Goal: Task Accomplishment & Management: Use online tool/utility

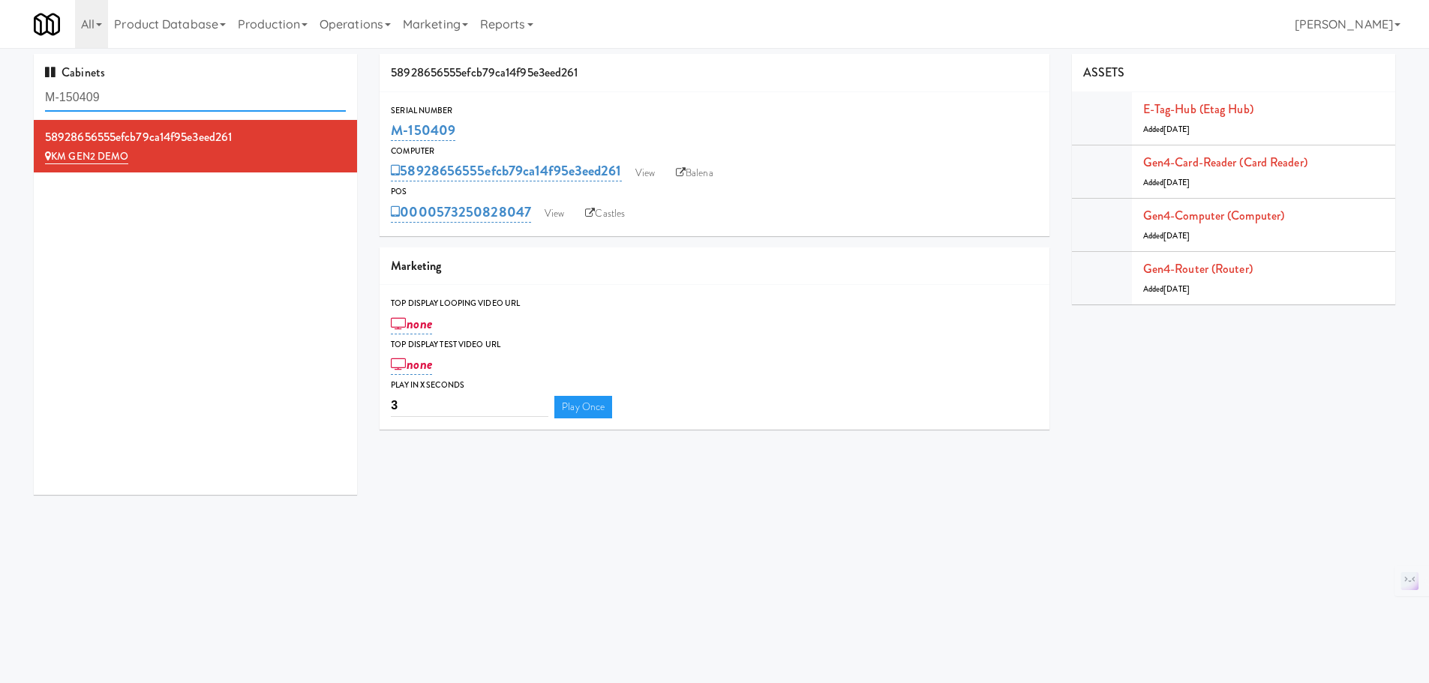
click at [205, 94] on input "M-150409" at bounding box center [195, 98] width 301 height 28
paste input "4d2d1c79a4912ab6dc3b856d13a434e7"
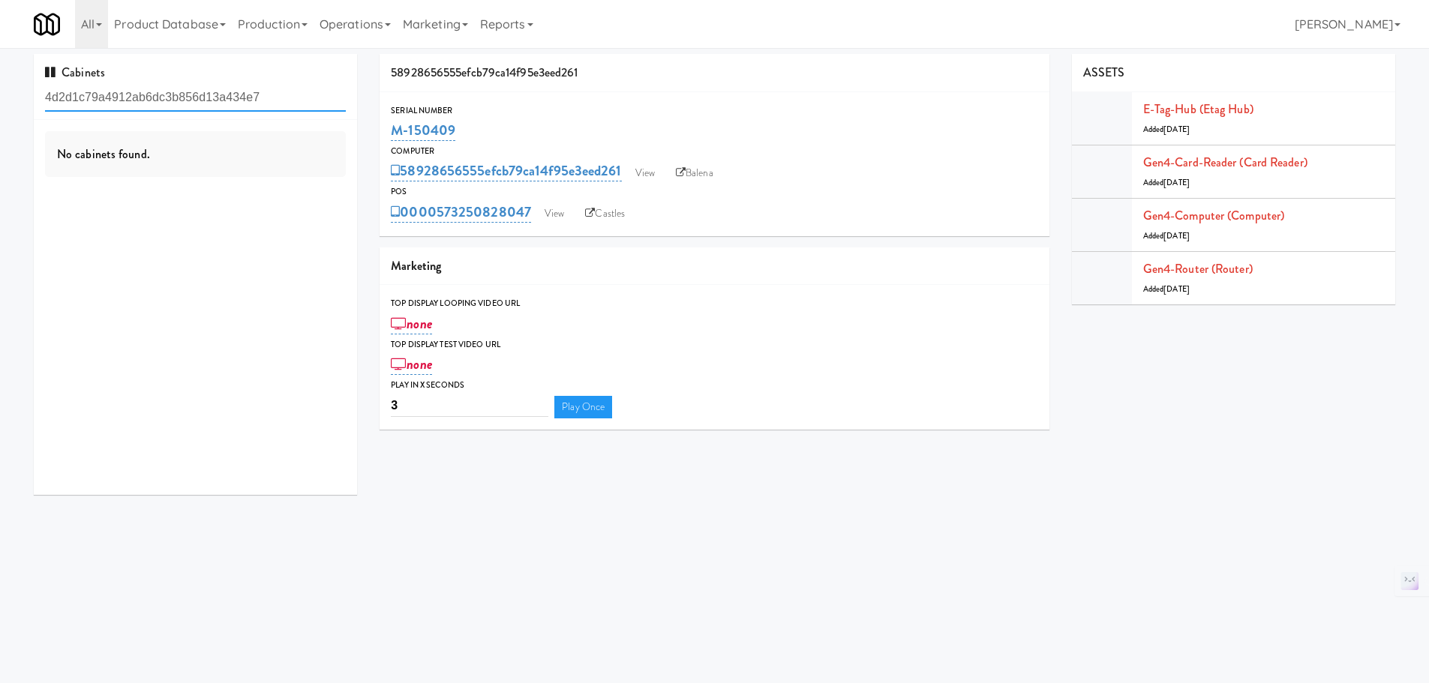
type input "4d2d1c79a4912ab6dc3b856d13a434e7"
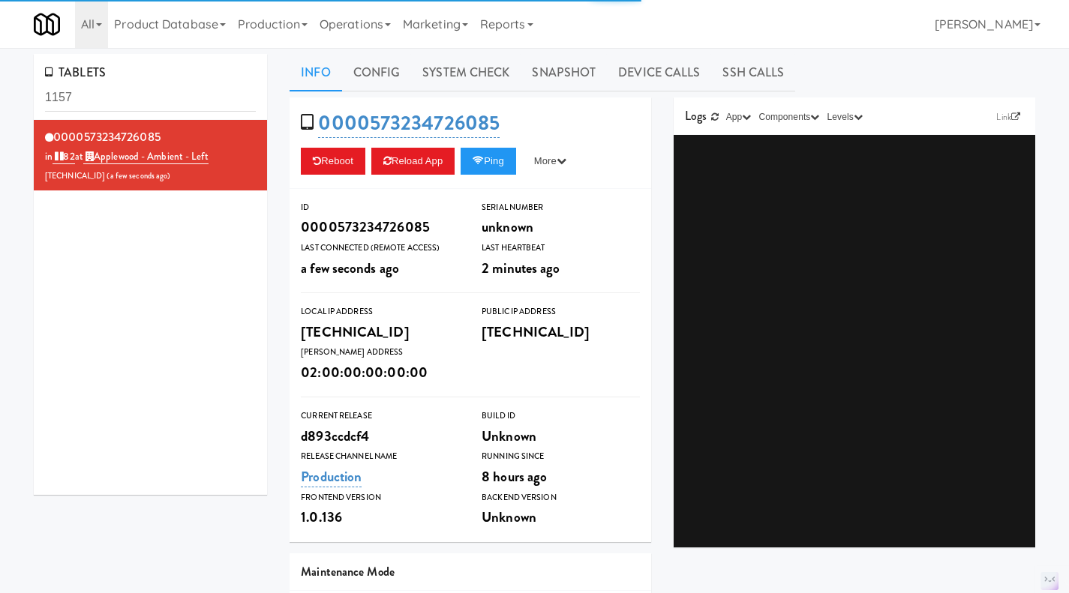
click at [351, 27] on link "Operations" at bounding box center [355, 24] width 83 height 48
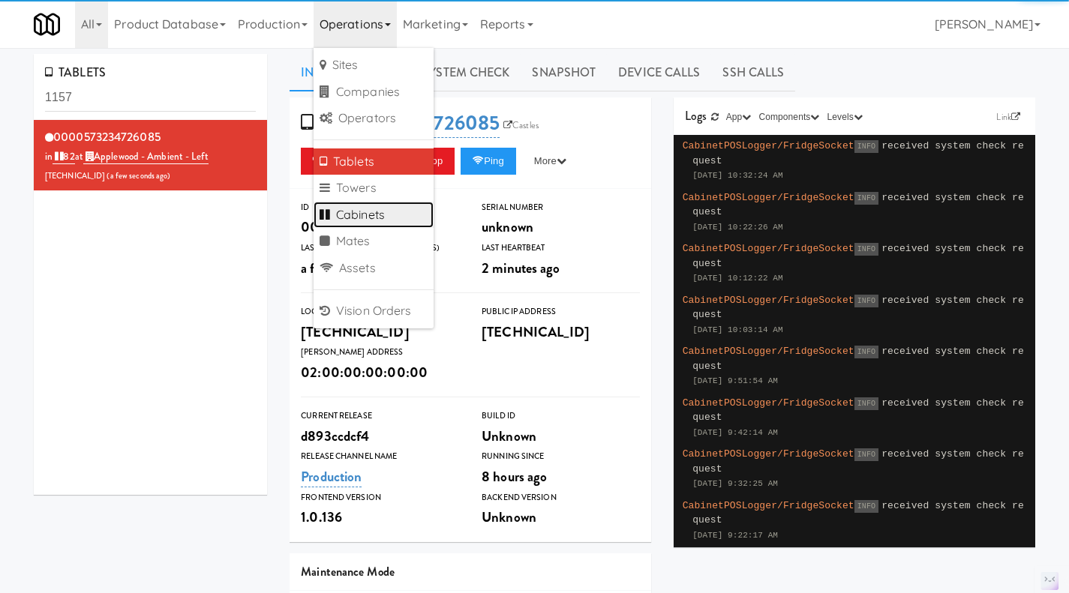
click at [387, 208] on link "Cabinets" at bounding box center [374, 215] width 120 height 27
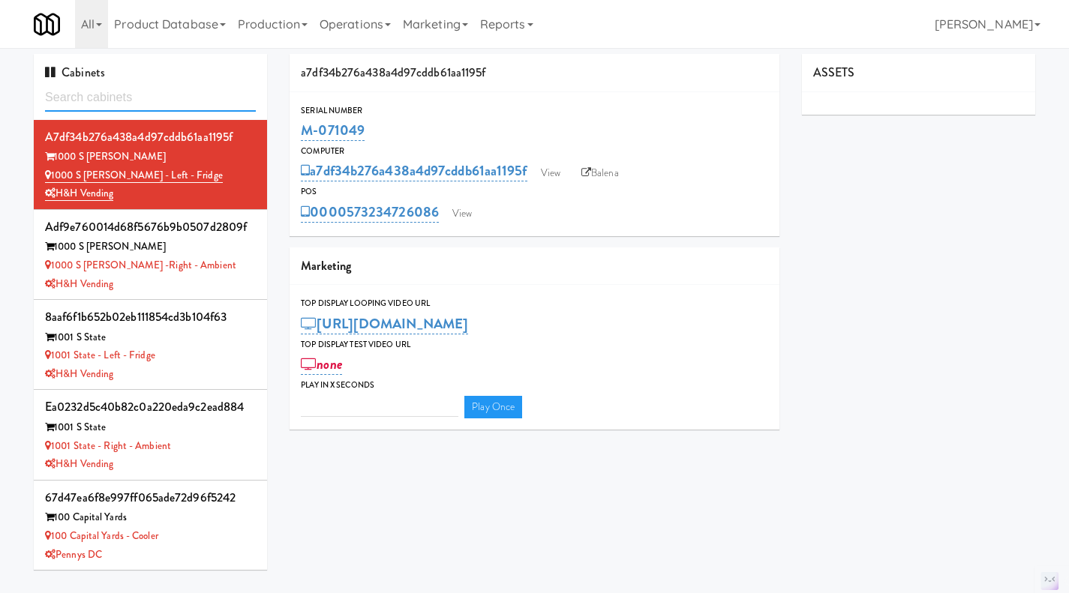
type input "3"
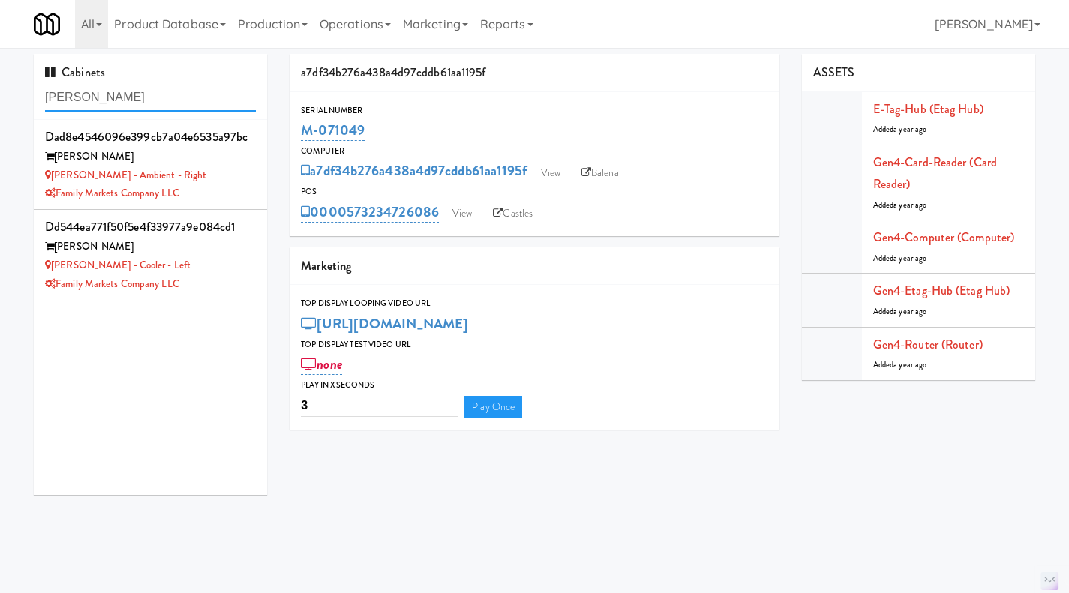
type input "rigby"
click at [214, 189] on div "Family Markets Company LLC" at bounding box center [150, 194] width 211 height 19
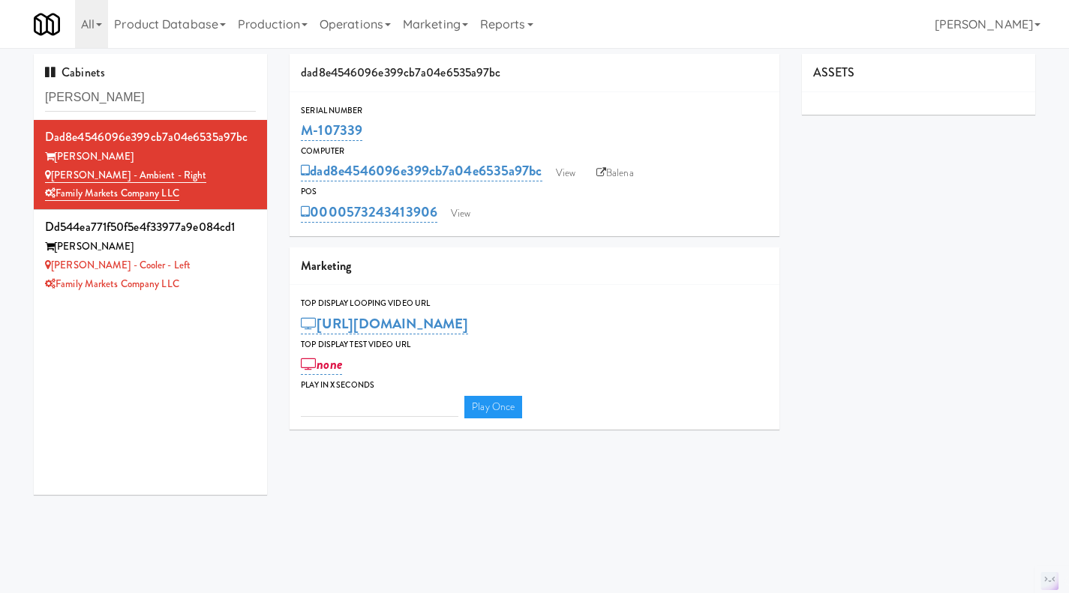
type input "3"
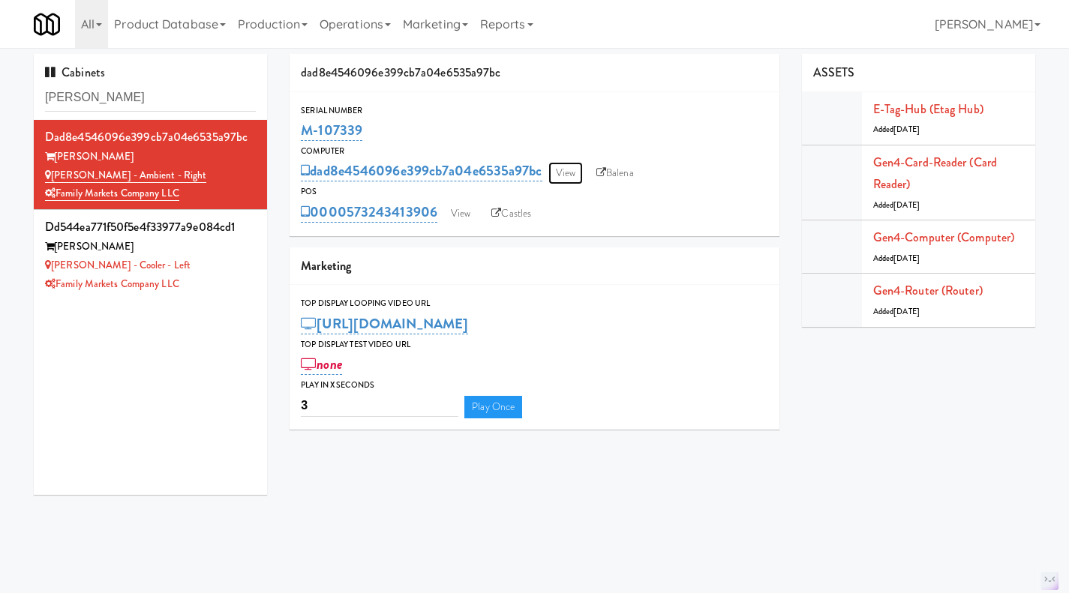
click at [559, 171] on link "View" at bounding box center [565, 173] width 35 height 23
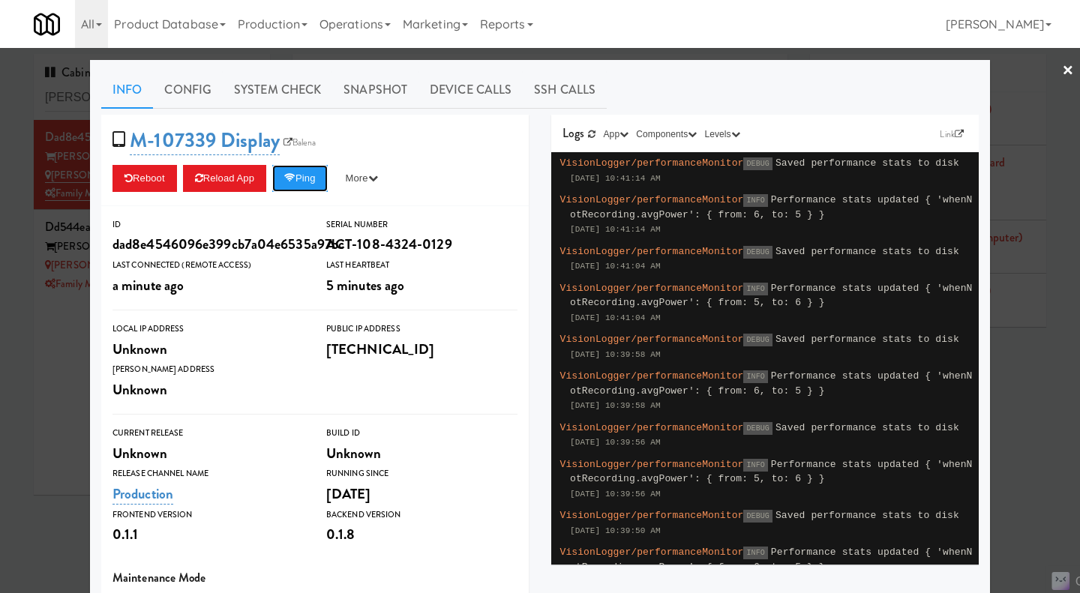
click at [290, 178] on icon at bounding box center [289, 178] width 11 height 10
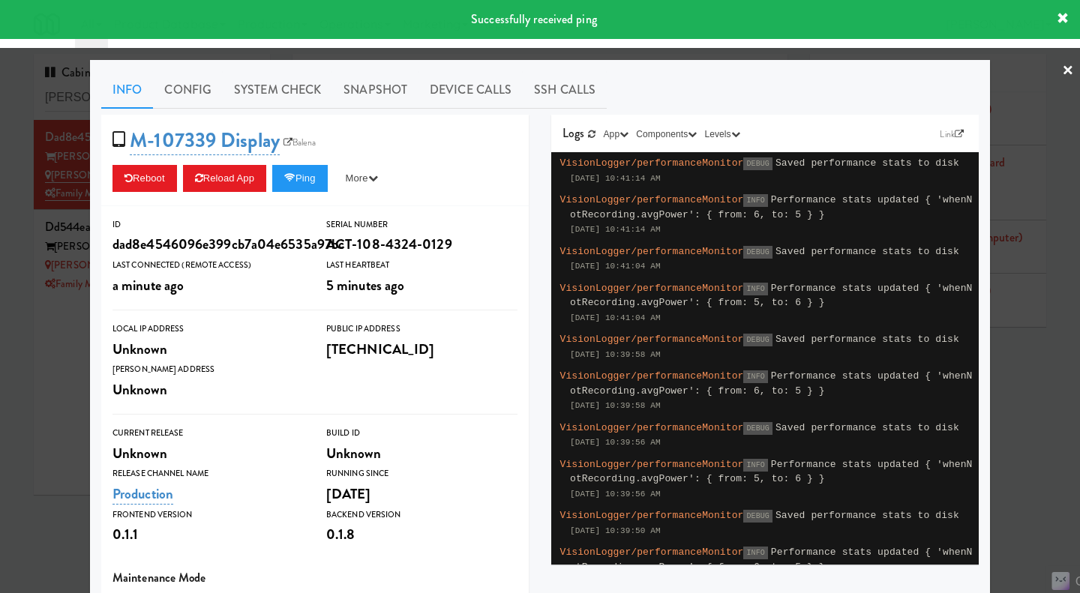
click at [52, 380] on div at bounding box center [540, 296] width 1080 height 593
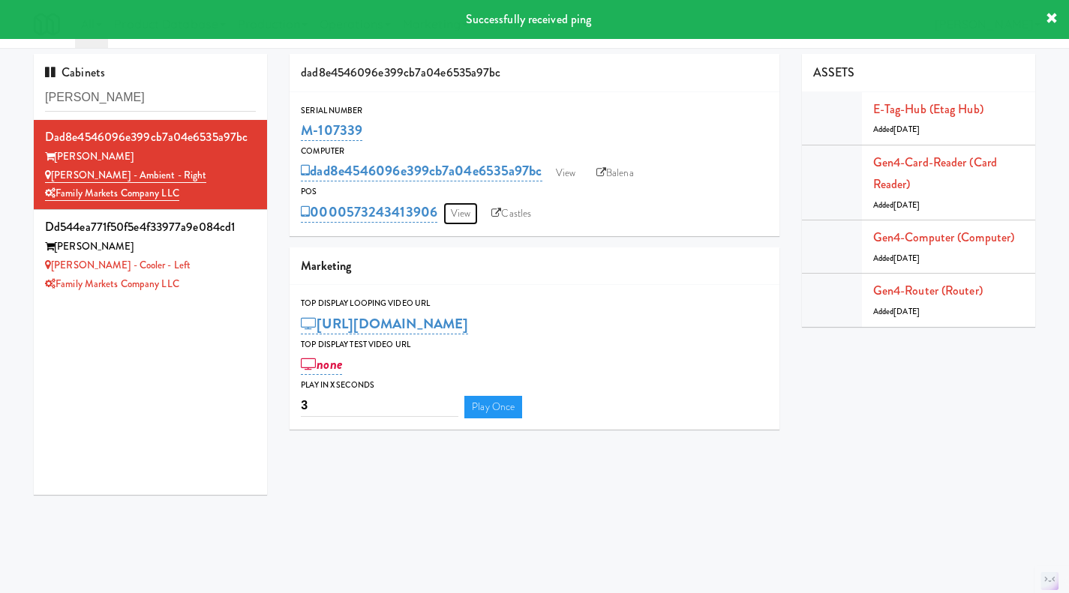
click at [452, 216] on link "View" at bounding box center [460, 214] width 35 height 23
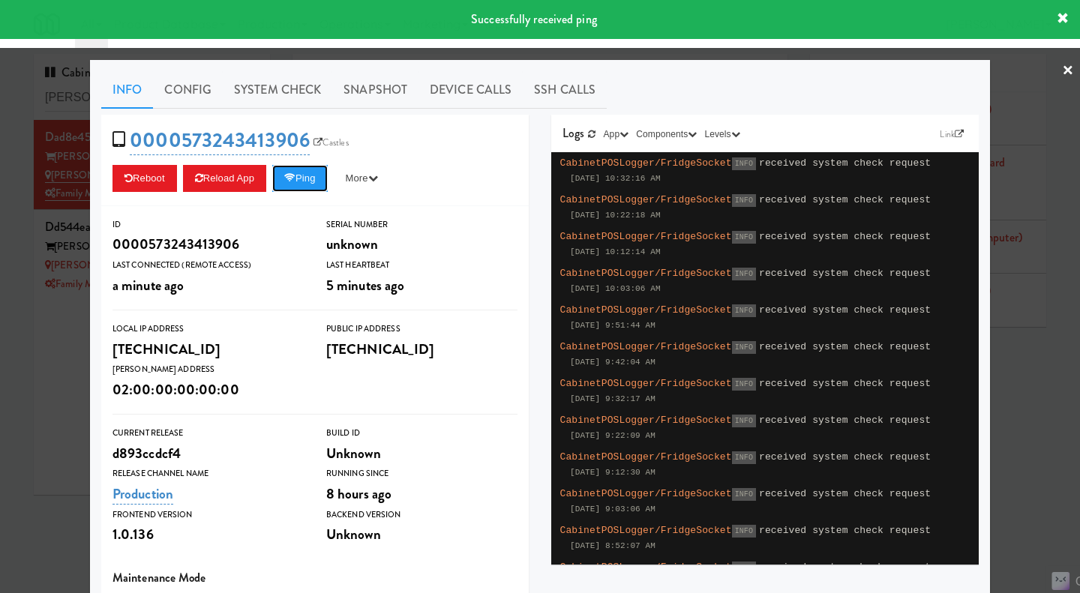
click at [289, 181] on icon at bounding box center [289, 178] width 11 height 10
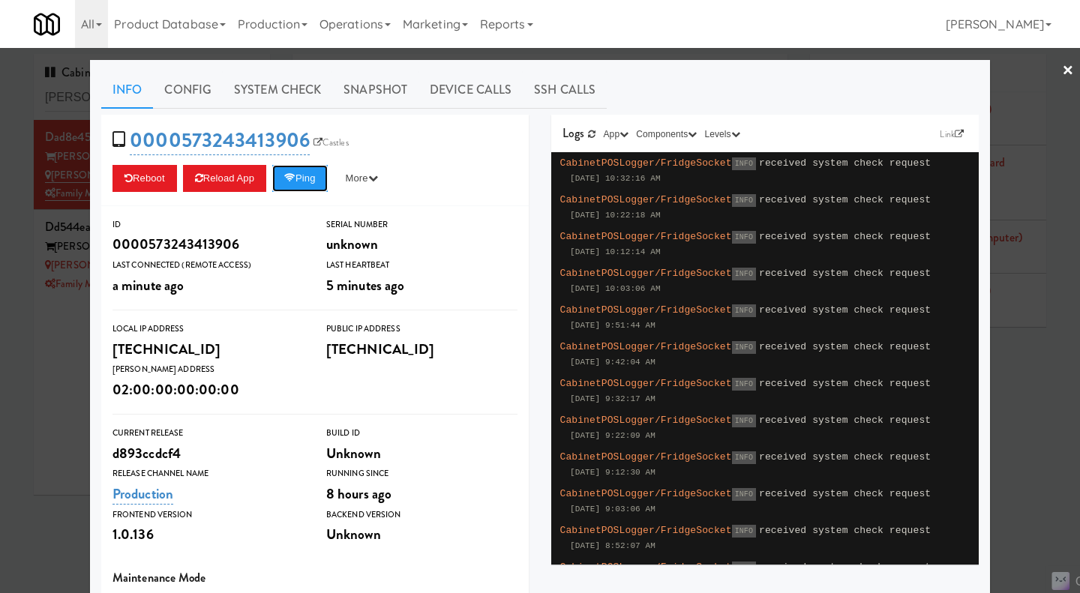
click at [307, 176] on button "Ping" at bounding box center [300, 178] width 56 height 27
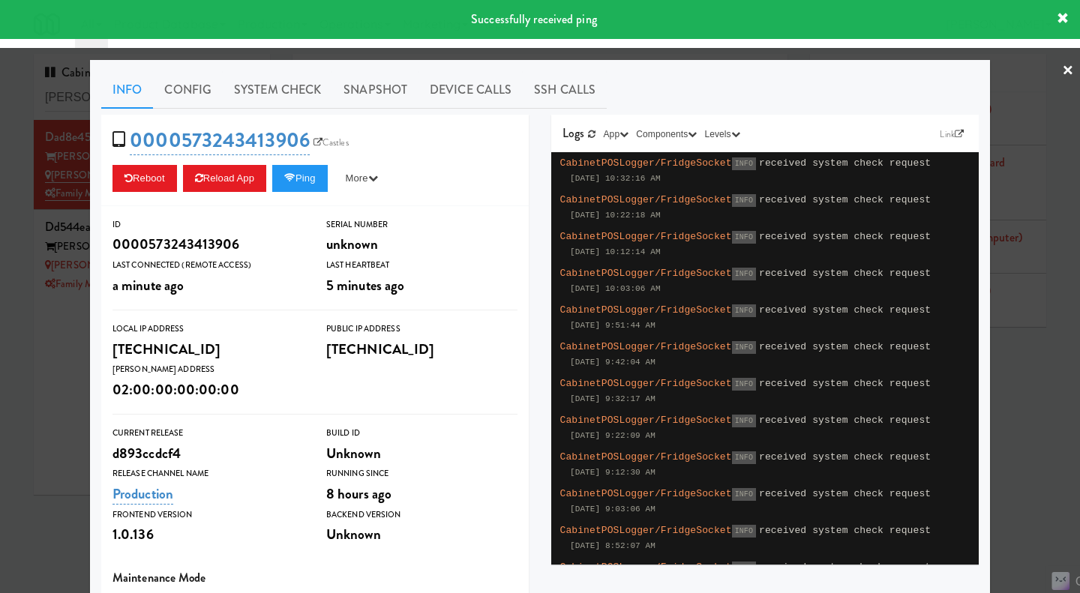
click at [293, 80] on link "System Check" at bounding box center [278, 90] width 110 height 38
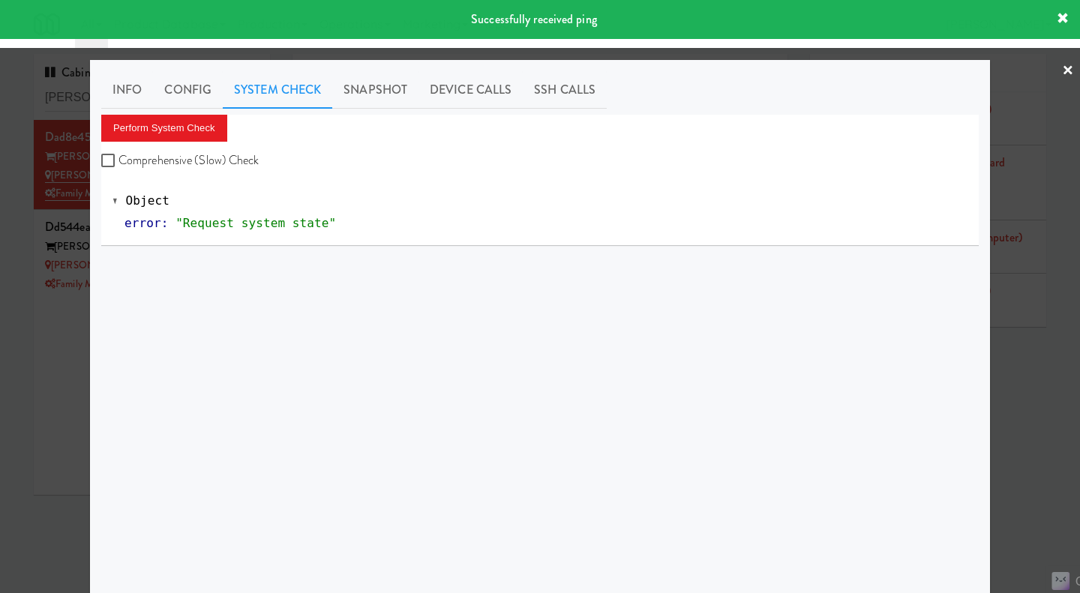
click at [179, 153] on label "Comprehensive (Slow) Check" at bounding box center [180, 160] width 158 height 23
click at [119, 155] on input "Comprehensive (Slow) Check" at bounding box center [109, 161] width 17 height 12
checkbox input "true"
click at [177, 137] on button "Perform System Check" at bounding box center [164, 128] width 126 height 27
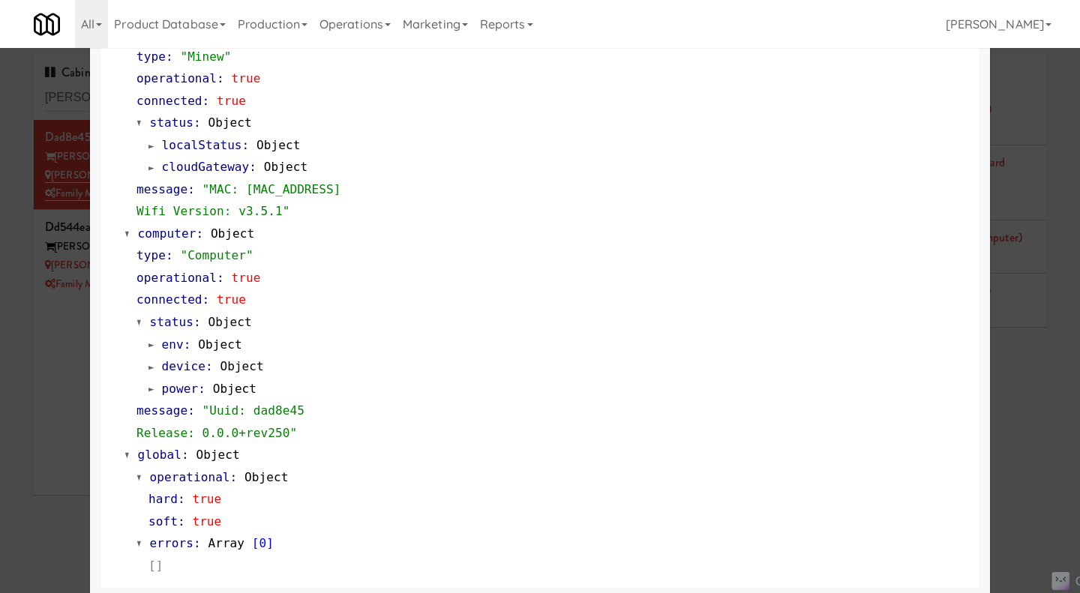
scroll to position [1258, 0]
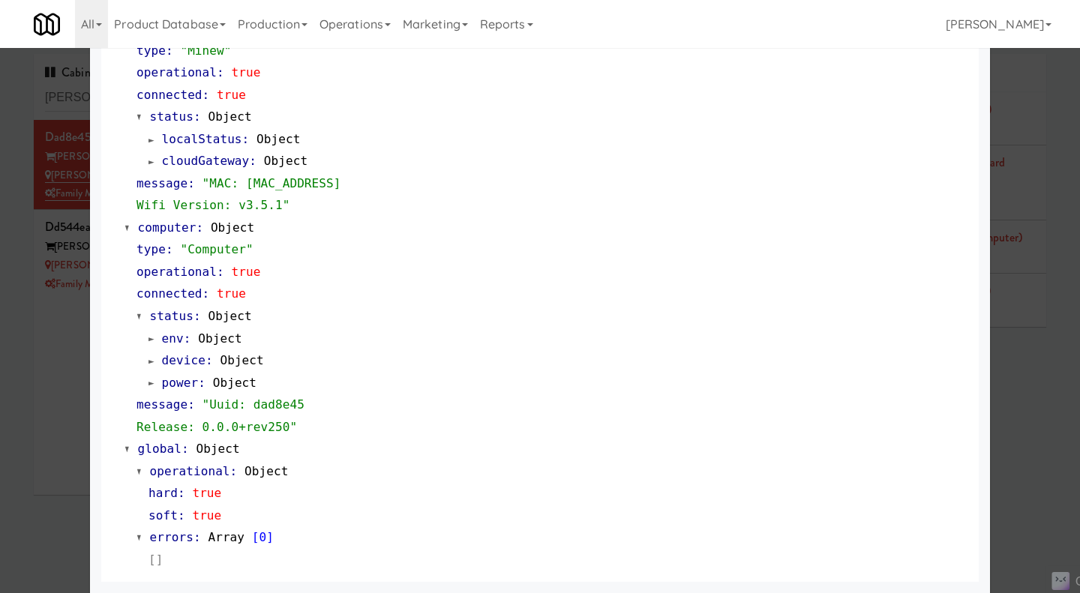
click at [44, 395] on div at bounding box center [540, 296] width 1080 height 593
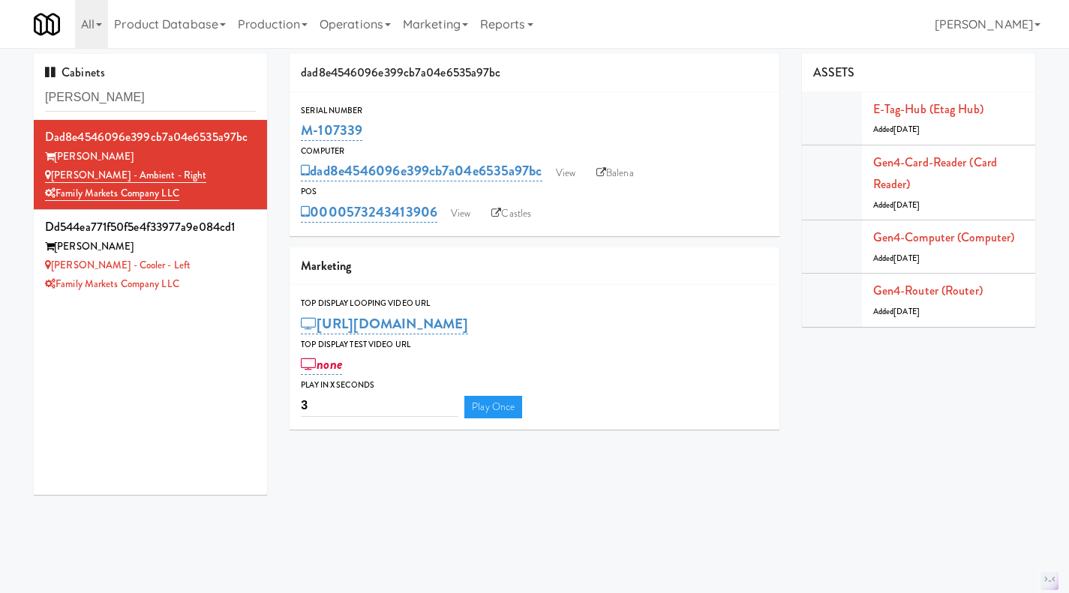
click at [233, 274] on div "Rigby - Cooler - Left" at bounding box center [150, 266] width 211 height 19
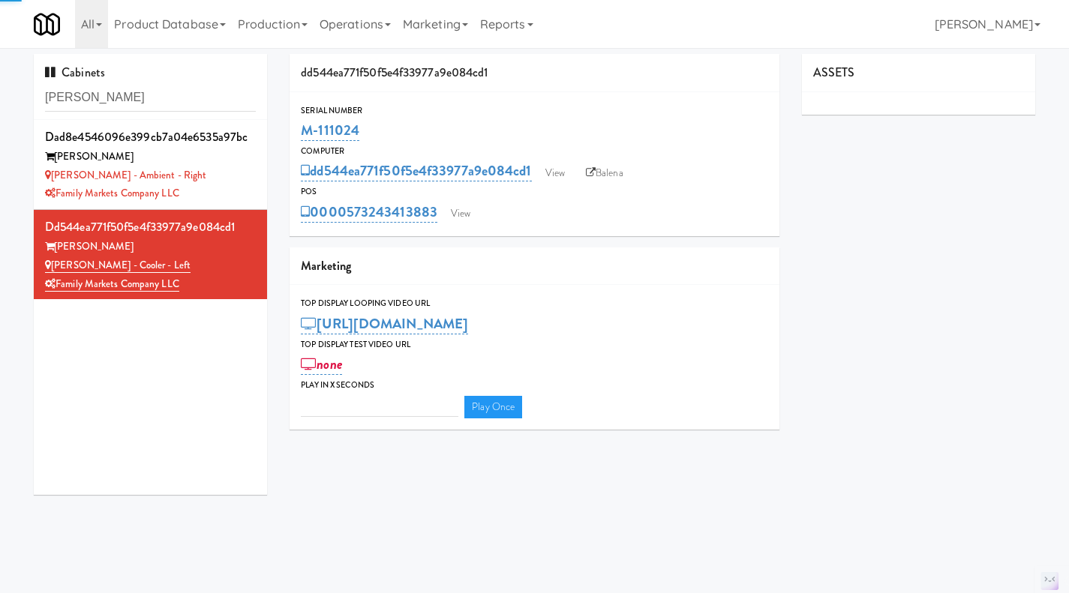
type input "3"
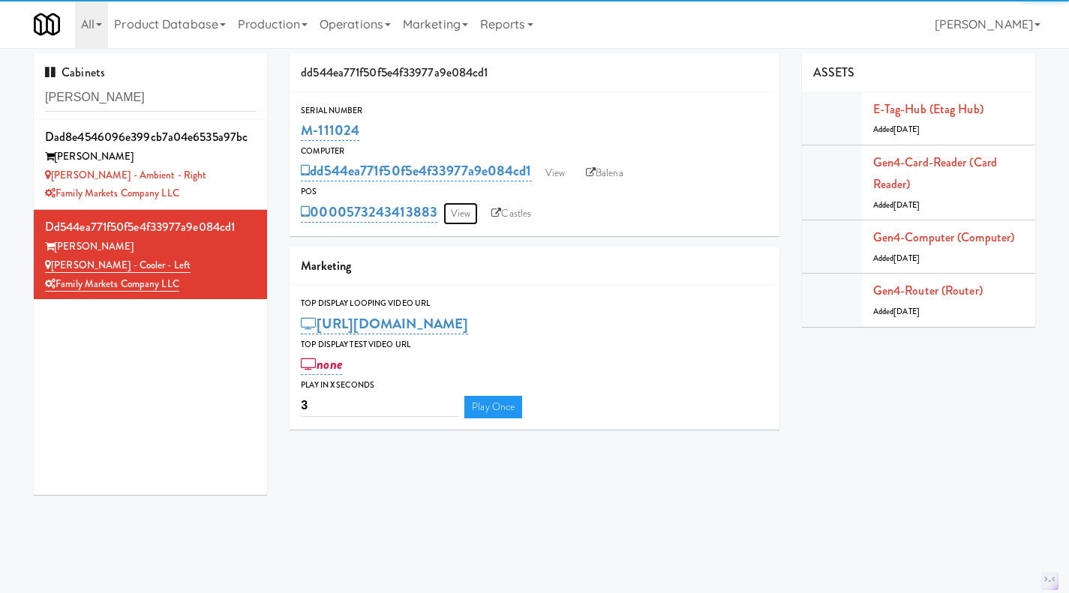
click at [458, 216] on link "View" at bounding box center [460, 214] width 35 height 23
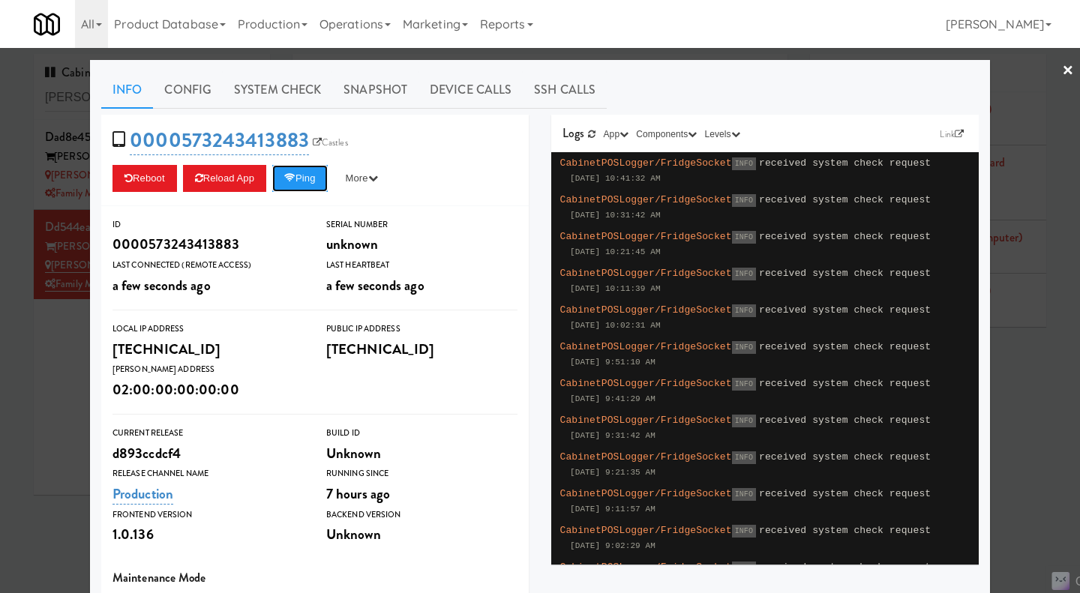
click at [284, 190] on button "Ping" at bounding box center [300, 178] width 56 height 27
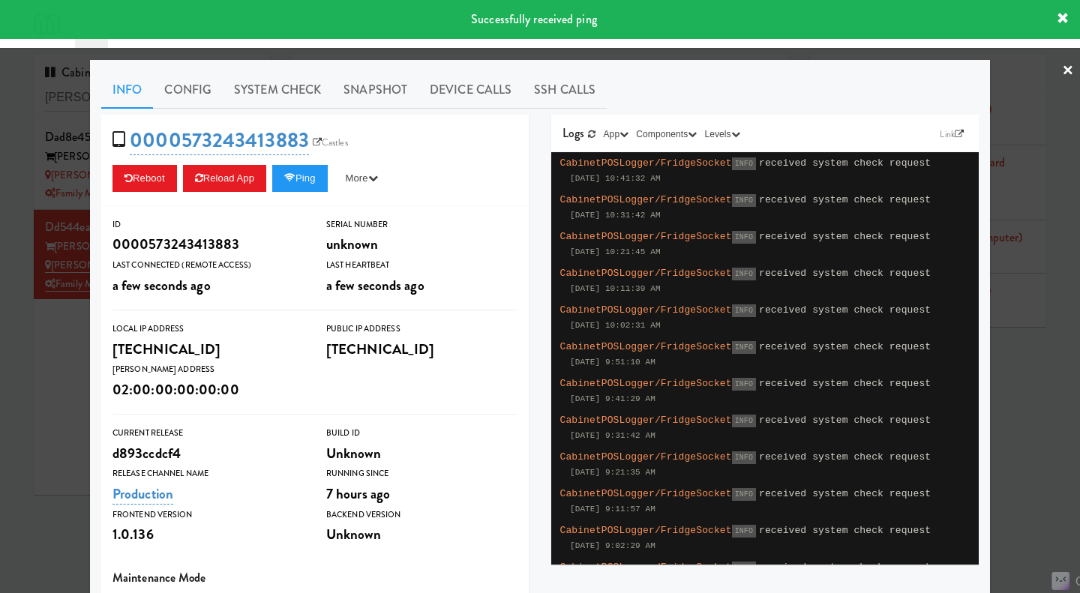
click at [282, 86] on link "System Check" at bounding box center [278, 90] width 110 height 38
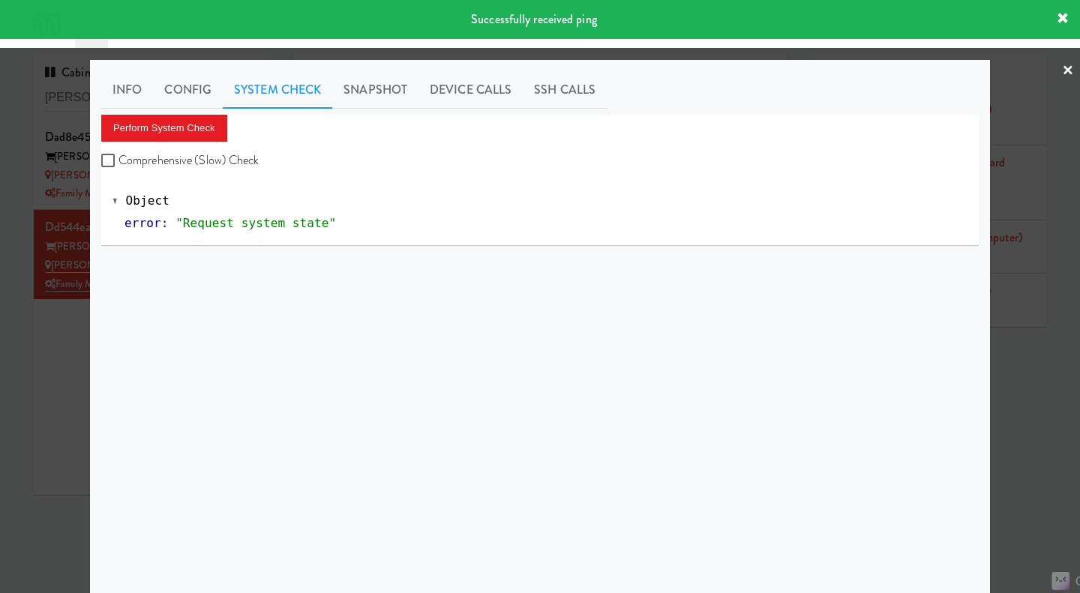
click at [175, 158] on label "Comprehensive (Slow) Check" at bounding box center [180, 160] width 158 height 23
click at [119, 158] on input "Comprehensive (Slow) Check" at bounding box center [109, 161] width 17 height 12
checkbox input "true"
click at [170, 134] on button "Perform System Check" at bounding box center [164, 128] width 126 height 27
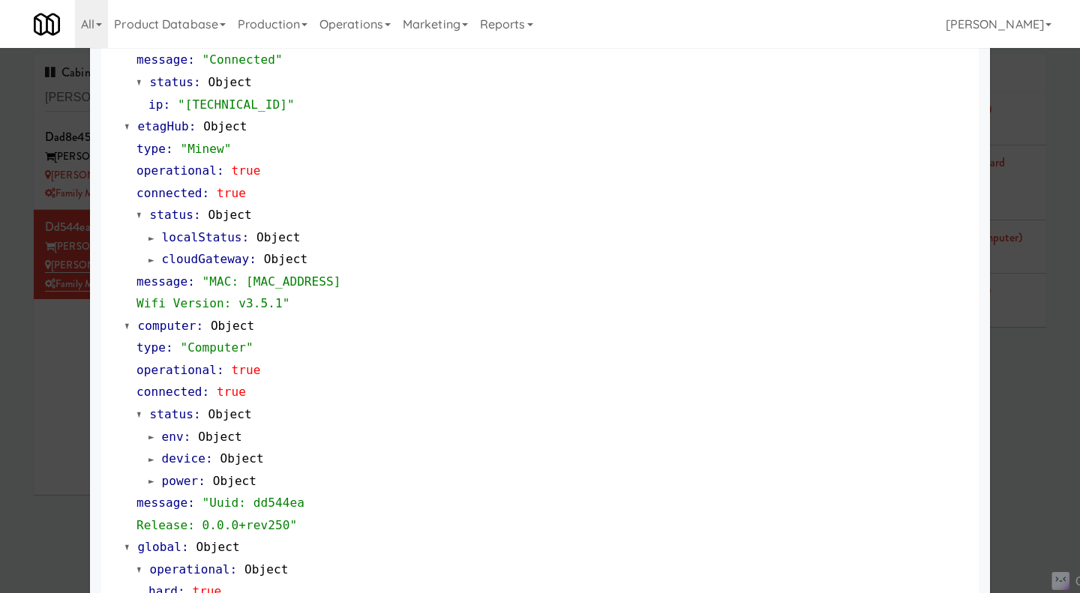
scroll to position [1258, 0]
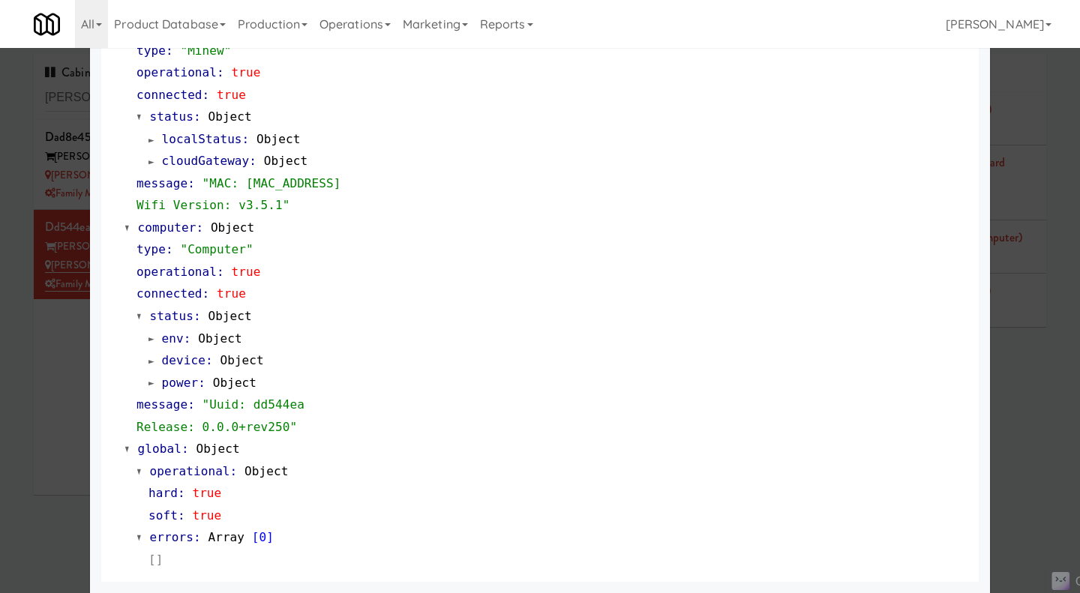
click at [61, 371] on div at bounding box center [540, 296] width 1080 height 593
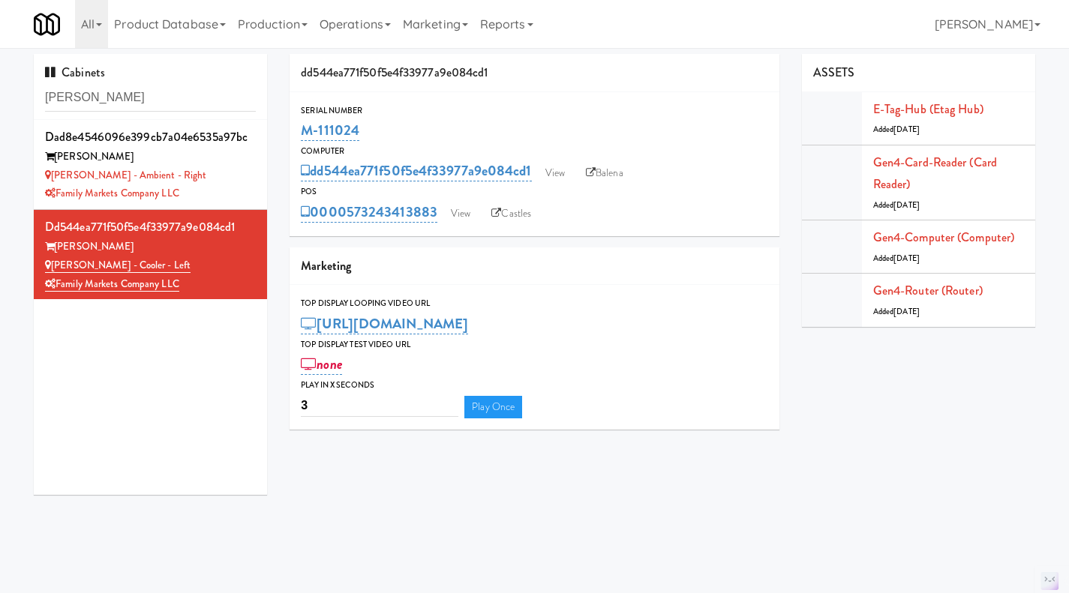
click at [218, 173] on div "Rigby - Ambient - Right" at bounding box center [150, 176] width 211 height 19
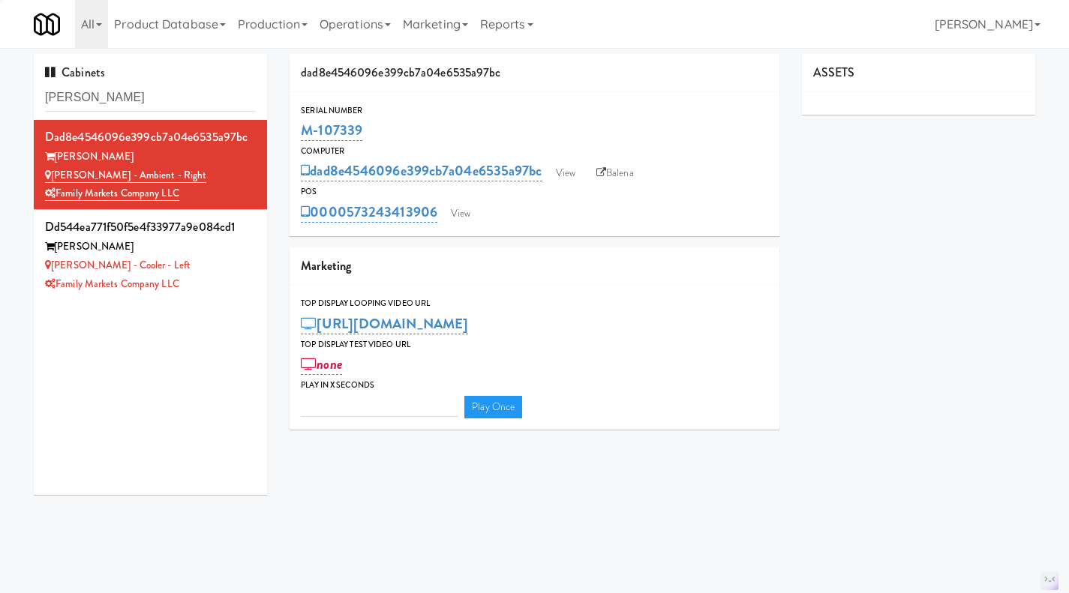
type input "3"
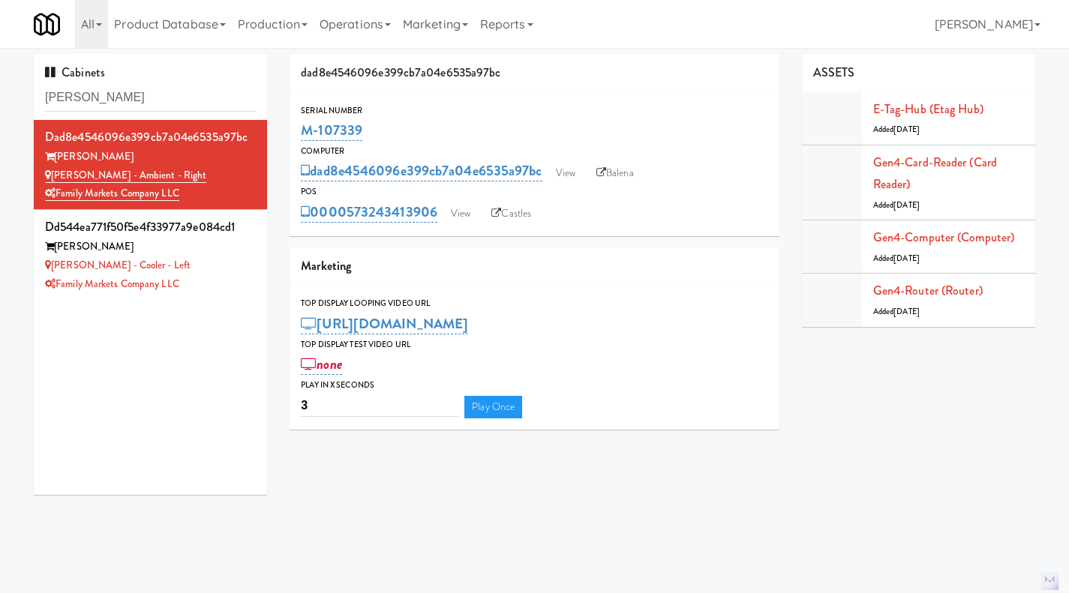
drag, startPoint x: 435, startPoint y: 232, endPoint x: 345, endPoint y: 233, distance: 90.0
click at [345, 233] on div "Serial Number M-107339 Computer dad8e4546096e399cb7a04e6535a97bc View Balena PO…" at bounding box center [535, 164] width 490 height 144
click at [127, 98] on input "rigby" at bounding box center [150, 98] width 211 height 28
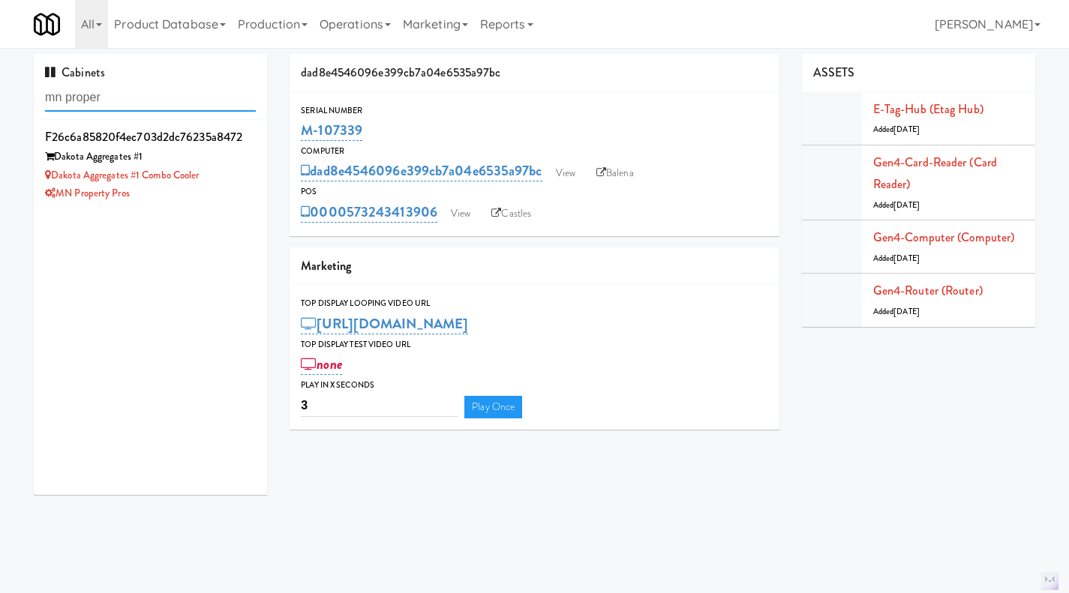
type input "mn proper"
click at [193, 187] on div "MN Property Pros" at bounding box center [150, 194] width 211 height 19
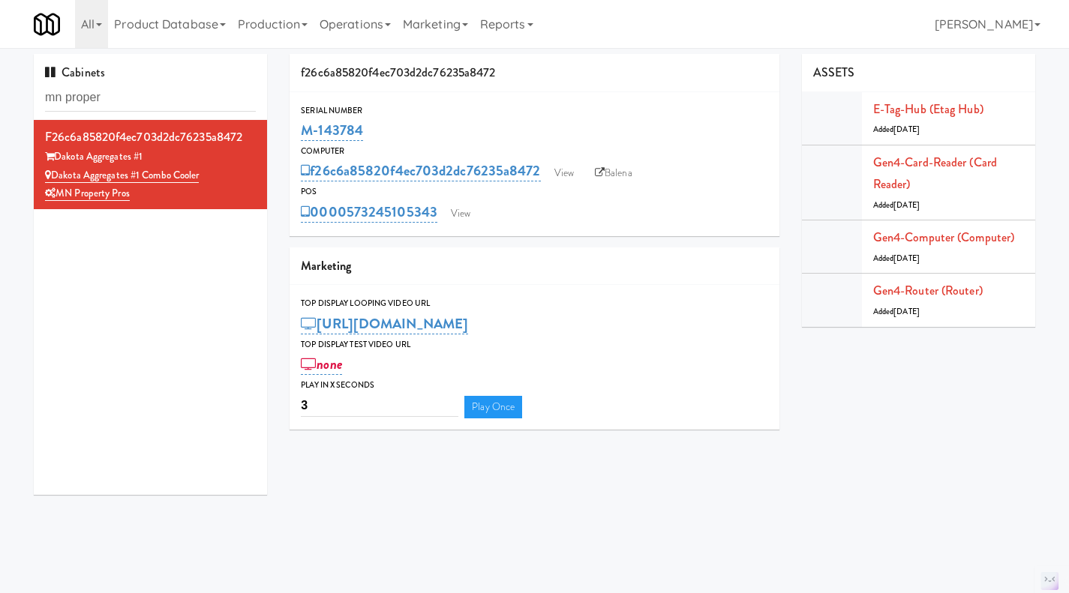
drag, startPoint x: 380, startPoint y: 126, endPoint x: 293, endPoint y: 133, distance: 87.3
click at [290, 134] on div "Serial Number M-143784" at bounding box center [535, 124] width 490 height 41
copy link "M-143784"
click at [560, 181] on link "View" at bounding box center [564, 173] width 35 height 23
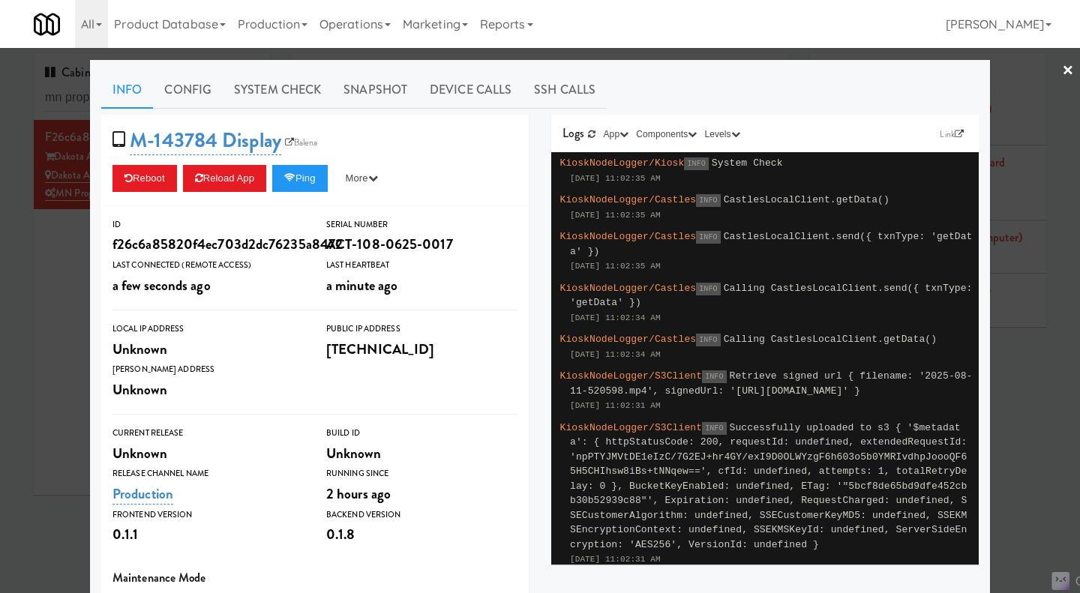
click at [356, 99] on link "Snapshot" at bounding box center [375, 90] width 86 height 38
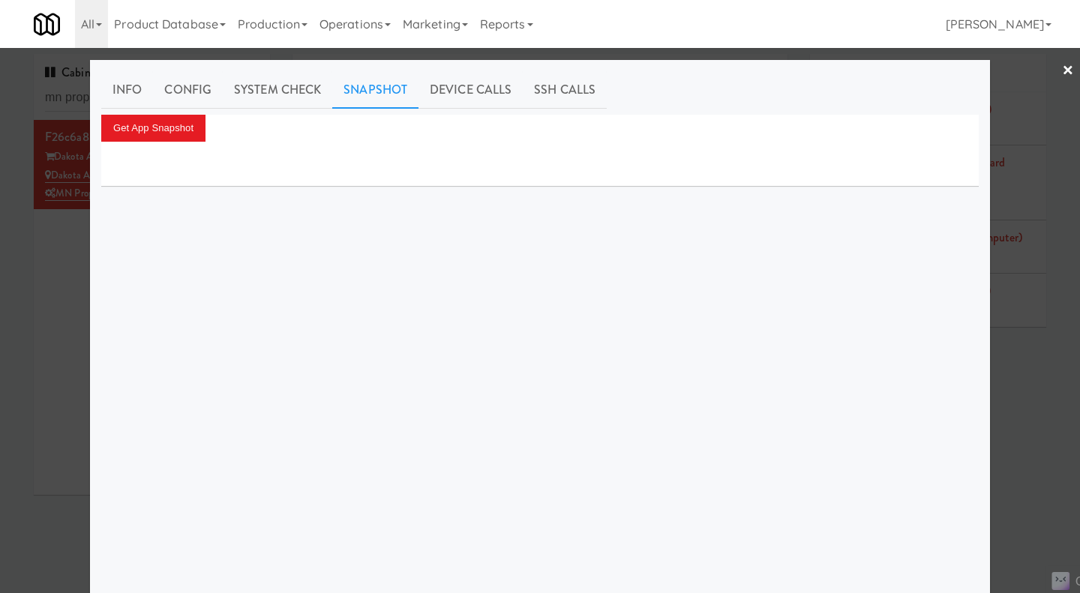
click at [484, 93] on link "Device Calls" at bounding box center [471, 90] width 104 height 38
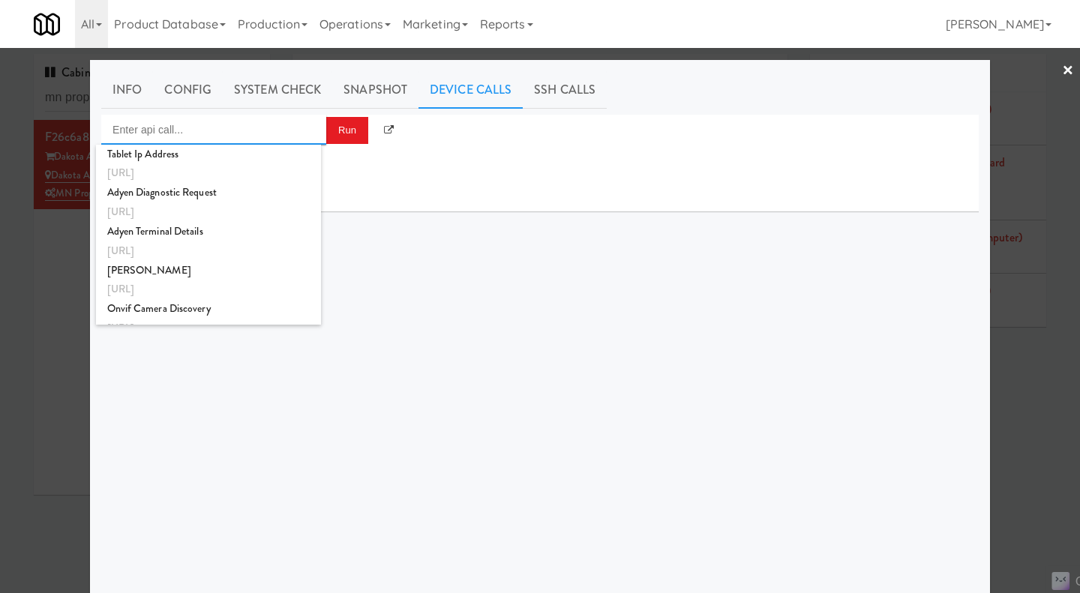
click at [146, 130] on input "Enter api call..." at bounding box center [213, 130] width 225 height 30
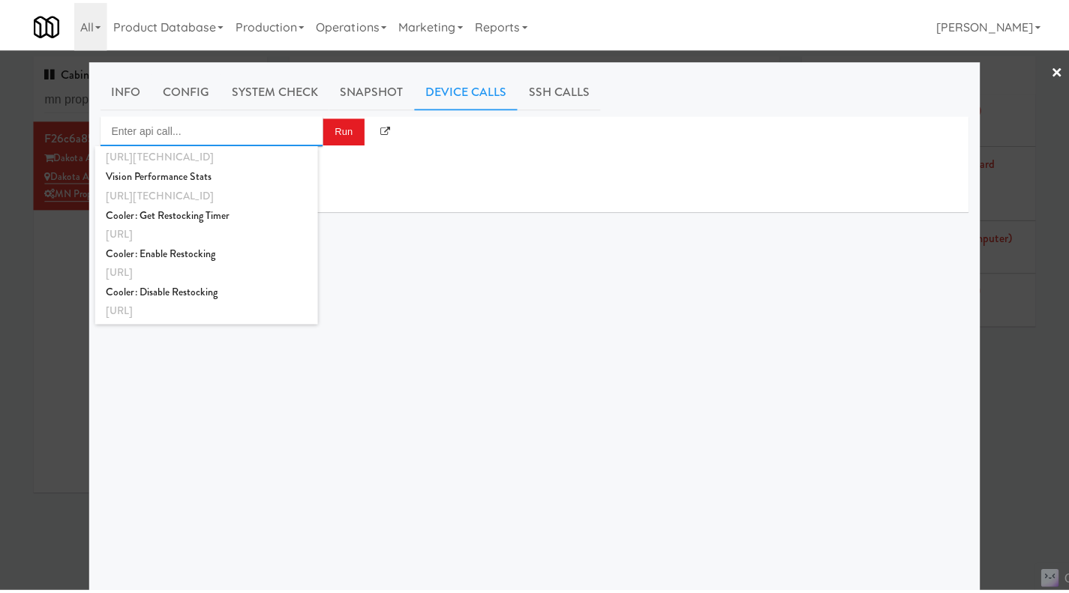
scroll to position [601, 0]
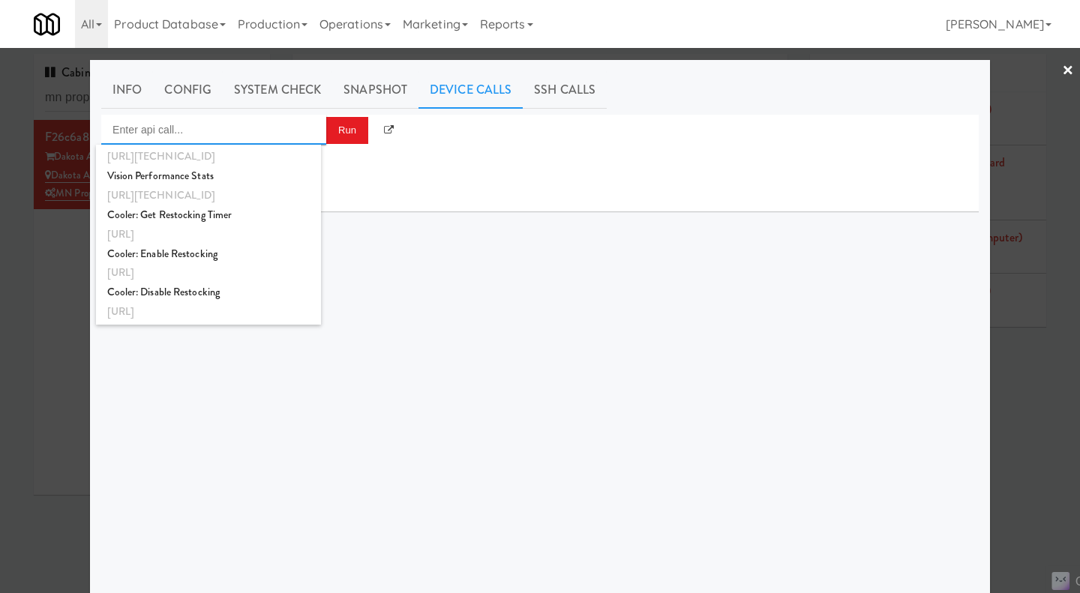
click at [248, 183] on div "Vision Performance Stats" at bounding box center [208, 177] width 203 height 20
type input "Vision Performance Stats"
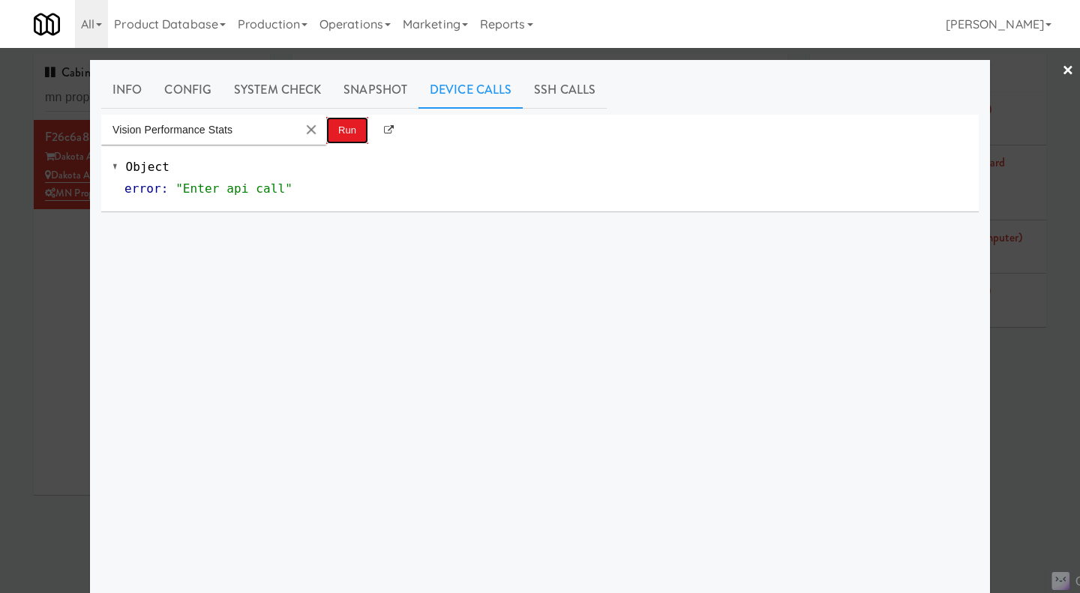
click at [338, 134] on button "Run" at bounding box center [347, 130] width 42 height 27
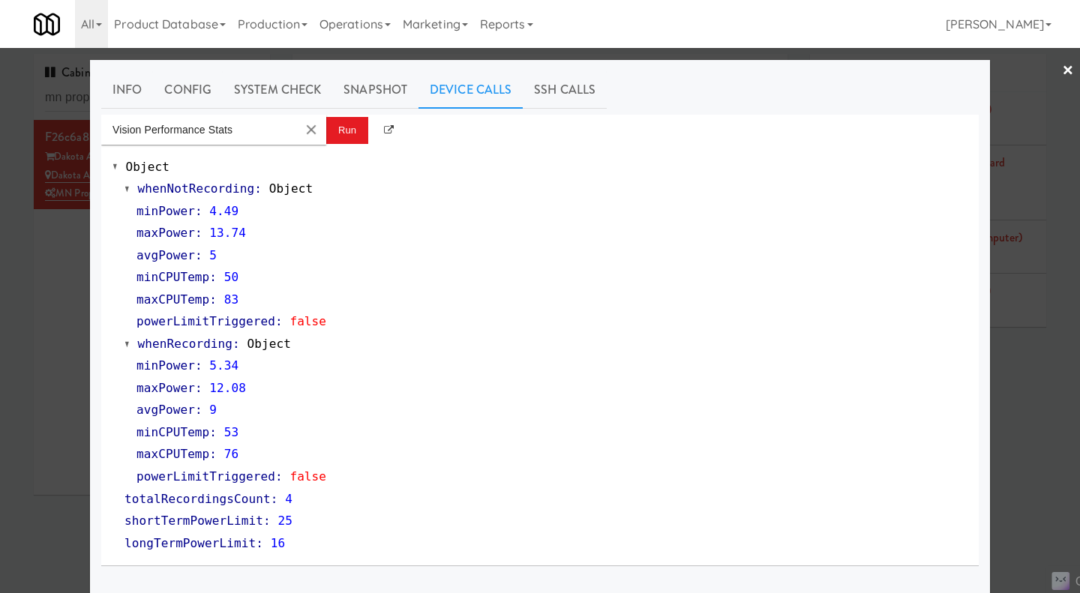
click at [47, 344] on div at bounding box center [540, 296] width 1080 height 593
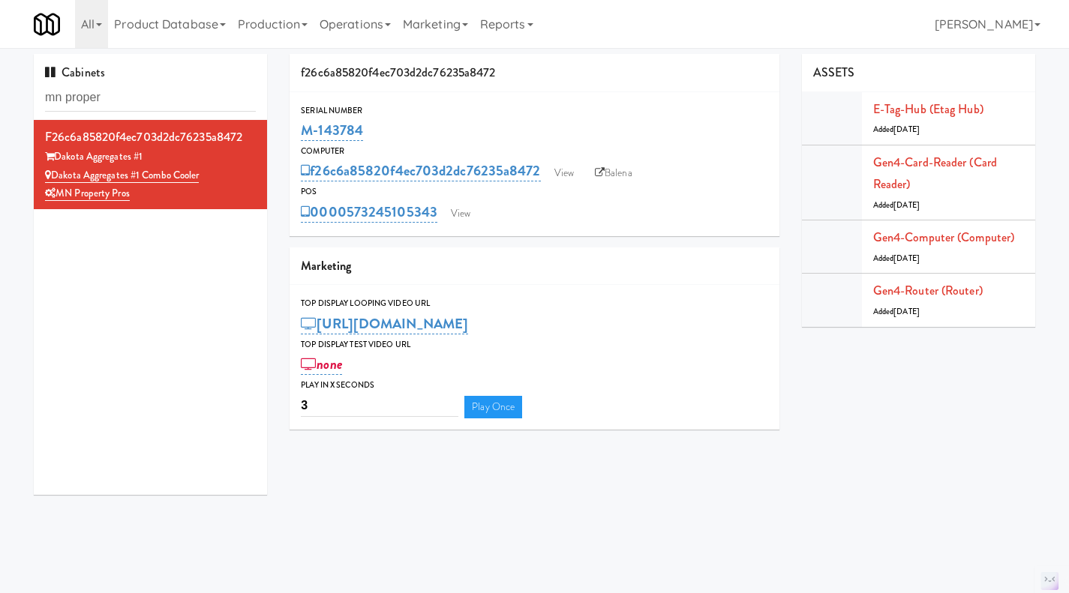
drag, startPoint x: 389, startPoint y: 125, endPoint x: 302, endPoint y: 136, distance: 87.0
click at [302, 136] on div "M-143784" at bounding box center [534, 131] width 467 height 26
copy link "M-143784"
click at [362, 146] on div "Computer" at bounding box center [534, 151] width 467 height 15
drag, startPoint x: 367, startPoint y: 128, endPoint x: 293, endPoint y: 127, distance: 73.5
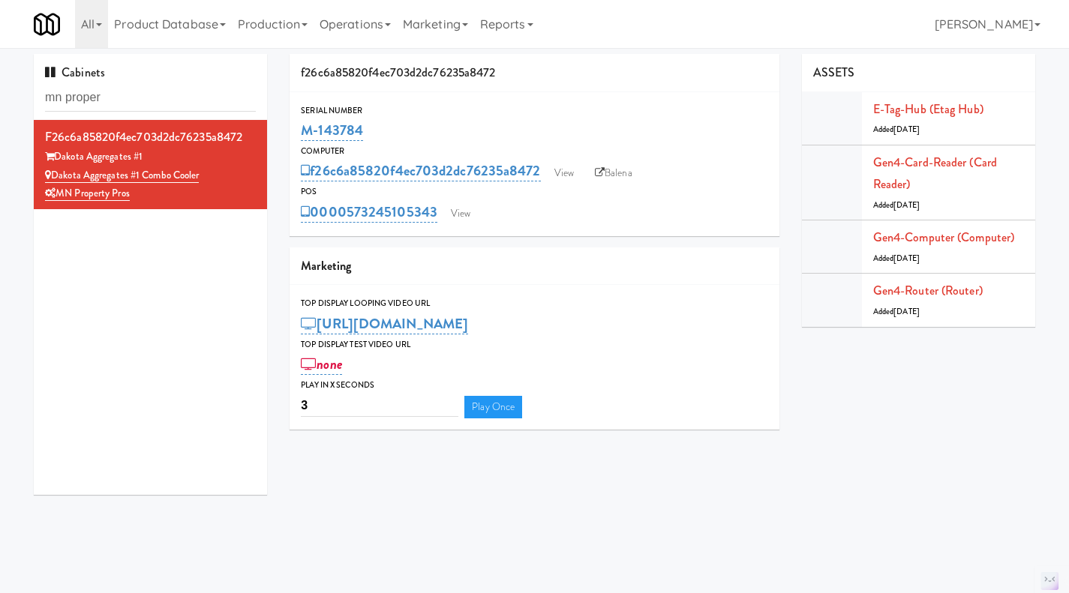
click at [293, 127] on div "Serial Number M-143784" at bounding box center [535, 124] width 490 height 41
copy link "M-143784"
drag, startPoint x: 545, startPoint y: 188, endPoint x: 413, endPoint y: 187, distance: 132.0
click at [410, 185] on div "POS" at bounding box center [534, 192] width 467 height 15
drag, startPoint x: 544, startPoint y: 177, endPoint x: 314, endPoint y: 173, distance: 229.6
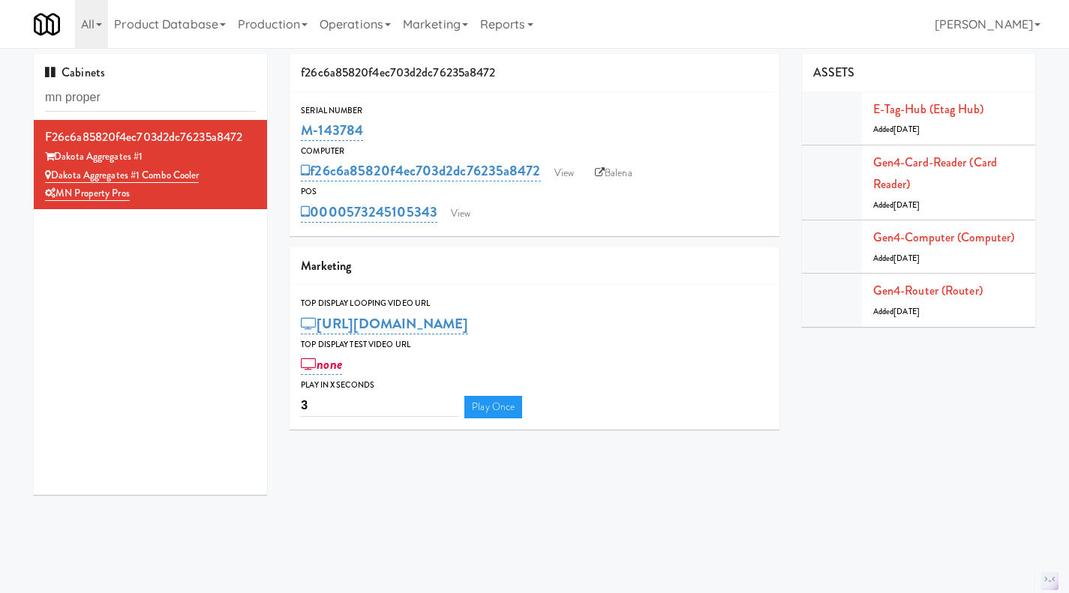
click at [314, 173] on div "f26c6a85820f4ec703d2dc76235a8472 View Balena" at bounding box center [534, 171] width 467 height 26
copy link "f26c6a85820f4ec703d2dc76235a8472"
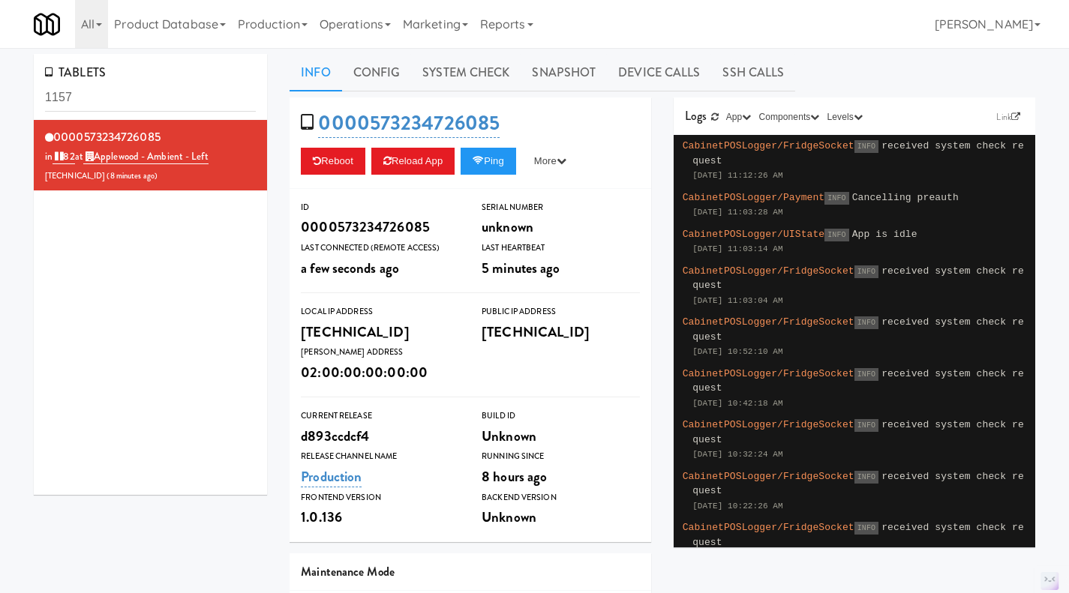
click at [347, 34] on link "Operations" at bounding box center [355, 24] width 83 height 48
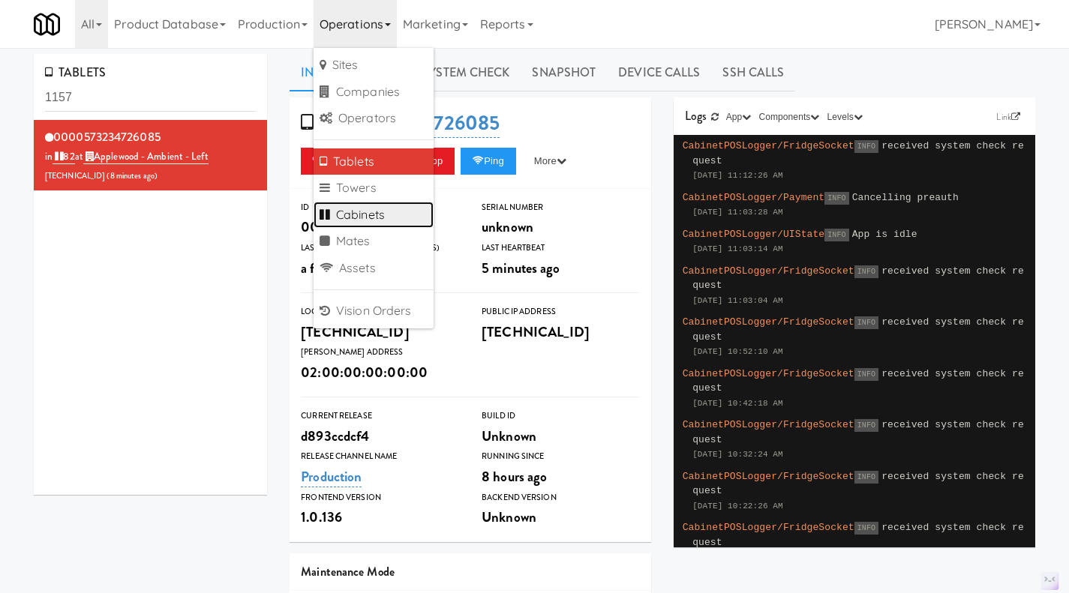
click at [365, 206] on link "Cabinets" at bounding box center [374, 215] width 120 height 27
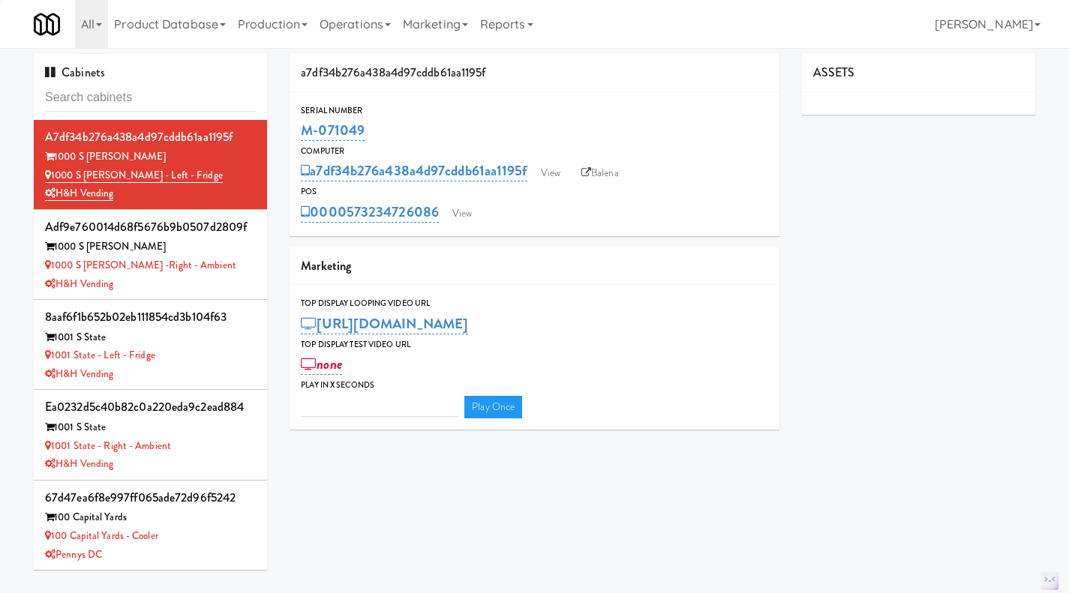
type input "3"
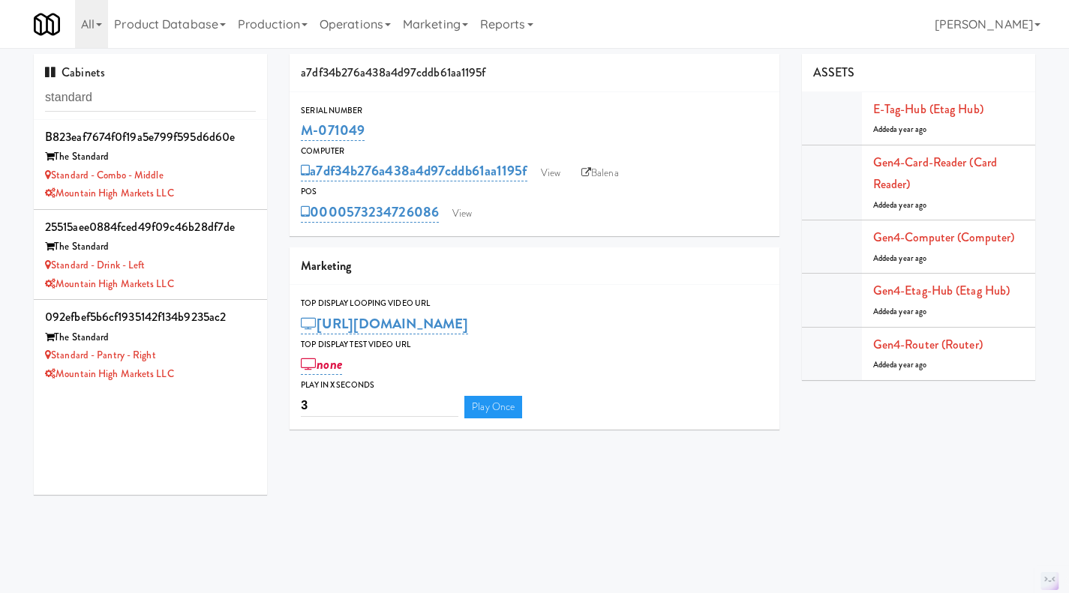
type input "standard"
click at [217, 344] on div "The Standard" at bounding box center [150, 338] width 211 height 19
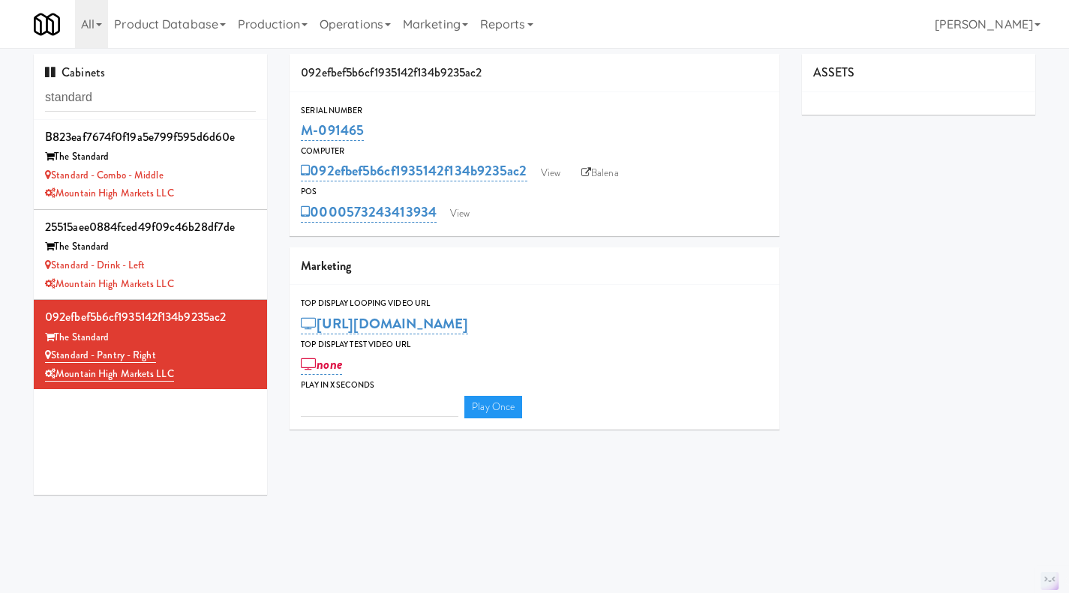
type input "3"
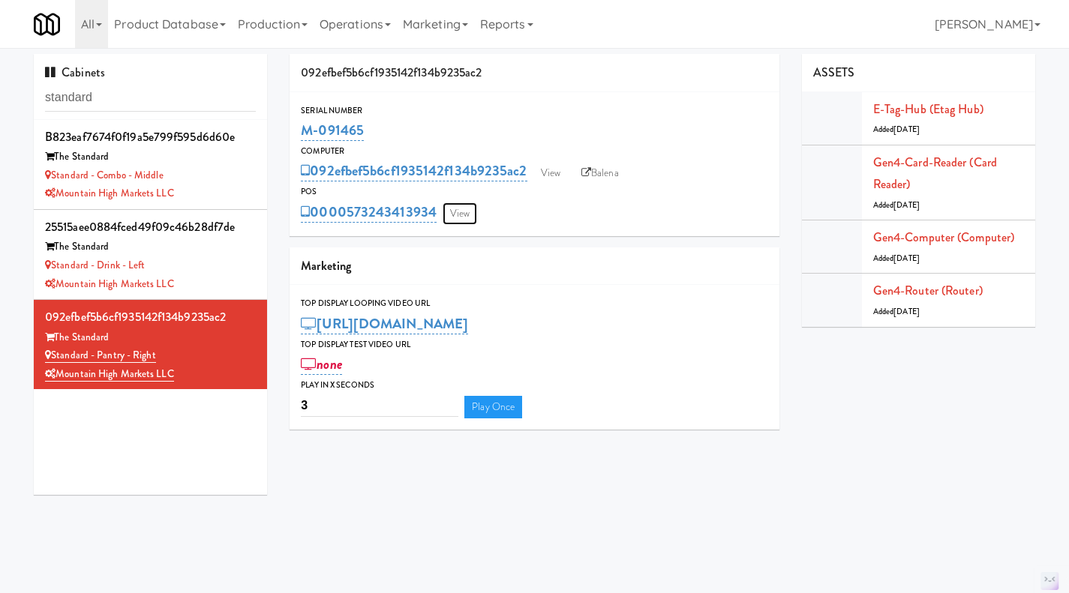
click at [469, 217] on link "View" at bounding box center [460, 214] width 35 height 23
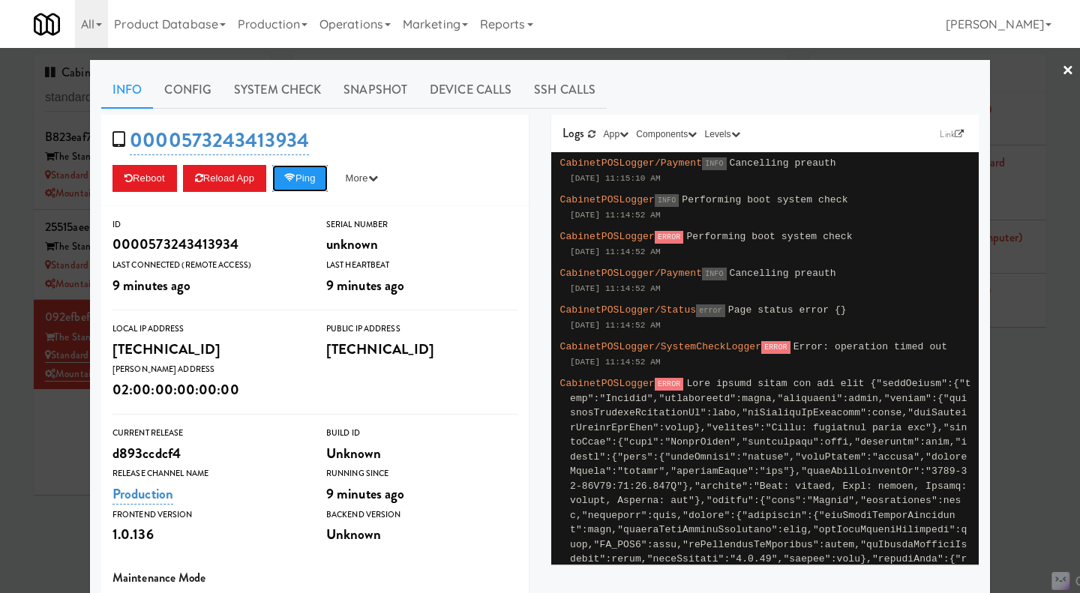
click at [323, 171] on button "Ping" at bounding box center [300, 178] width 56 height 27
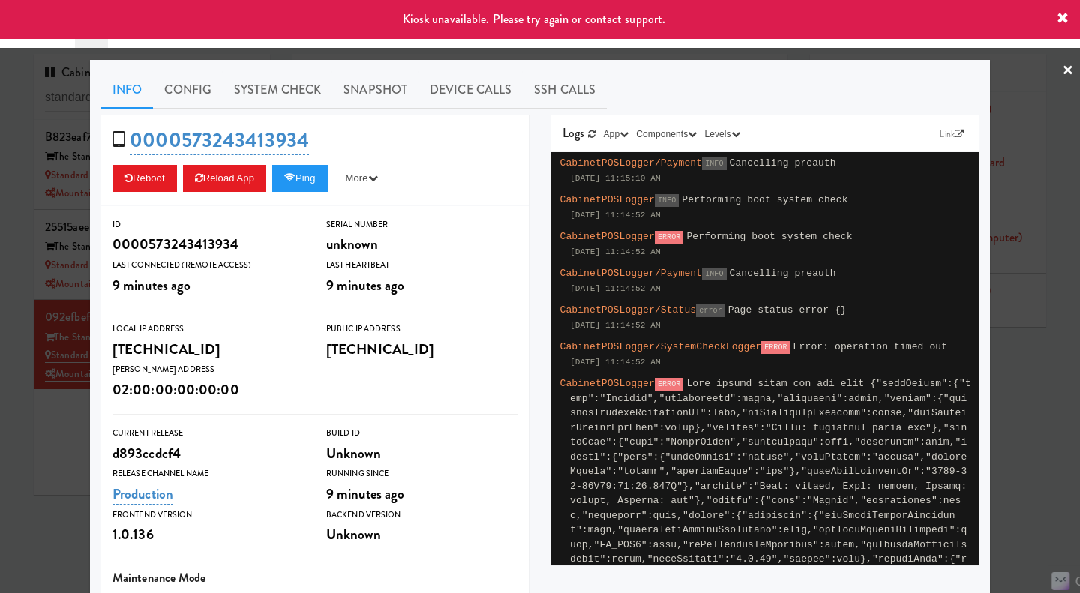
click at [1044, 357] on div at bounding box center [540, 296] width 1080 height 593
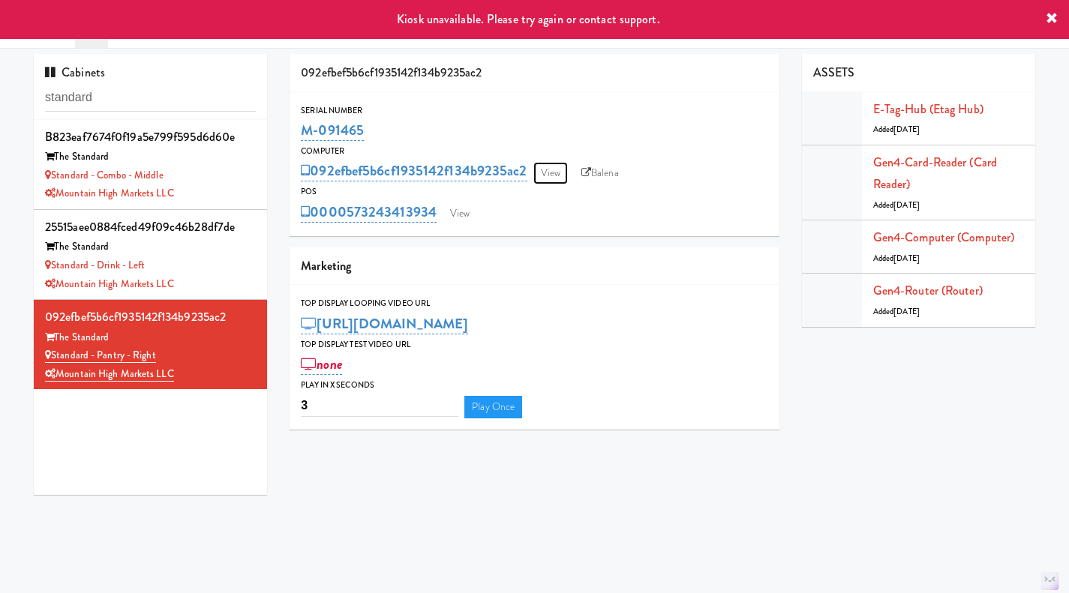
click at [563, 164] on link "View" at bounding box center [550, 173] width 35 height 23
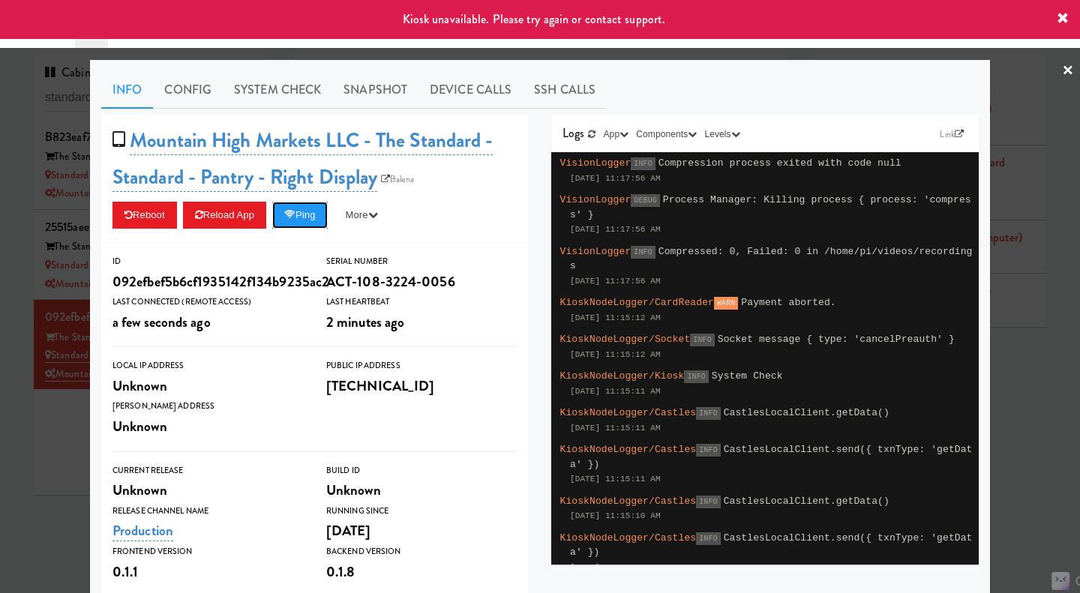
click at [294, 212] on icon at bounding box center [289, 215] width 11 height 10
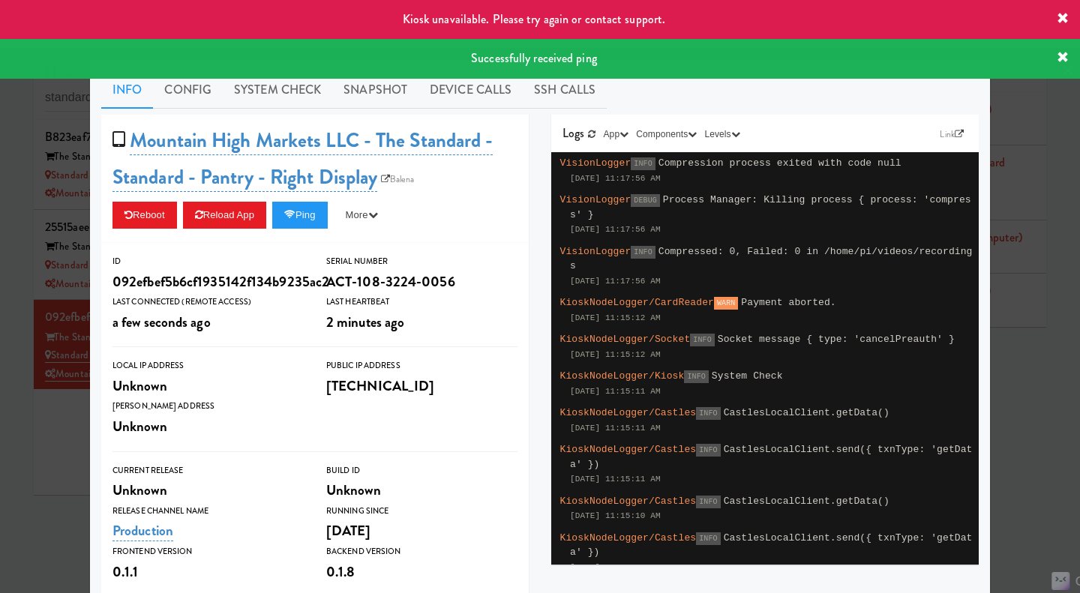
click at [1055, 411] on div at bounding box center [540, 296] width 1080 height 593
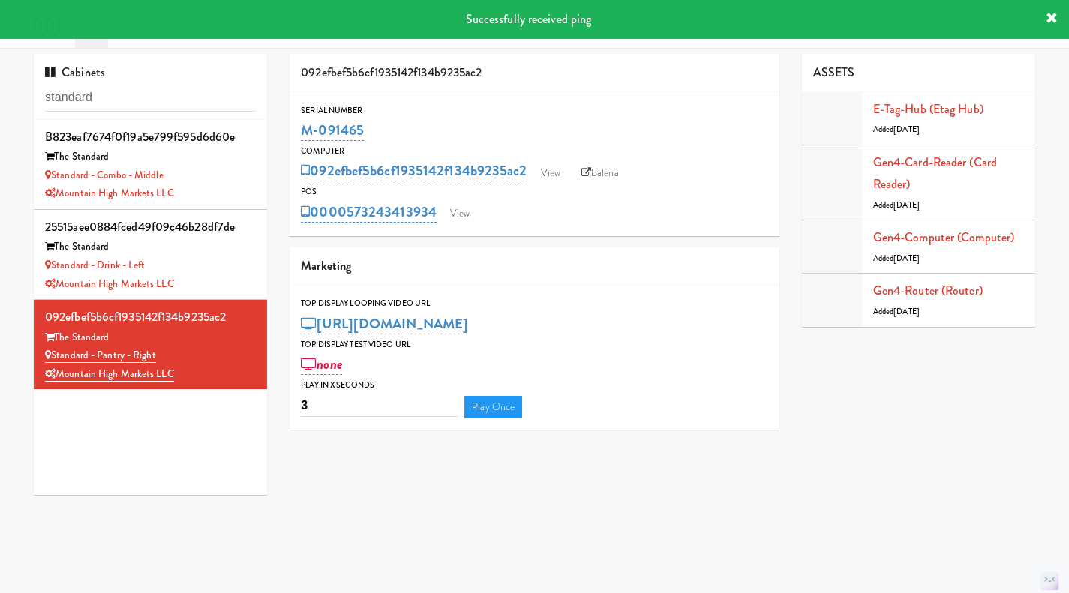
drag, startPoint x: 389, startPoint y: 122, endPoint x: 287, endPoint y: 126, distance: 102.1
click at [287, 126] on div "092efbef5b6cf1935142f134b9235ac2 Serial Number M-091465 Computer 092efbef5b6cf1…" at bounding box center [534, 247] width 512 height 387
copy link "M-091465"
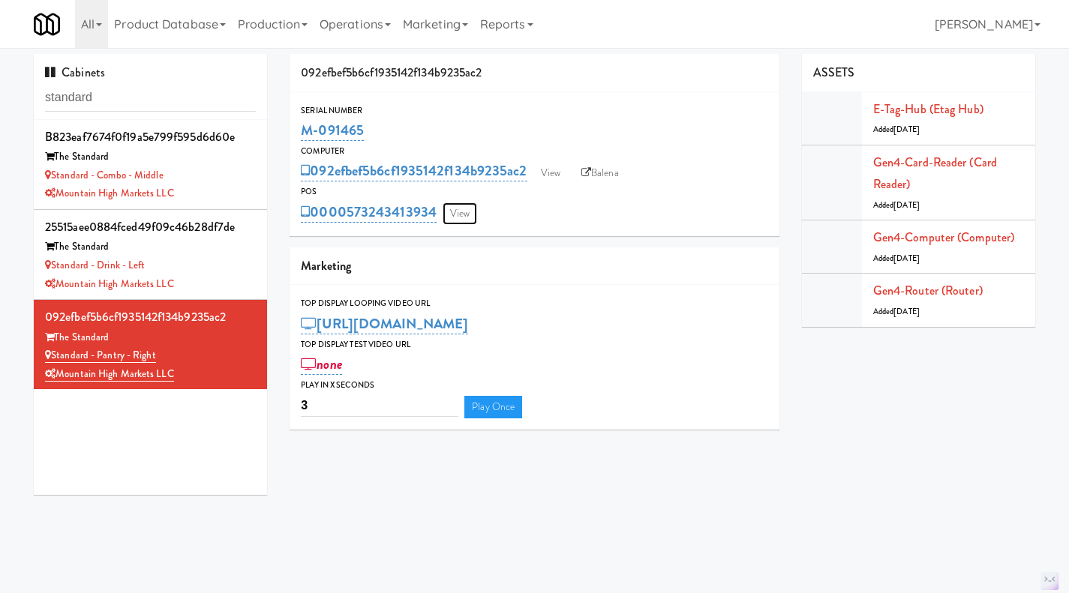
click at [476, 206] on link "View" at bounding box center [460, 214] width 35 height 23
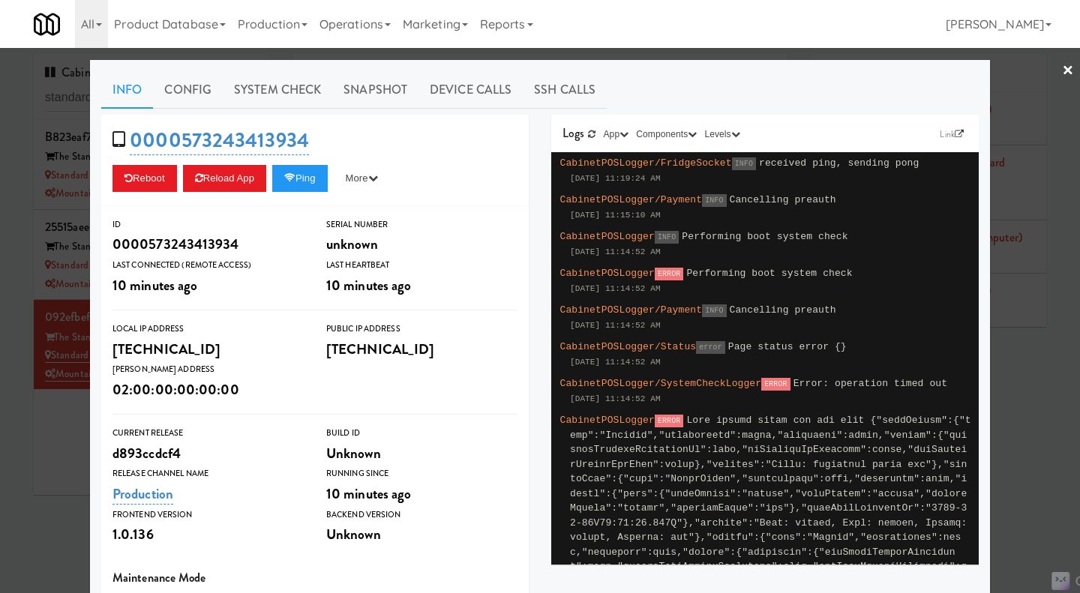
click at [77, 462] on div at bounding box center [540, 296] width 1080 height 593
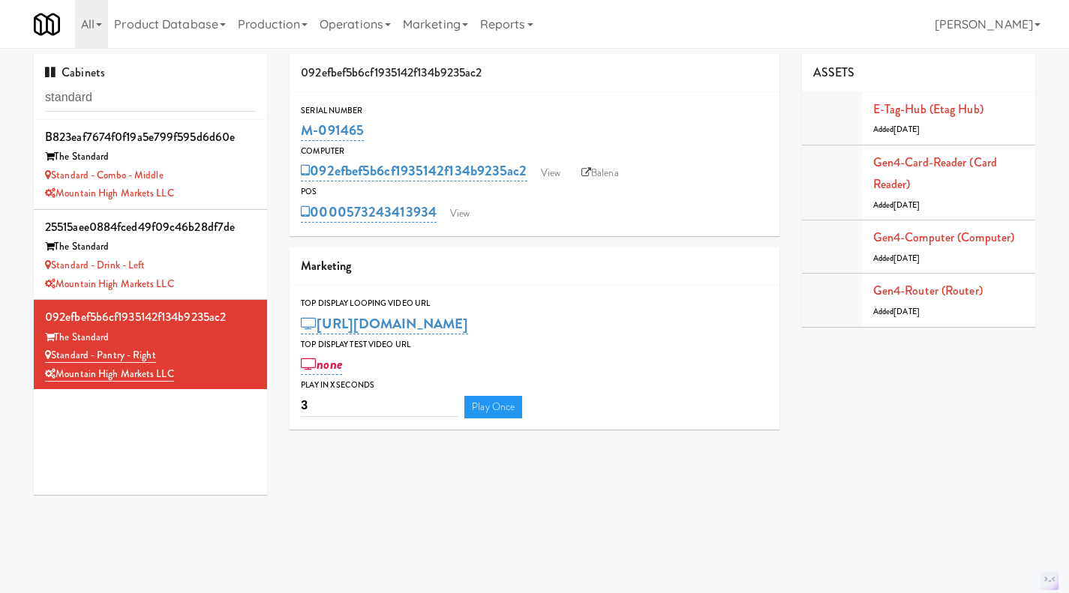
drag, startPoint x: 437, startPoint y: 228, endPoint x: 345, endPoint y: 224, distance: 92.4
click at [345, 224] on div "Serial Number M-091465 Computer 092efbef5b6cf1935142f134b9235ac2 View Balena PO…" at bounding box center [535, 164] width 490 height 144
copy link "573243413934"
click at [455, 204] on link "View" at bounding box center [460, 214] width 35 height 23
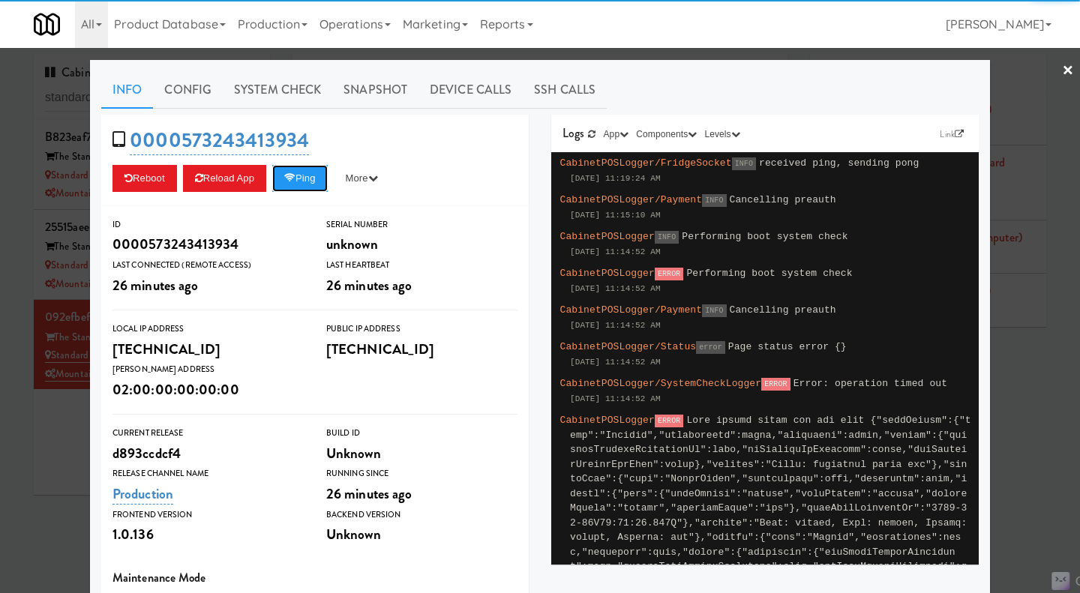
click at [299, 183] on button "Ping" at bounding box center [300, 178] width 56 height 27
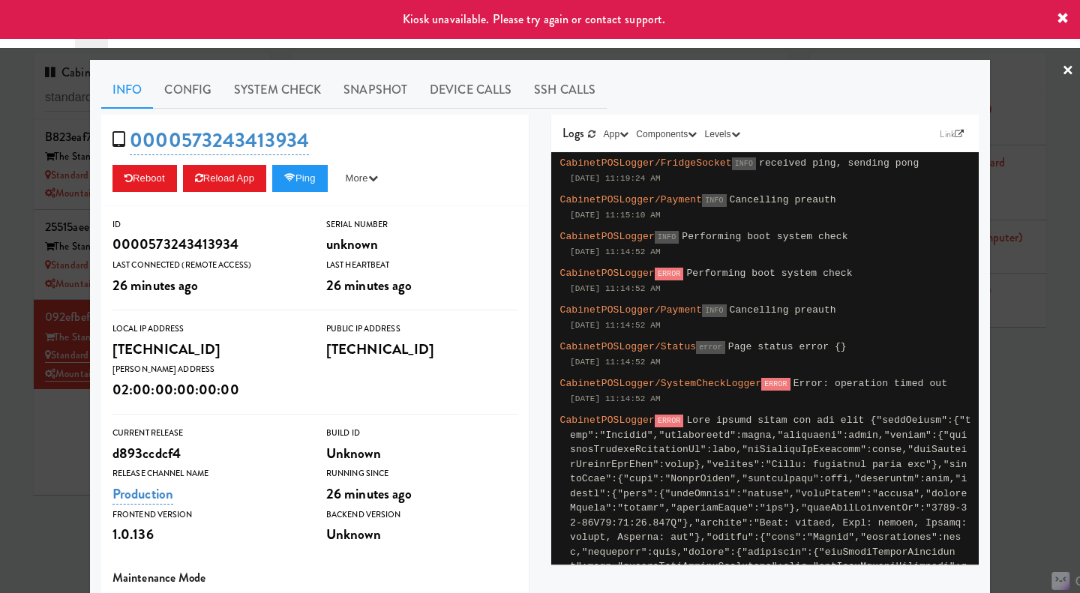
click at [74, 457] on div at bounding box center [540, 296] width 1080 height 593
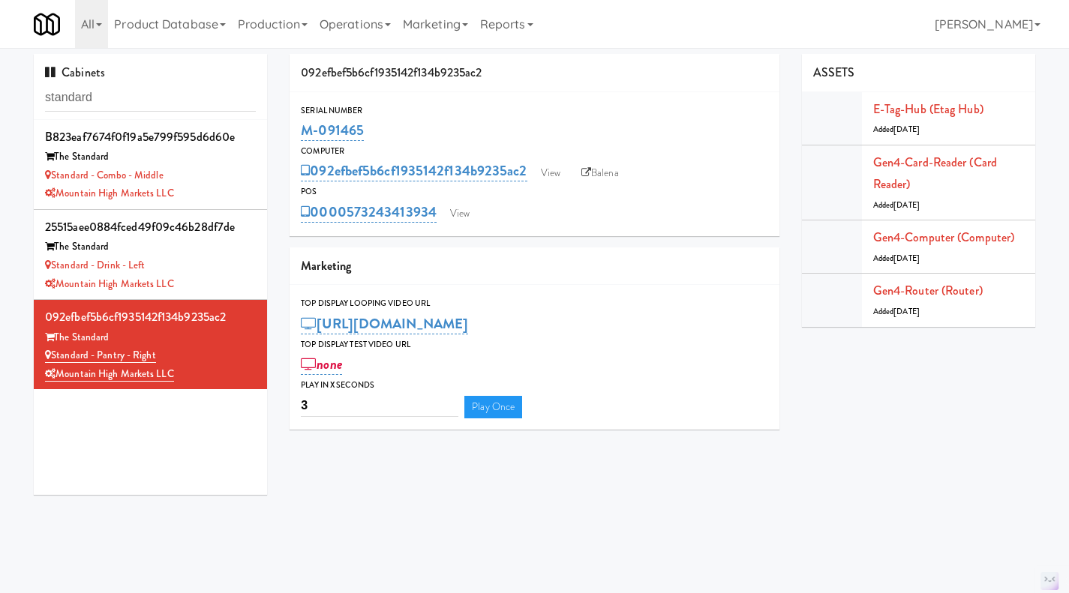
drag, startPoint x: 437, startPoint y: 228, endPoint x: 351, endPoint y: 230, distance: 85.5
click at [351, 230] on div "Serial Number M-091465 Computer 092efbef5b6cf1935142f134b9235ac2 View Balena PO…" at bounding box center [535, 164] width 490 height 144
copy link "573243413934"
click at [563, 173] on link "View" at bounding box center [550, 173] width 35 height 23
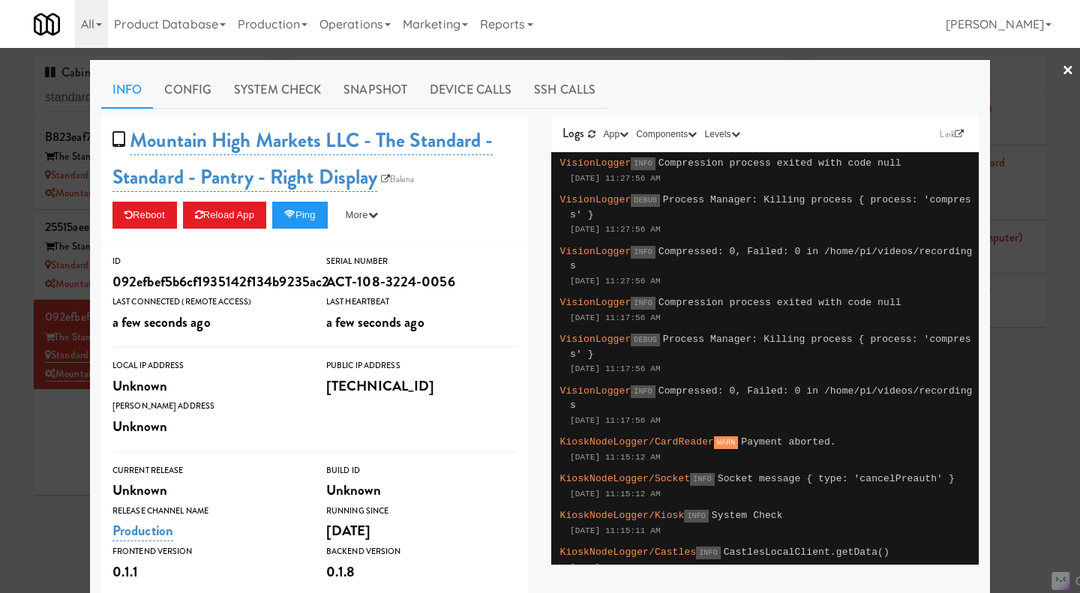
click at [744, 53] on div at bounding box center [540, 296] width 1080 height 593
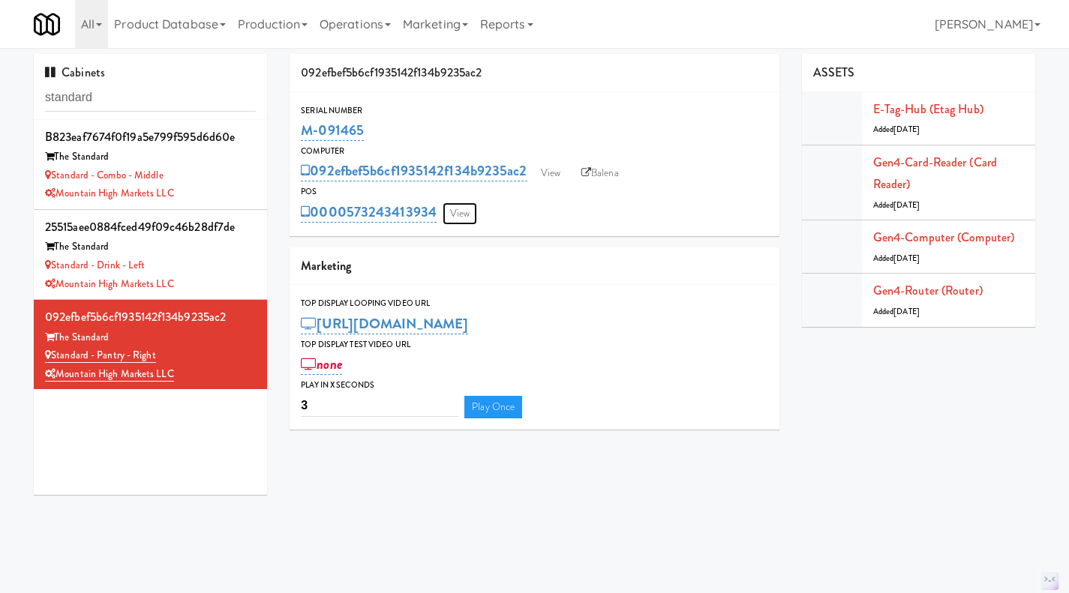
click at [461, 218] on link "View" at bounding box center [460, 214] width 35 height 23
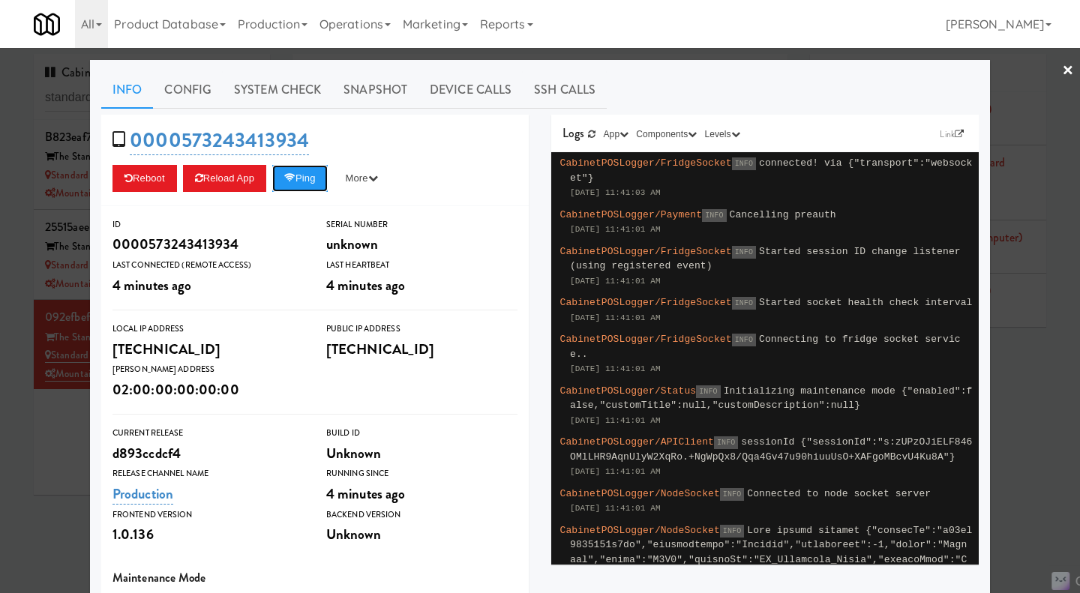
click at [314, 176] on button "Ping" at bounding box center [300, 178] width 56 height 27
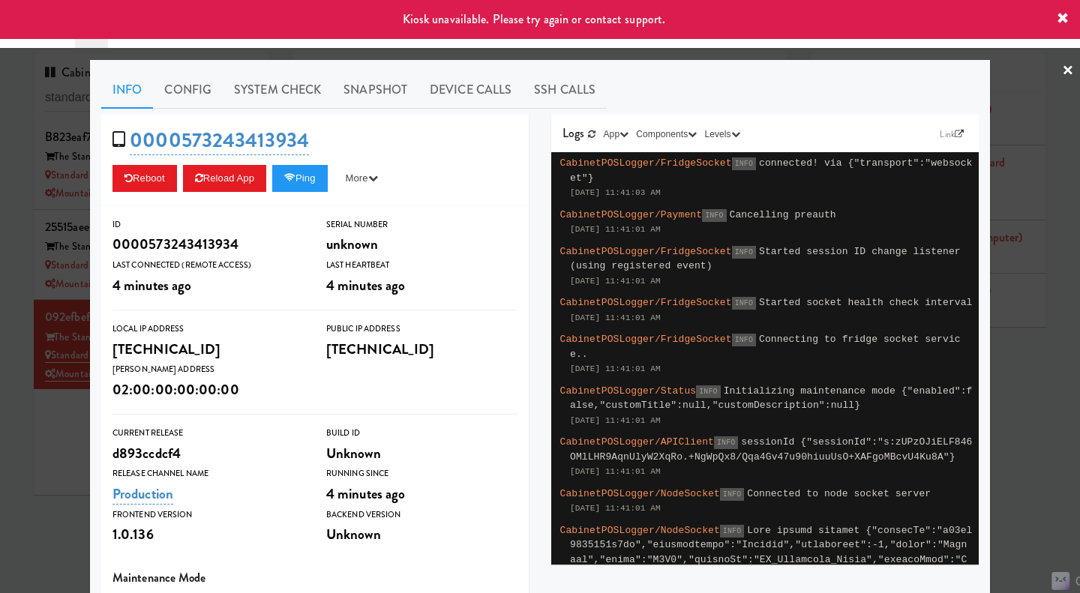
click at [1018, 465] on div at bounding box center [540, 296] width 1080 height 593
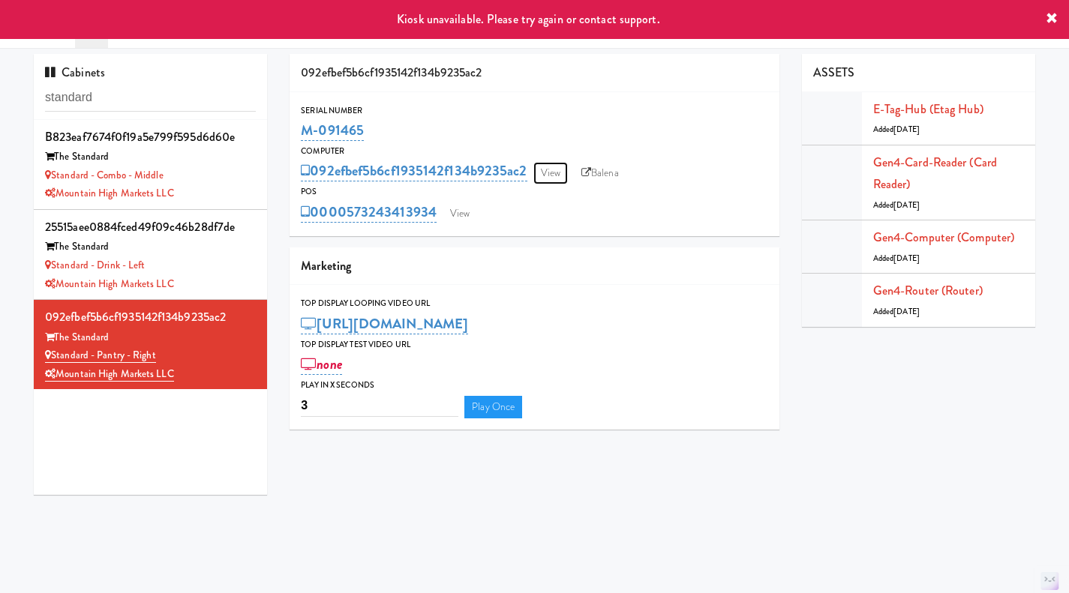
click at [556, 173] on link "View" at bounding box center [550, 173] width 35 height 23
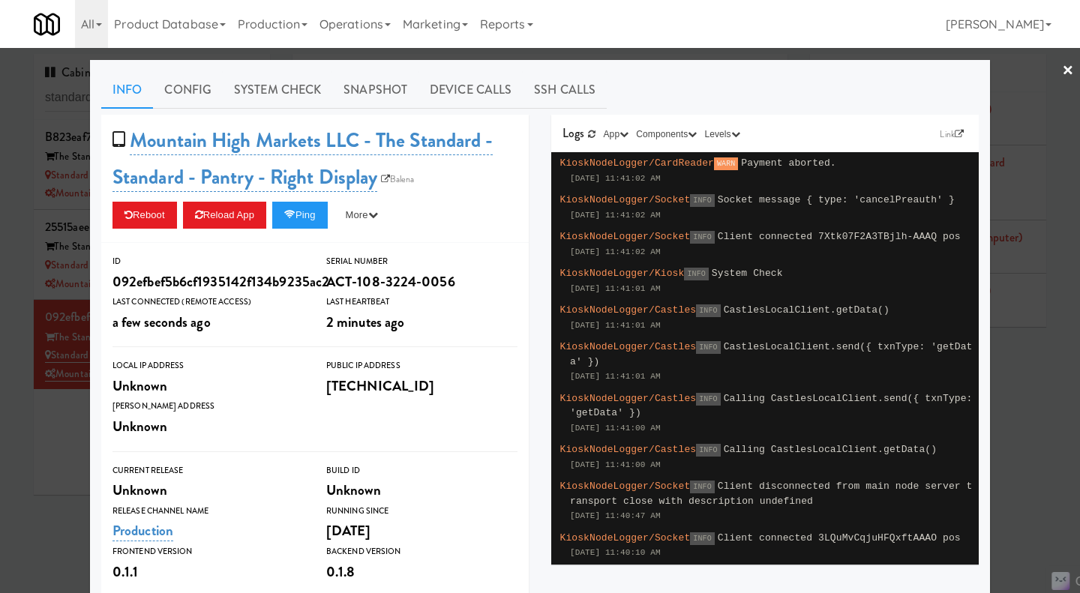
click at [1040, 383] on div at bounding box center [540, 296] width 1080 height 593
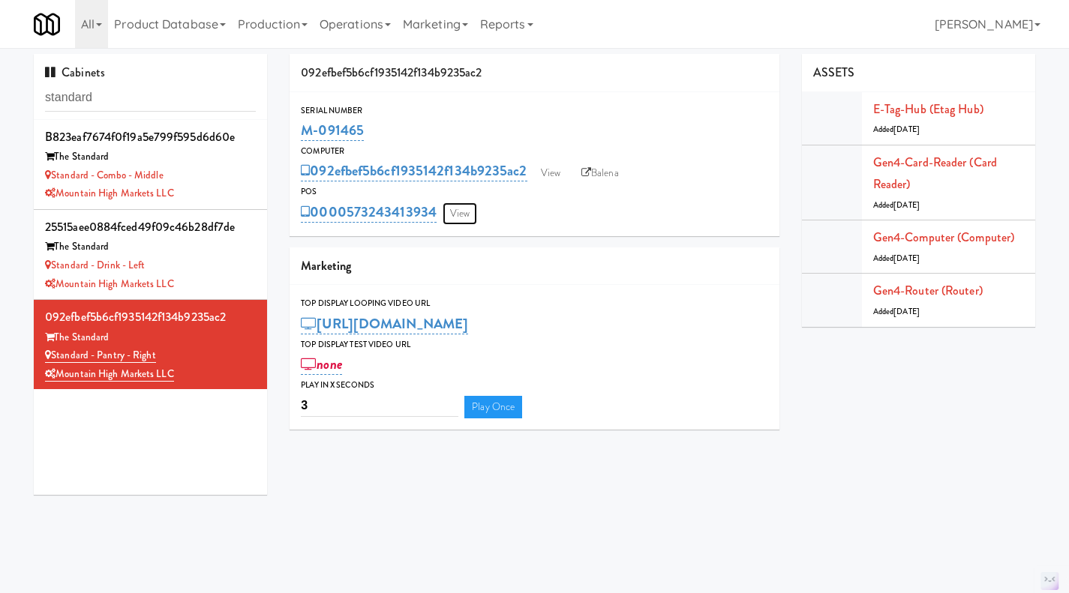
click at [458, 219] on link "View" at bounding box center [460, 214] width 35 height 23
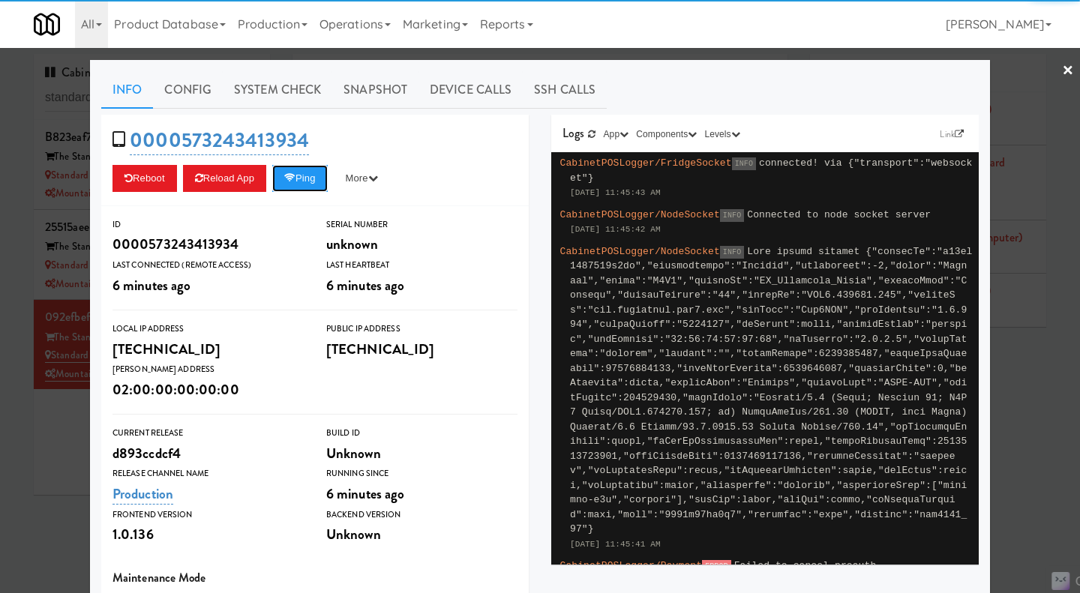
click at [300, 191] on button "Ping" at bounding box center [300, 178] width 56 height 27
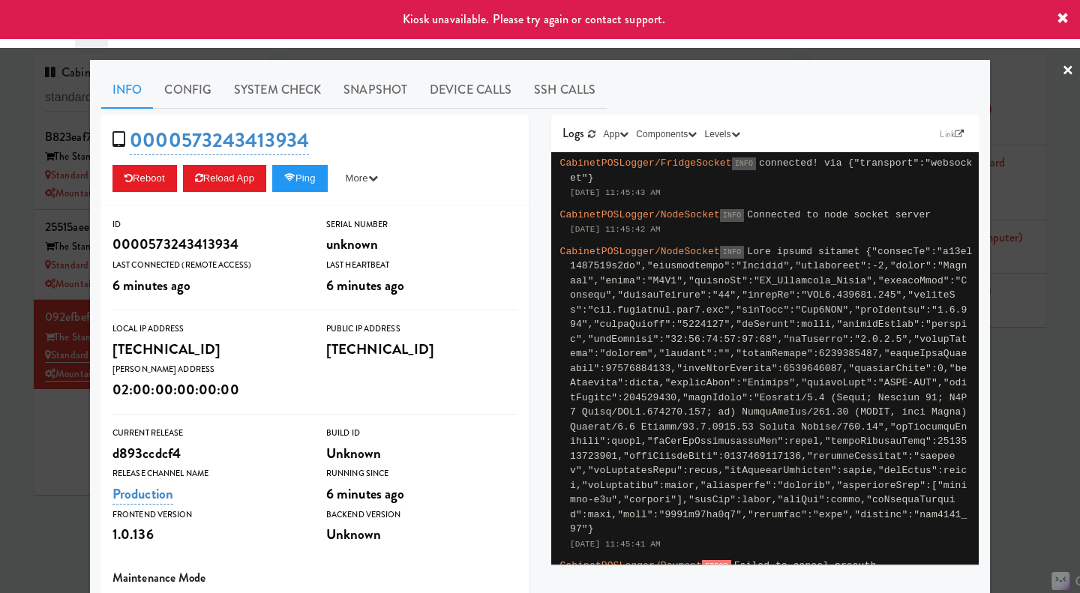
click at [1040, 350] on div at bounding box center [540, 296] width 1080 height 593
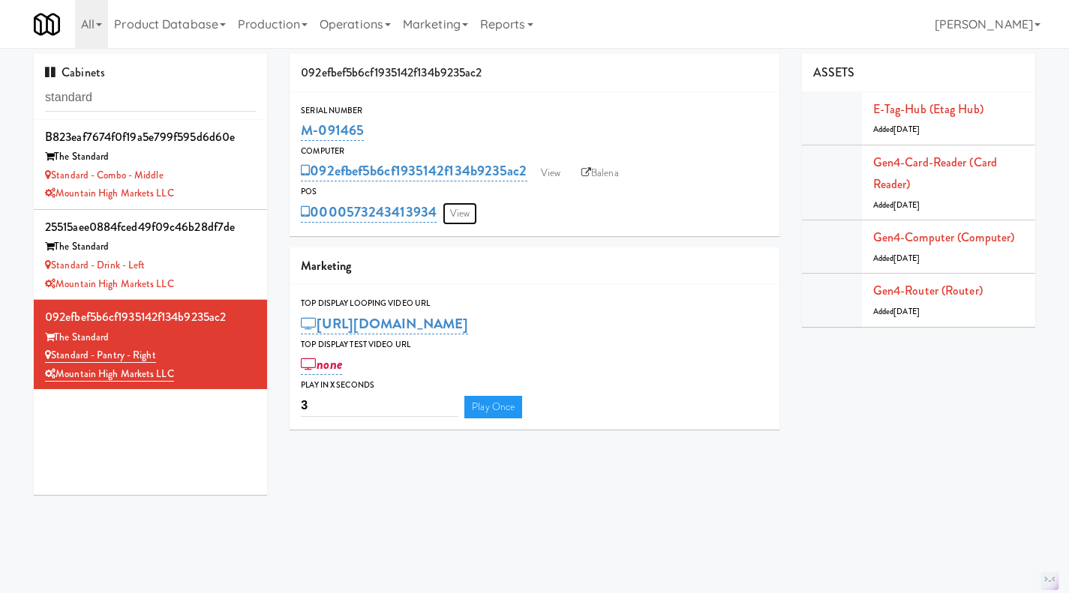
click at [467, 212] on link "View" at bounding box center [460, 214] width 35 height 23
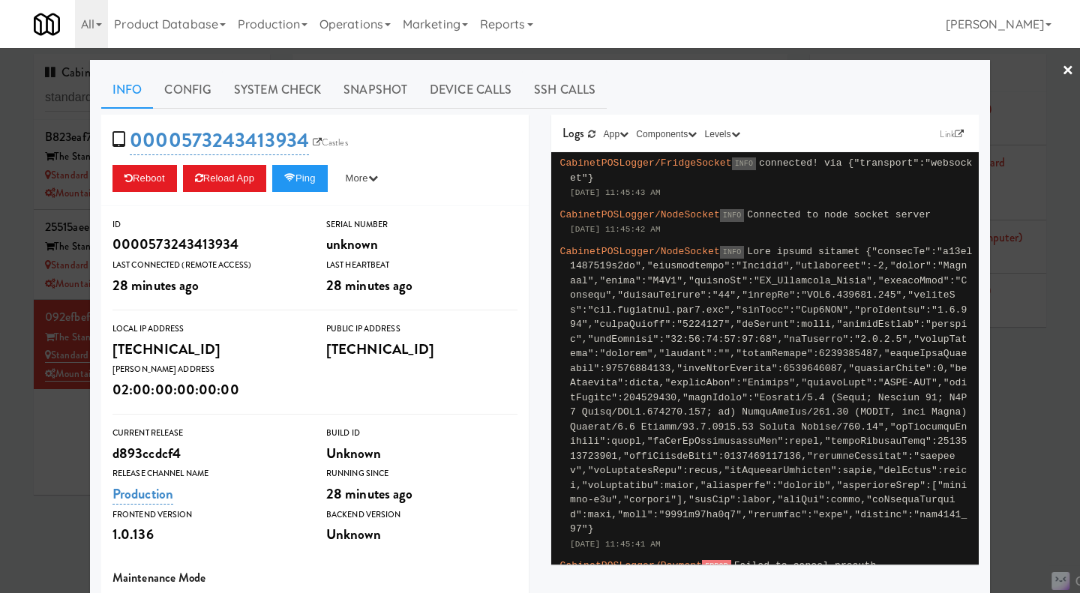
click at [1038, 491] on div at bounding box center [540, 296] width 1080 height 593
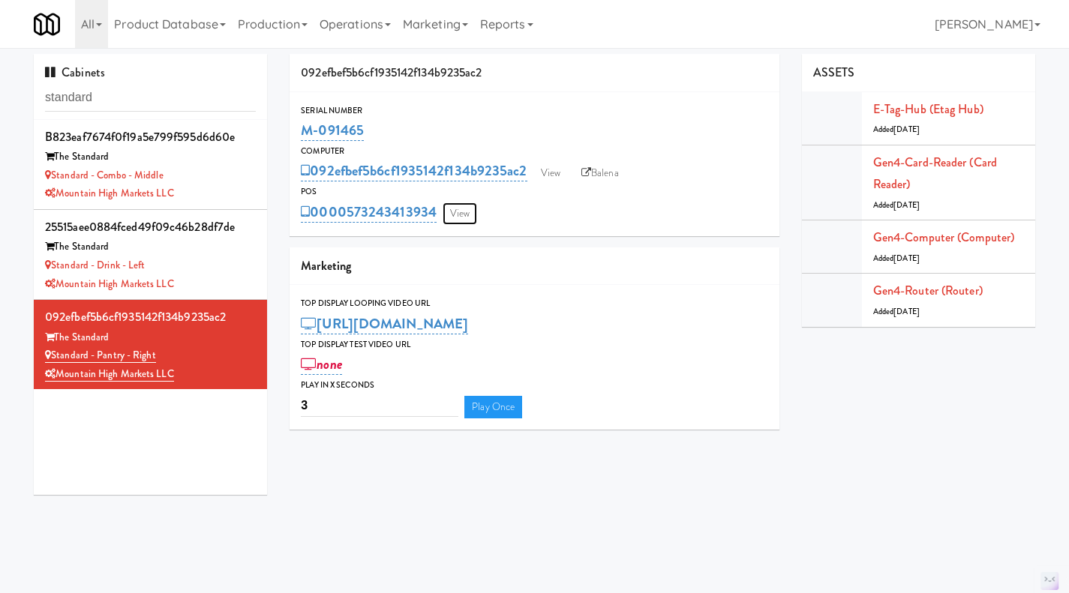
click at [467, 206] on link "View" at bounding box center [460, 214] width 35 height 23
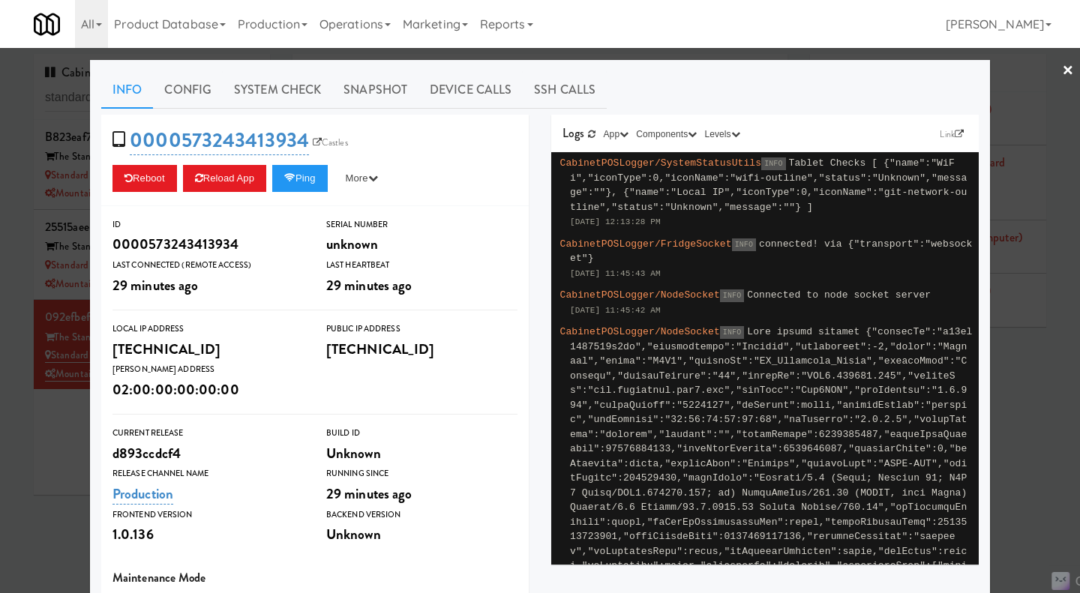
click at [56, 492] on div at bounding box center [540, 296] width 1080 height 593
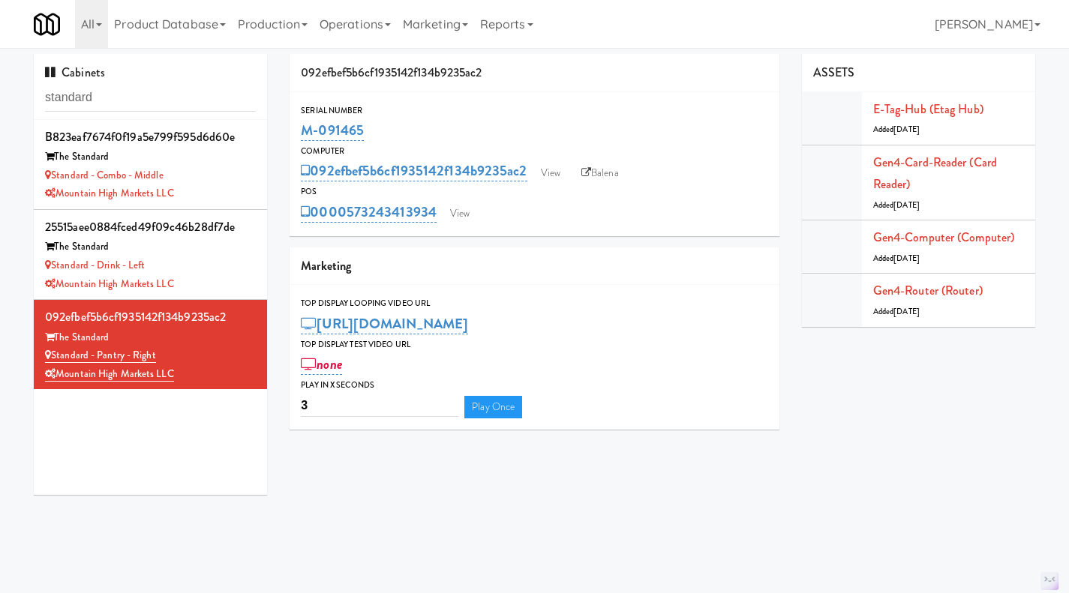
click at [214, 269] on div "Standard - Drink - Left" at bounding box center [150, 266] width 211 height 19
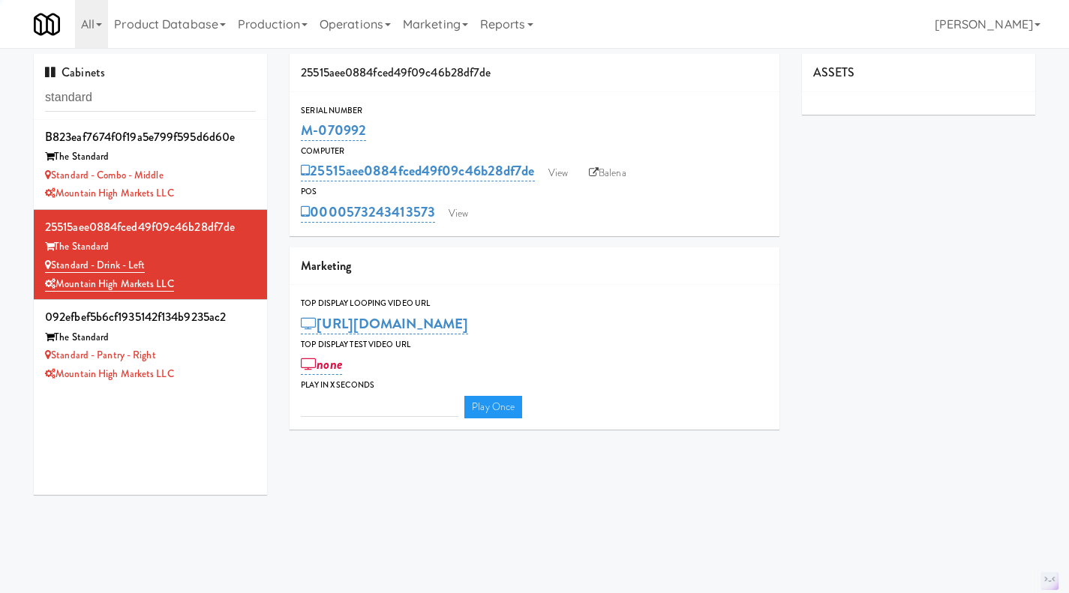
type input "3"
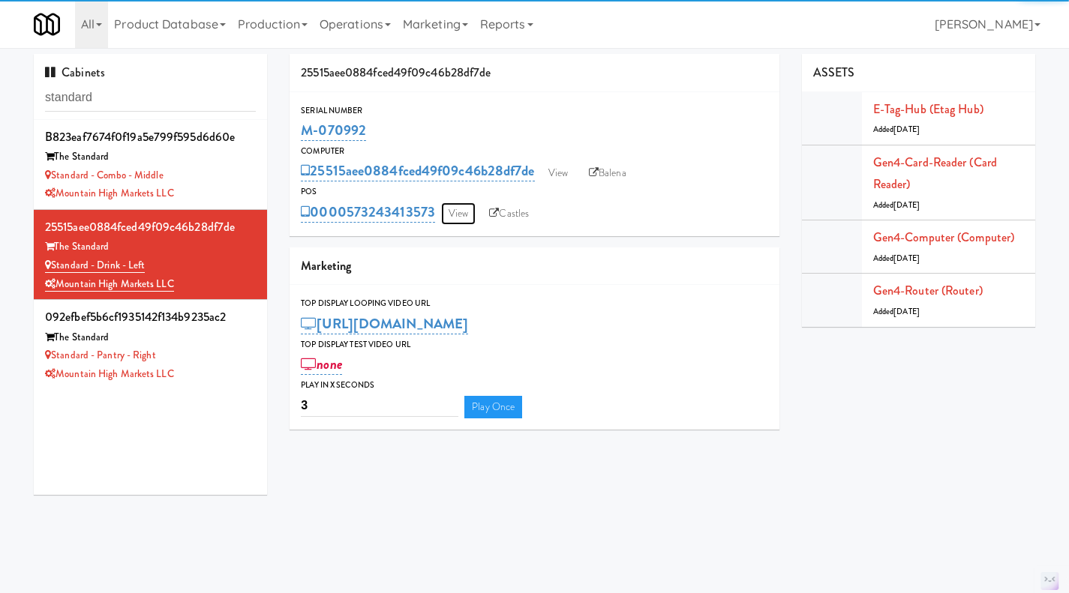
click at [448, 209] on link "View" at bounding box center [458, 214] width 35 height 23
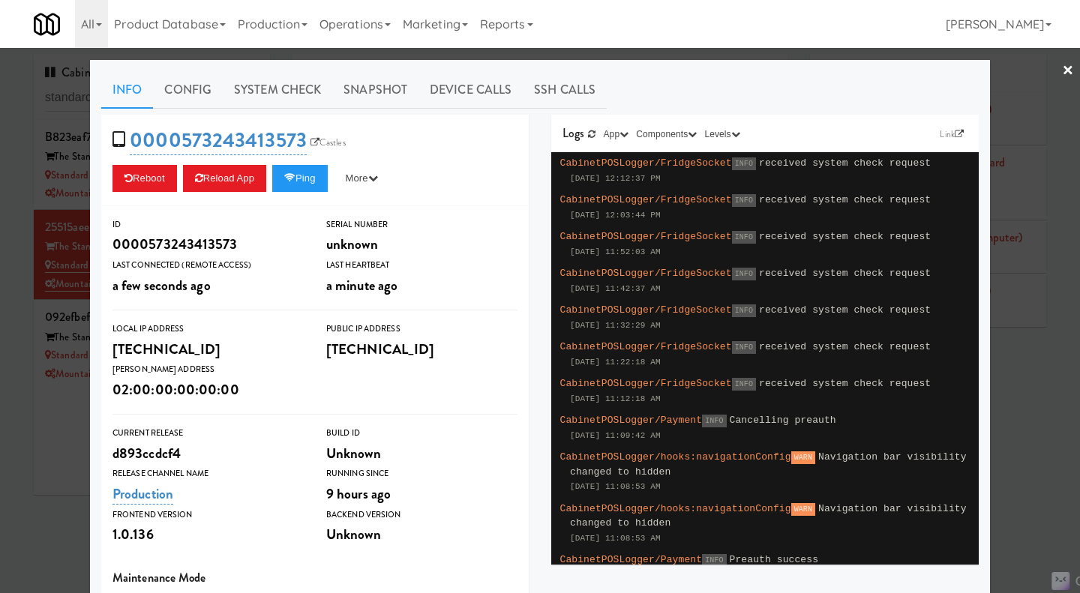
click at [47, 446] on div at bounding box center [540, 296] width 1080 height 593
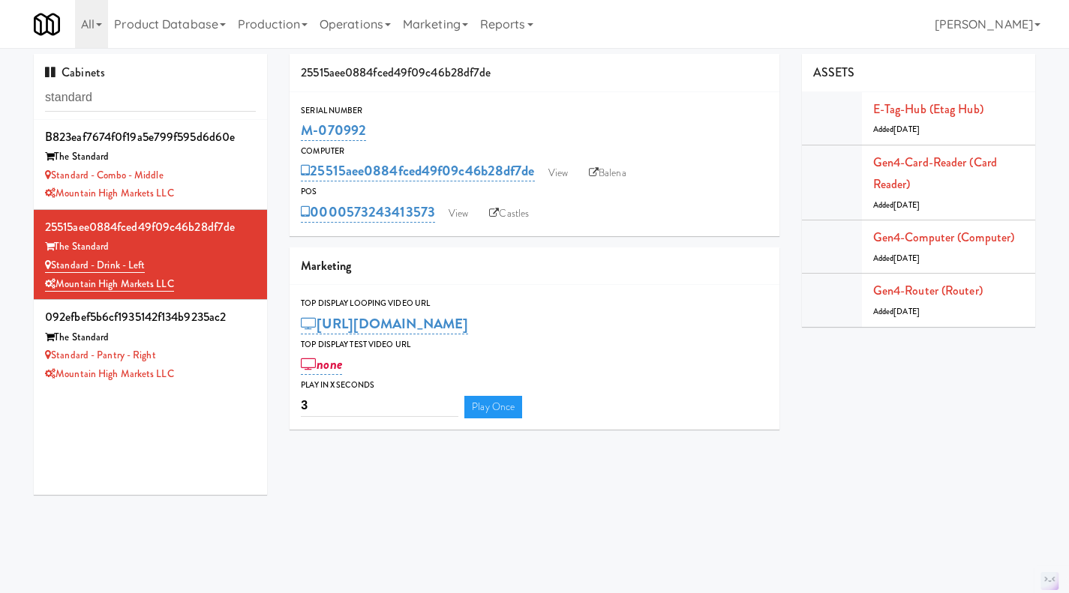
click at [214, 177] on div "Standard - Combo - Middle" at bounding box center [150, 176] width 211 height 19
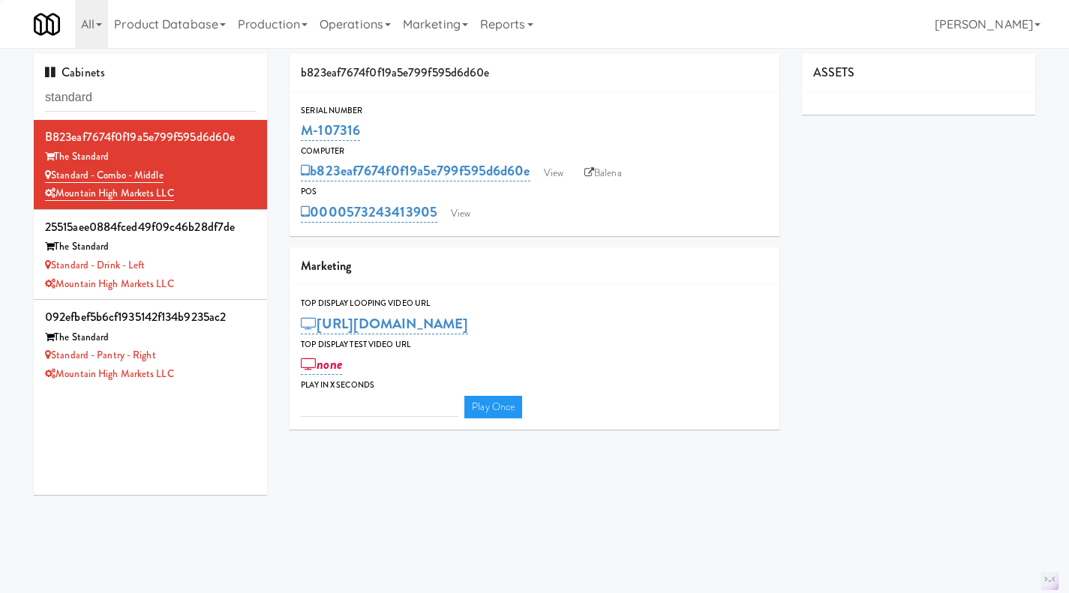
type input "3"
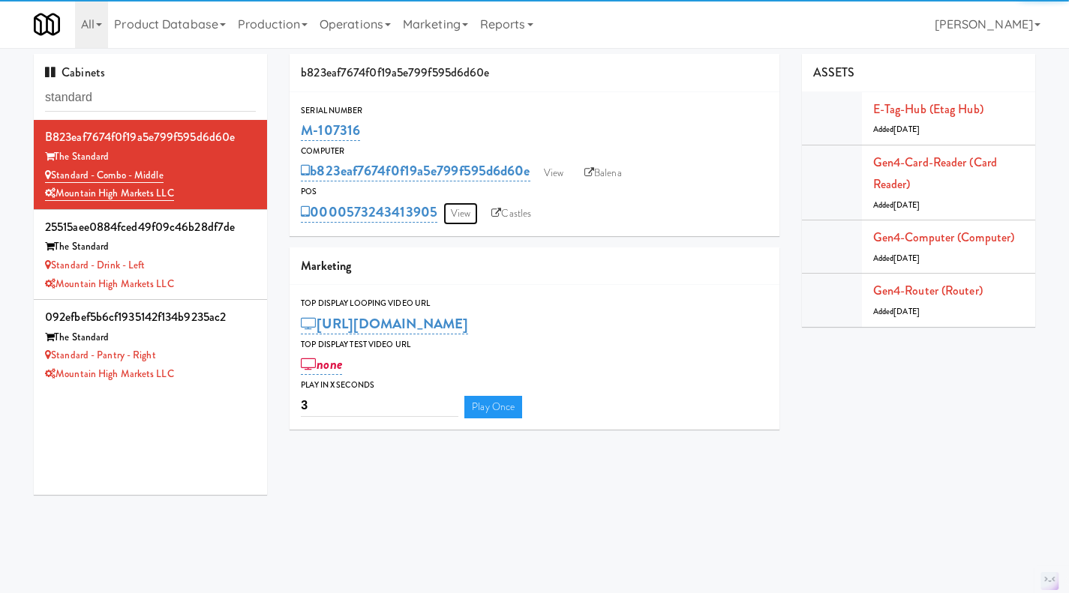
click at [477, 213] on link "View" at bounding box center [460, 214] width 35 height 23
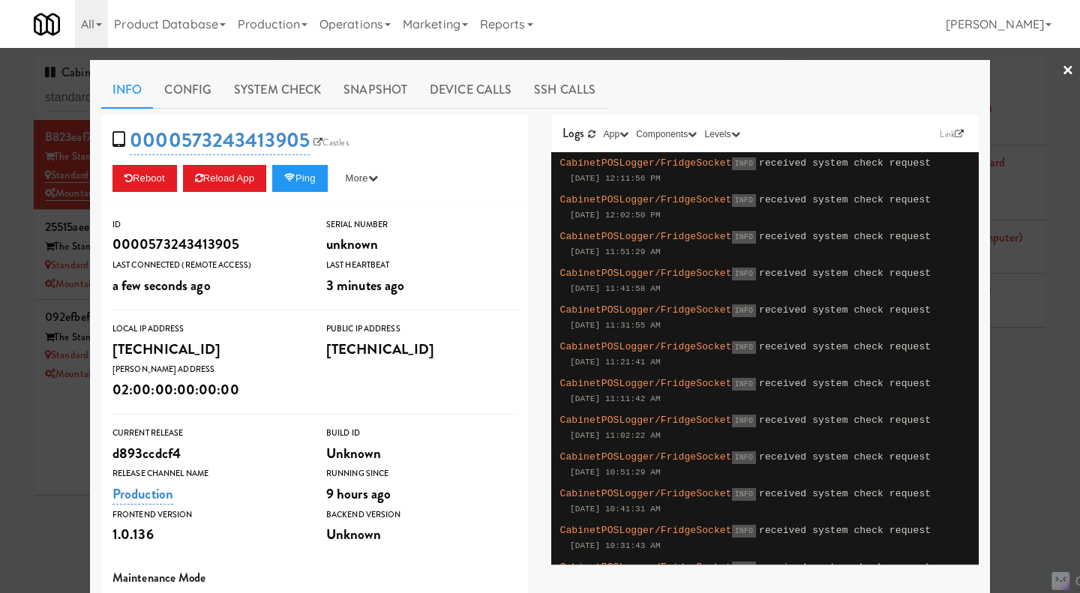
click at [41, 439] on div at bounding box center [540, 296] width 1080 height 593
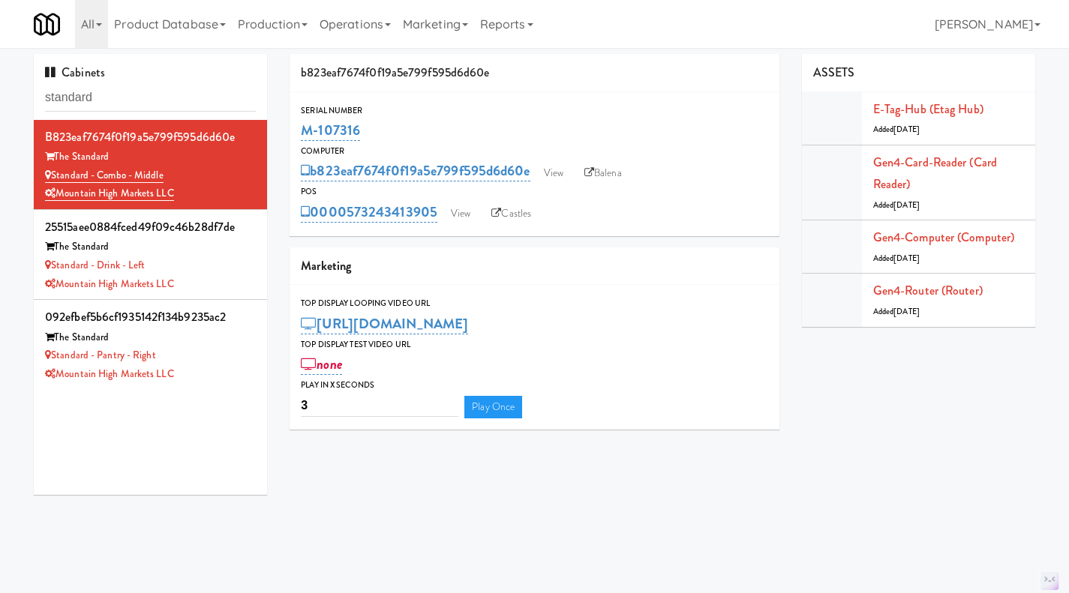
click at [211, 357] on div "Standard - Pantry - Right" at bounding box center [150, 356] width 211 height 19
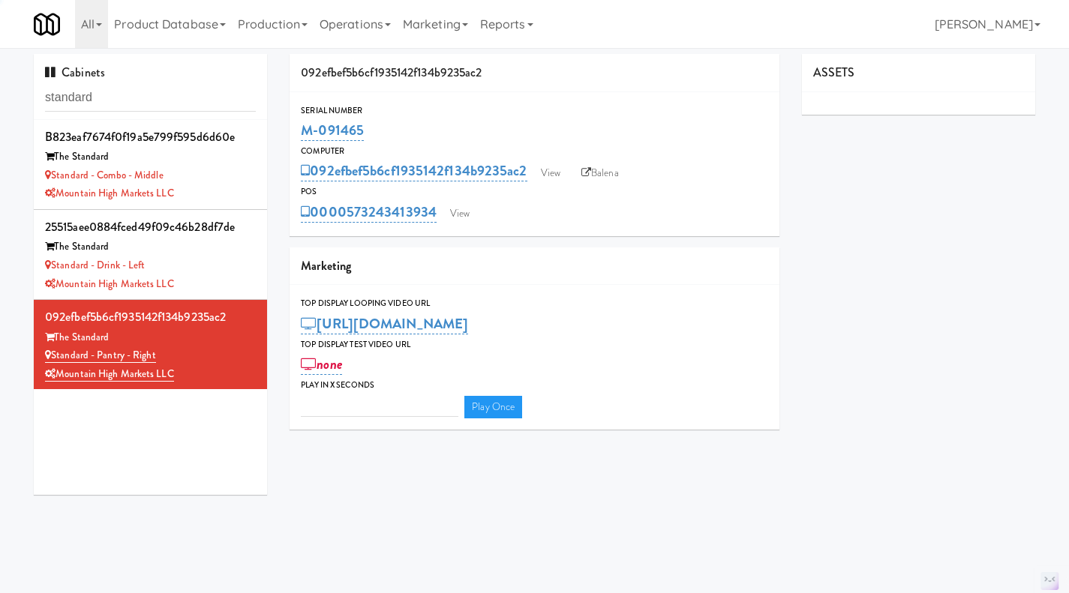
type input "3"
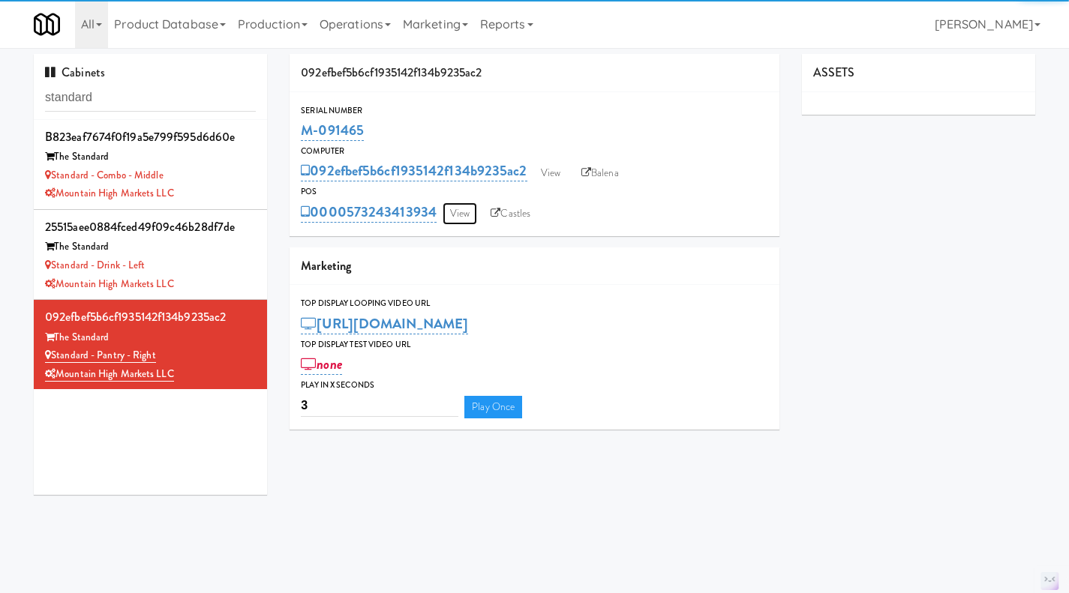
click at [467, 216] on link "View" at bounding box center [460, 214] width 35 height 23
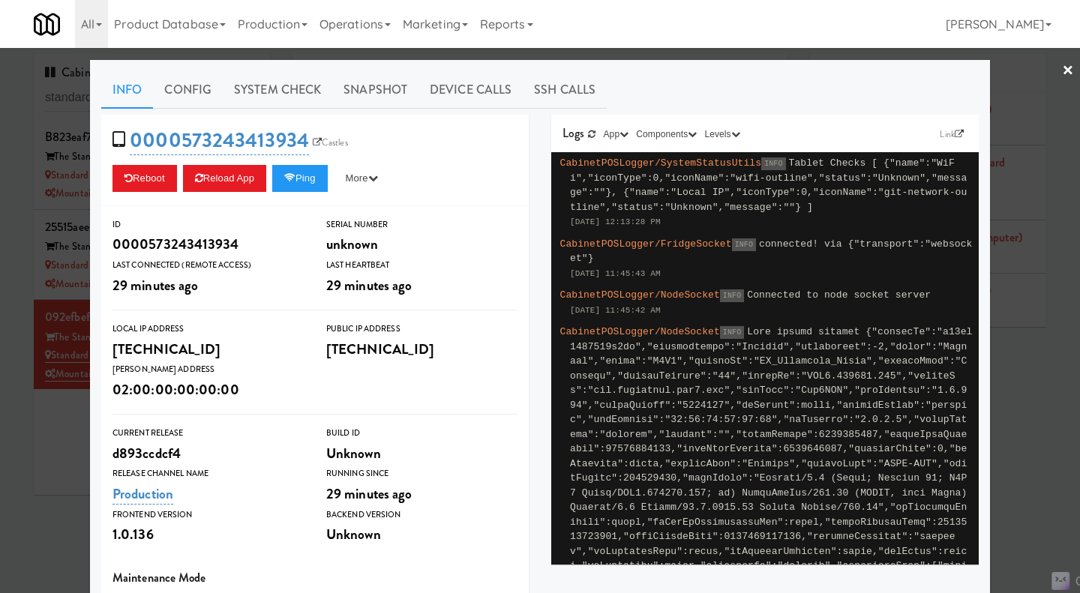
click at [1013, 431] on div at bounding box center [540, 296] width 1080 height 593
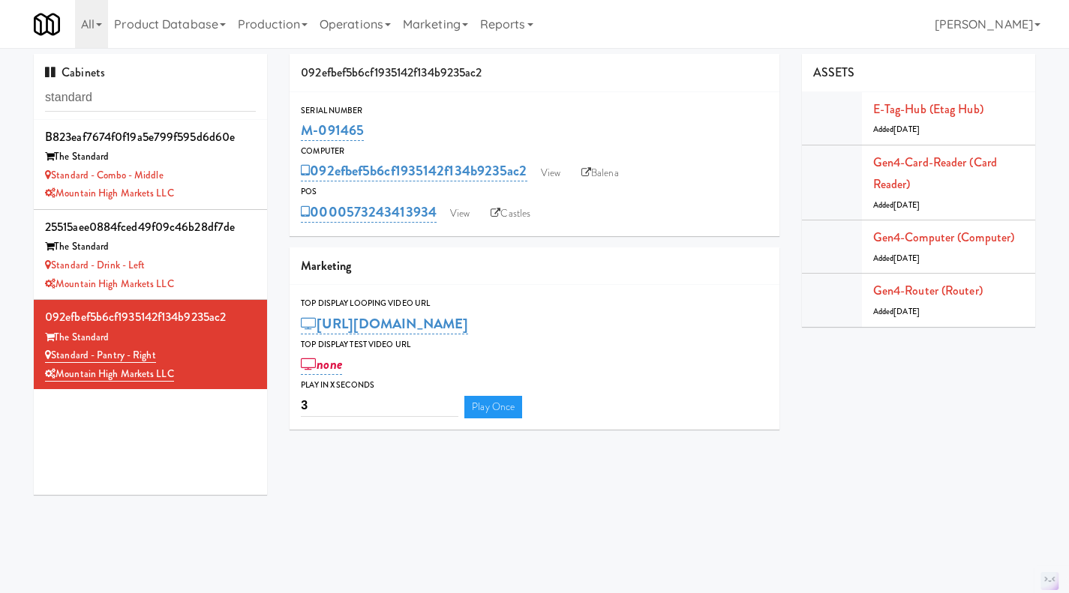
click at [242, 266] on div "Standard - Drink - Left" at bounding box center [150, 266] width 211 height 19
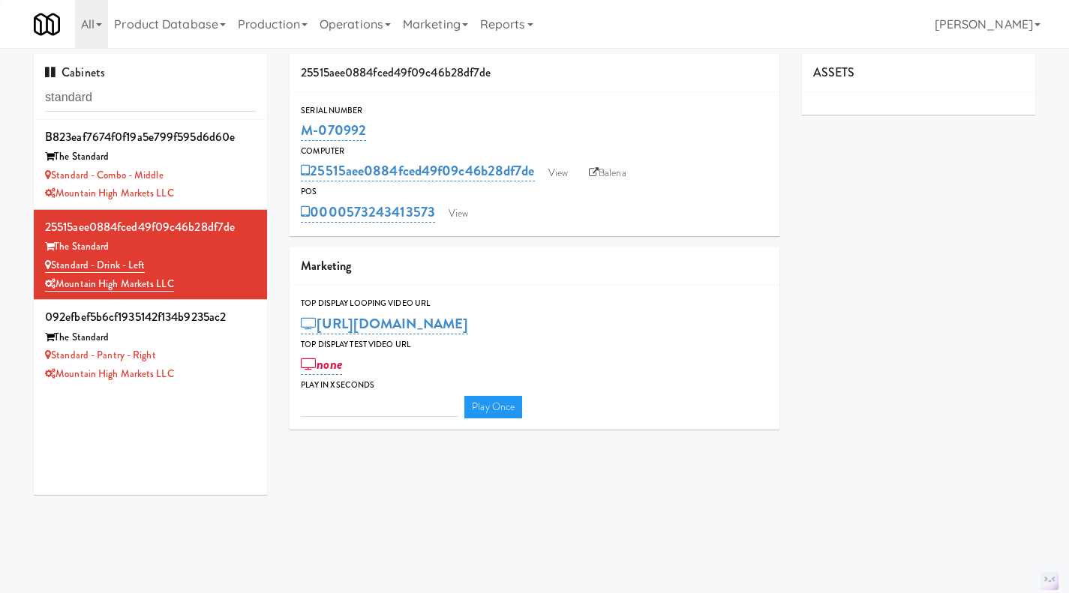
type input "3"
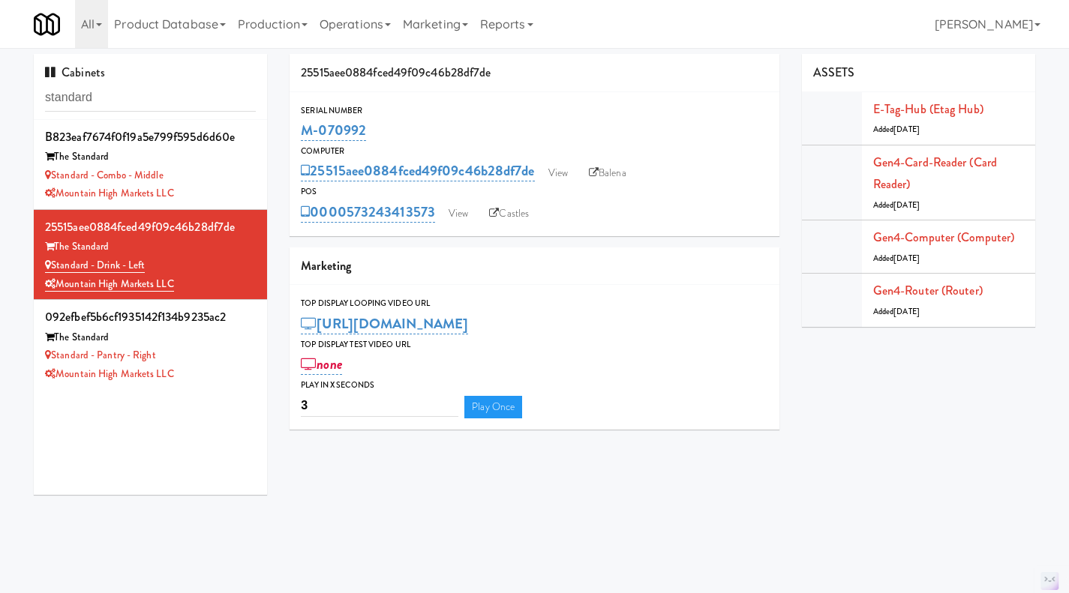
drag, startPoint x: 388, startPoint y: 138, endPoint x: 293, endPoint y: 136, distance: 94.6
click at [293, 136] on div "Serial Number M-070992" at bounding box center [535, 124] width 490 height 41
copy link "M-070992"
click at [221, 179] on div "Standard - Combo - Middle" at bounding box center [150, 176] width 211 height 19
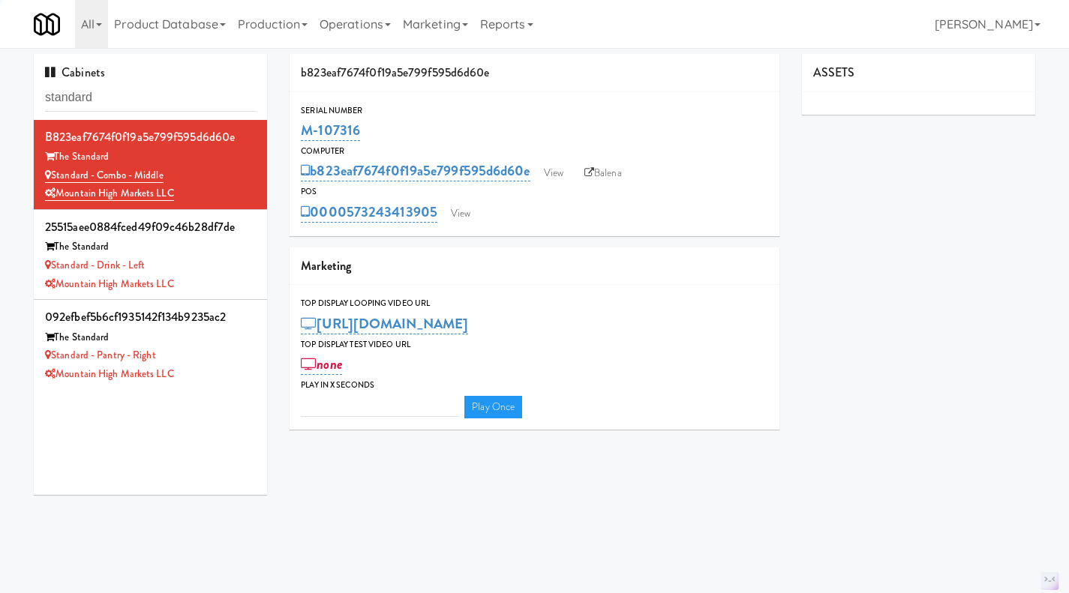
type input "3"
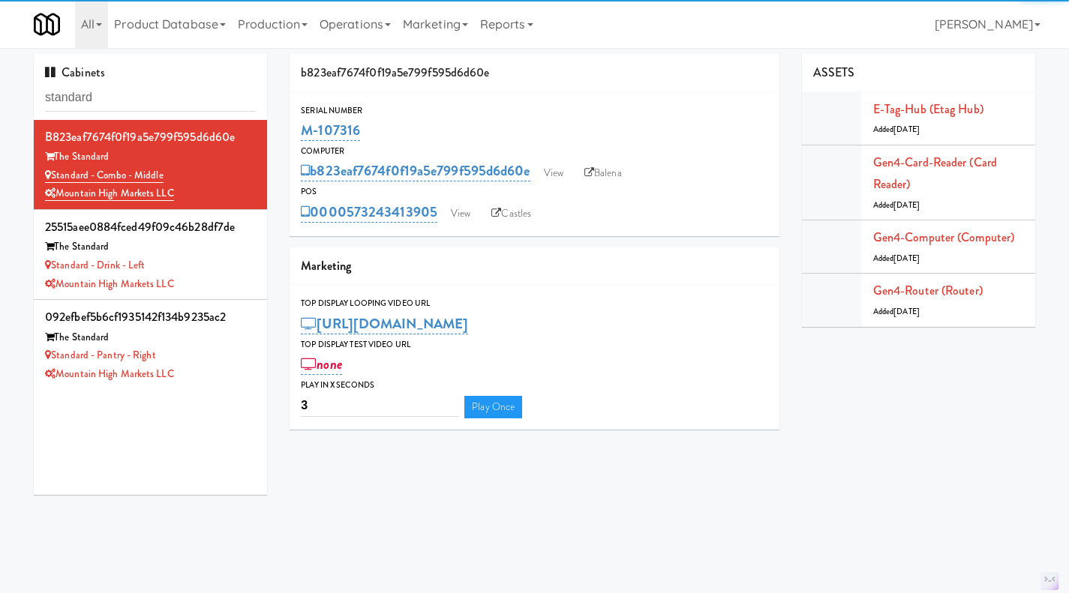
drag, startPoint x: 342, startPoint y: 133, endPoint x: 300, endPoint y: 132, distance: 42.0
click at [299, 132] on div "Serial Number M-107316" at bounding box center [535, 124] width 490 height 41
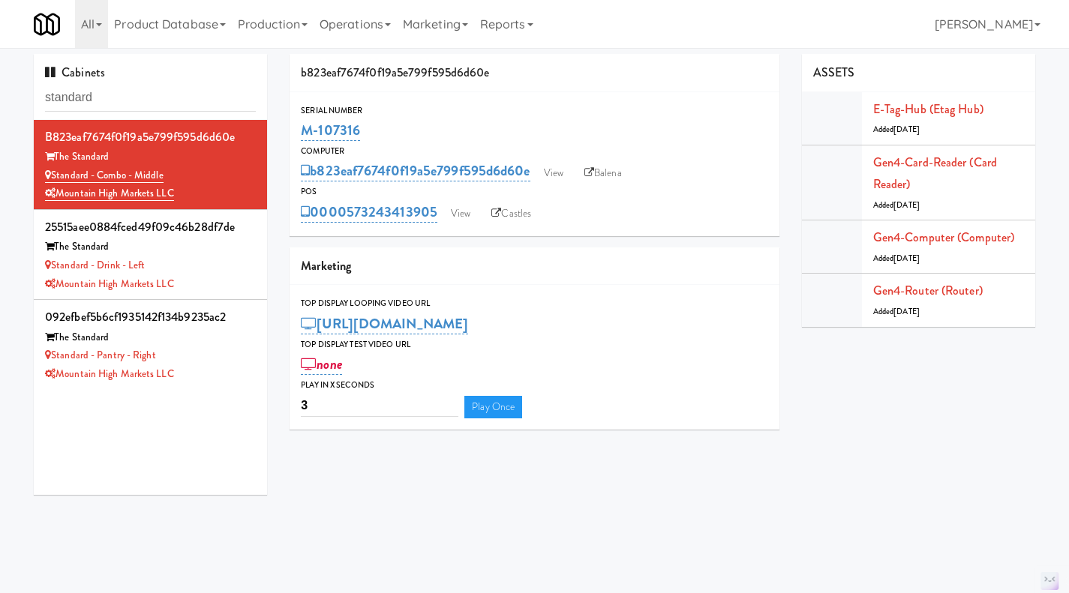
copy link "M-107316"
click at [250, 270] on li "25515aee0884fced49f09c46b28df7de The Standard Standard - Drink - Left Mountain …" at bounding box center [150, 255] width 233 height 90
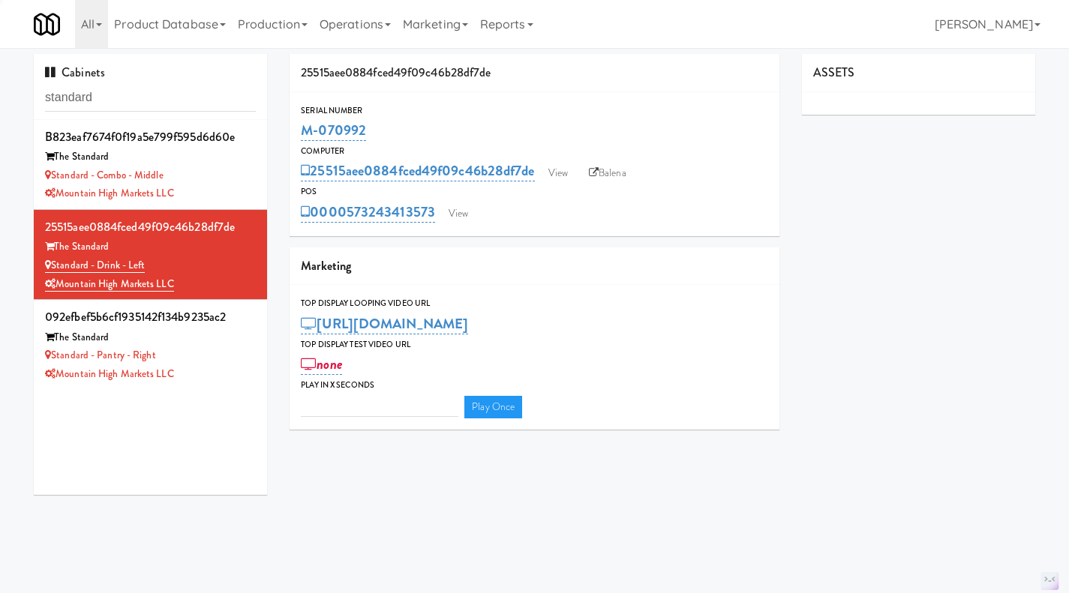
type input "3"
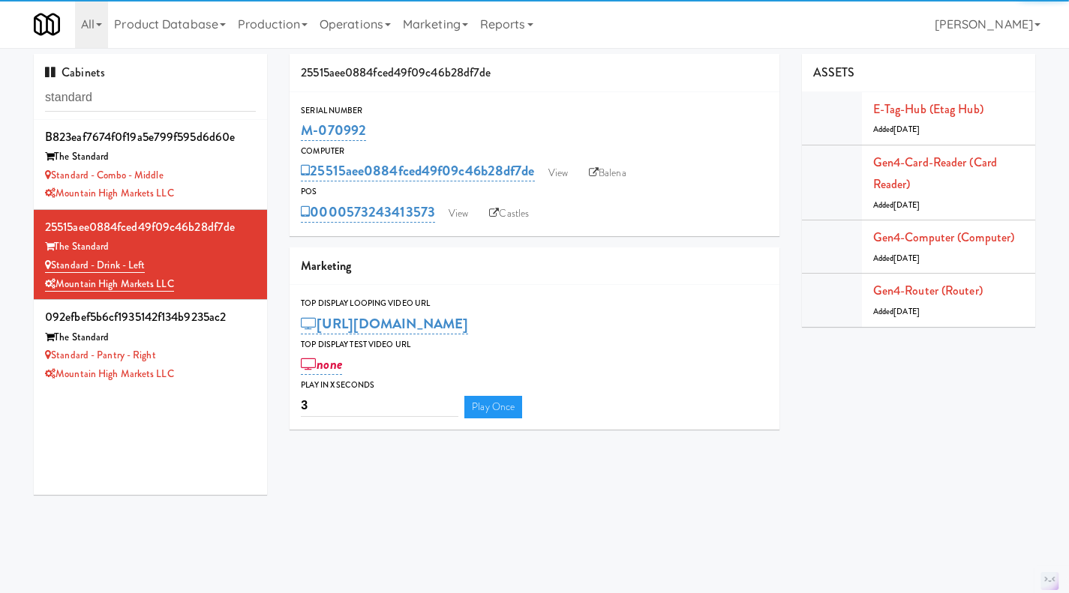
drag, startPoint x: 383, startPoint y: 132, endPoint x: 296, endPoint y: 132, distance: 87.0
click at [296, 132] on div "Serial Number M-070992" at bounding box center [535, 124] width 490 height 41
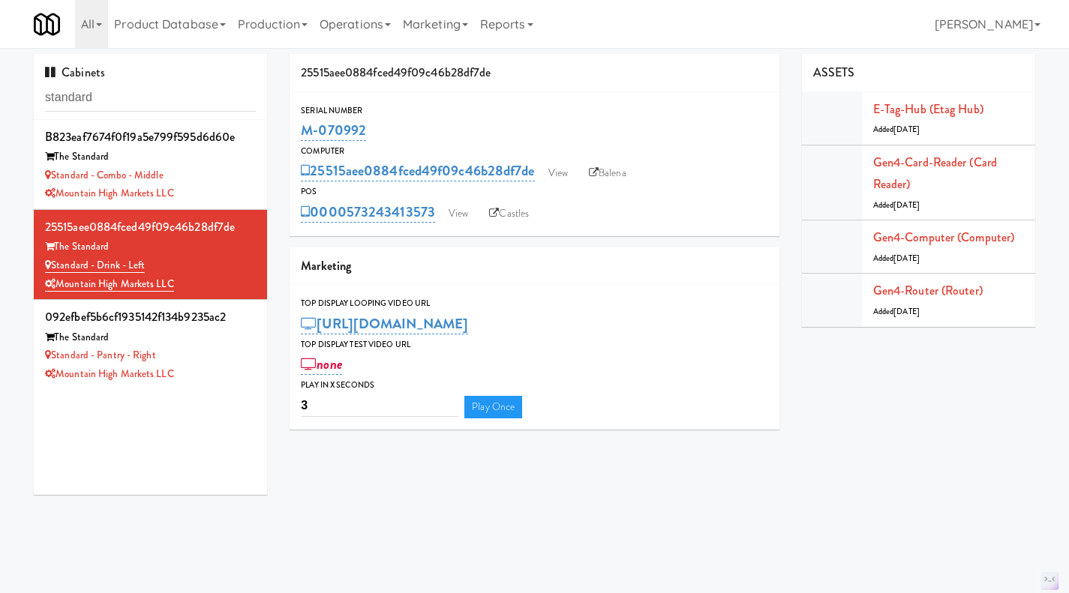
copy link "M-070992"
click at [241, 374] on div "Mountain High Markets LLC" at bounding box center [150, 374] width 211 height 19
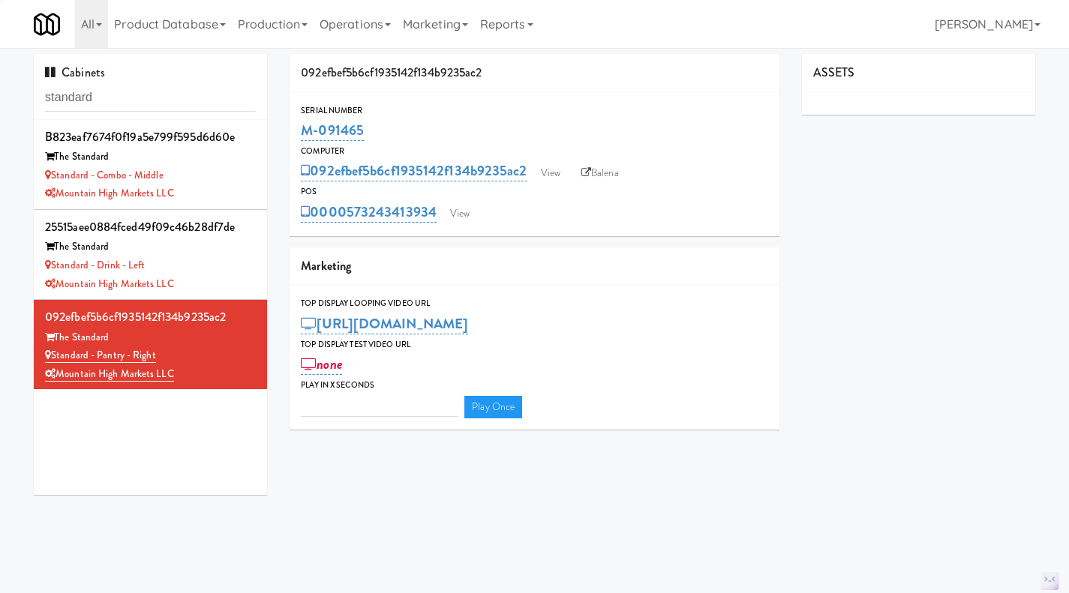
type input "3"
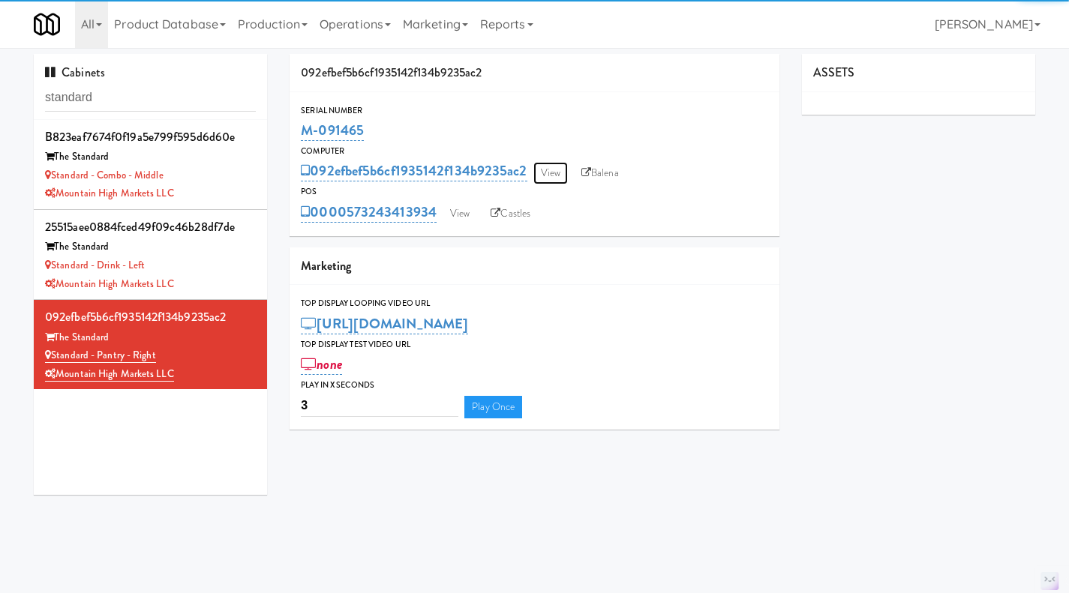
click at [546, 171] on link "View" at bounding box center [550, 173] width 35 height 23
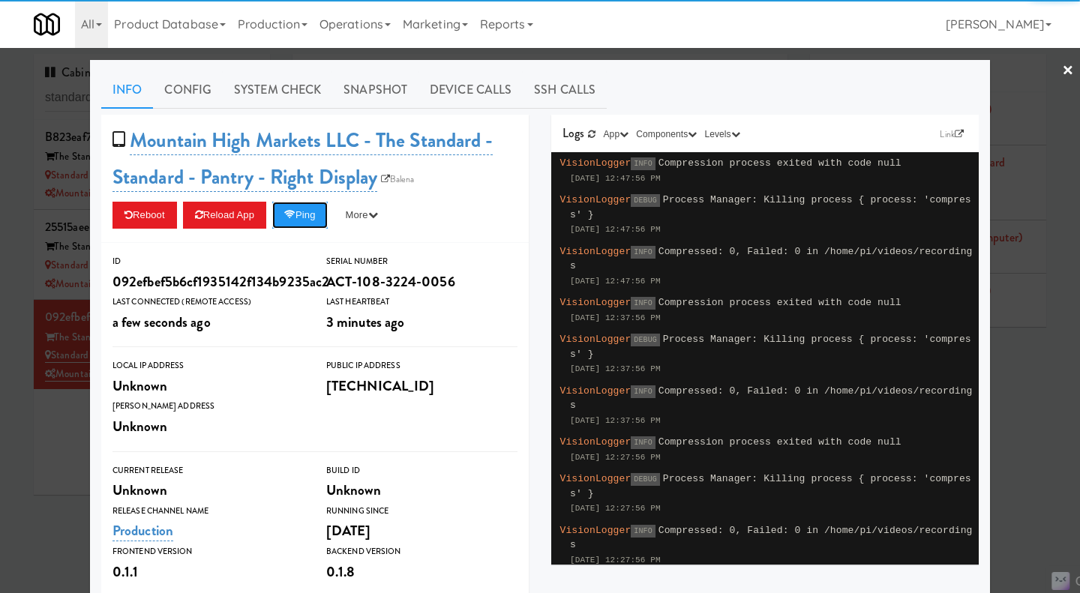
click at [300, 219] on button "Ping" at bounding box center [300, 215] width 56 height 27
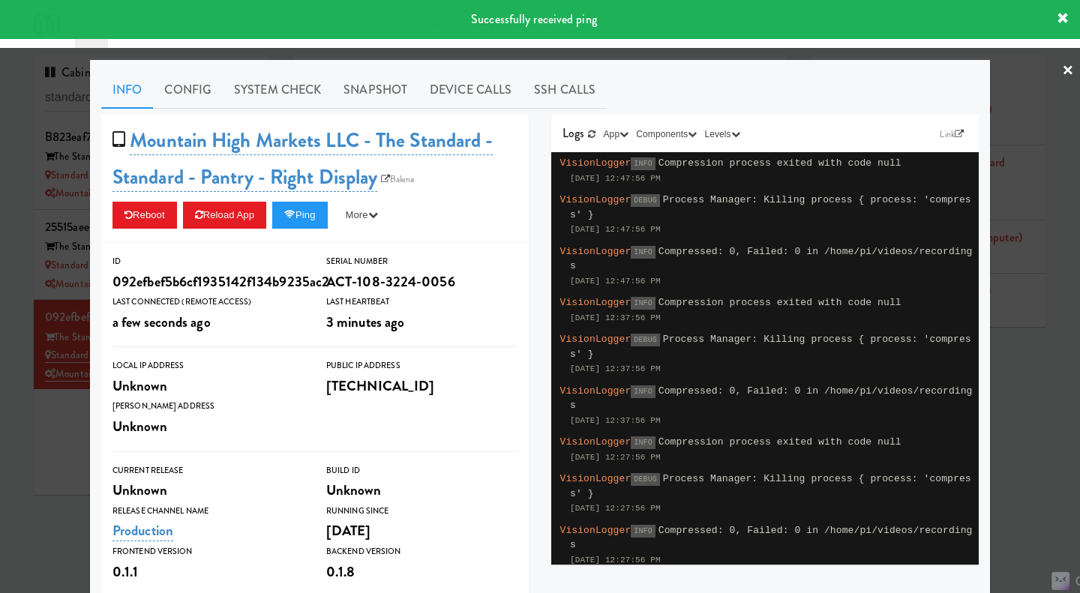
click at [272, 97] on link "System Check" at bounding box center [278, 90] width 110 height 38
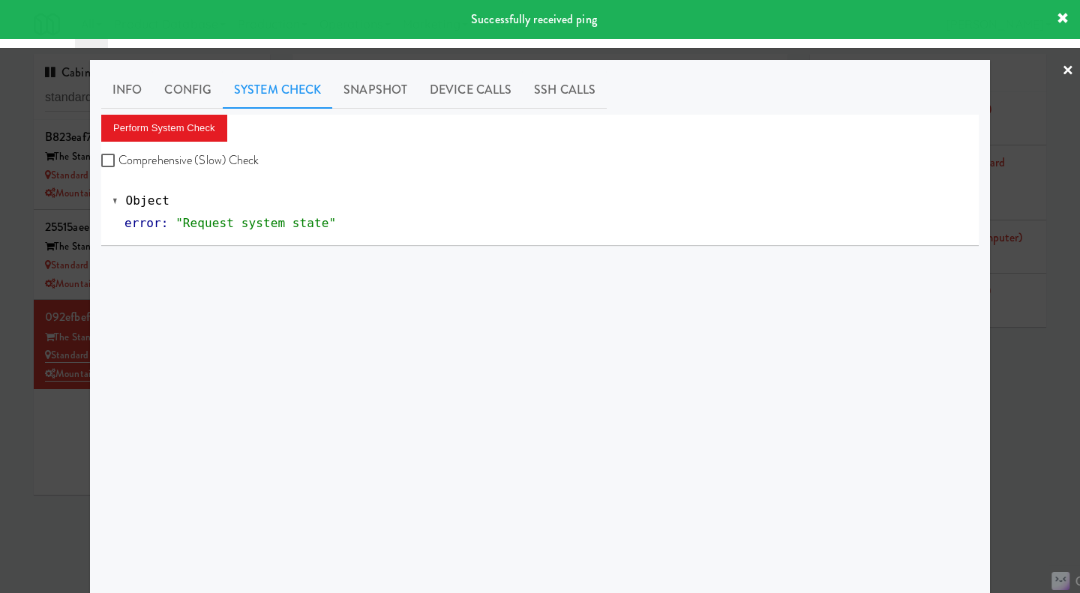
click at [191, 152] on label "Comprehensive (Slow) Check" at bounding box center [180, 160] width 158 height 23
click at [119, 155] on input "Comprehensive (Slow) Check" at bounding box center [109, 161] width 17 height 12
checkbox input "true"
click at [182, 131] on button "Perform System Check" at bounding box center [164, 128] width 126 height 27
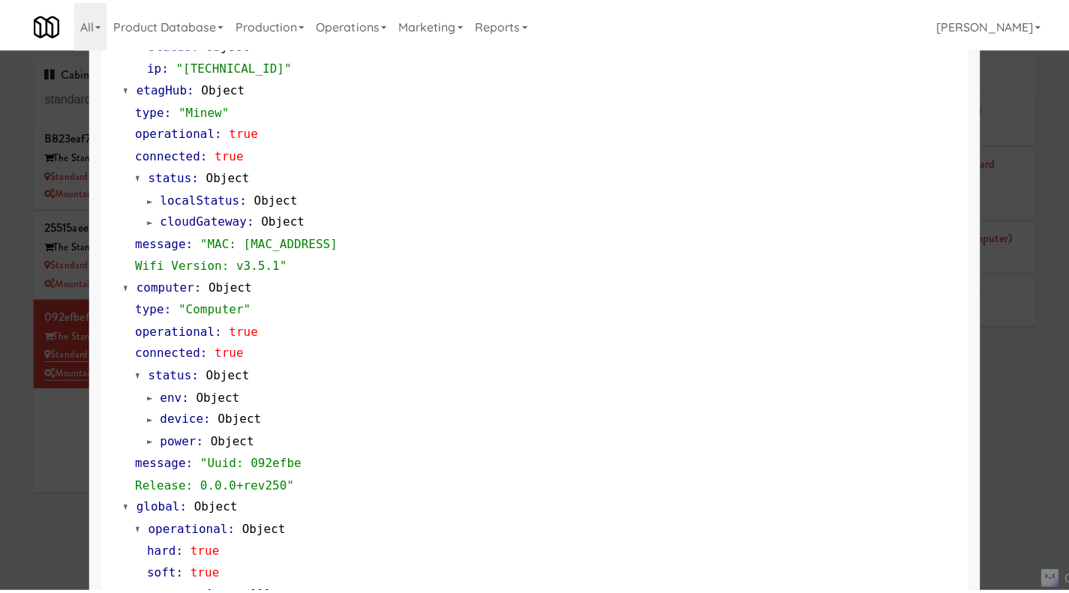
scroll to position [1200, 0]
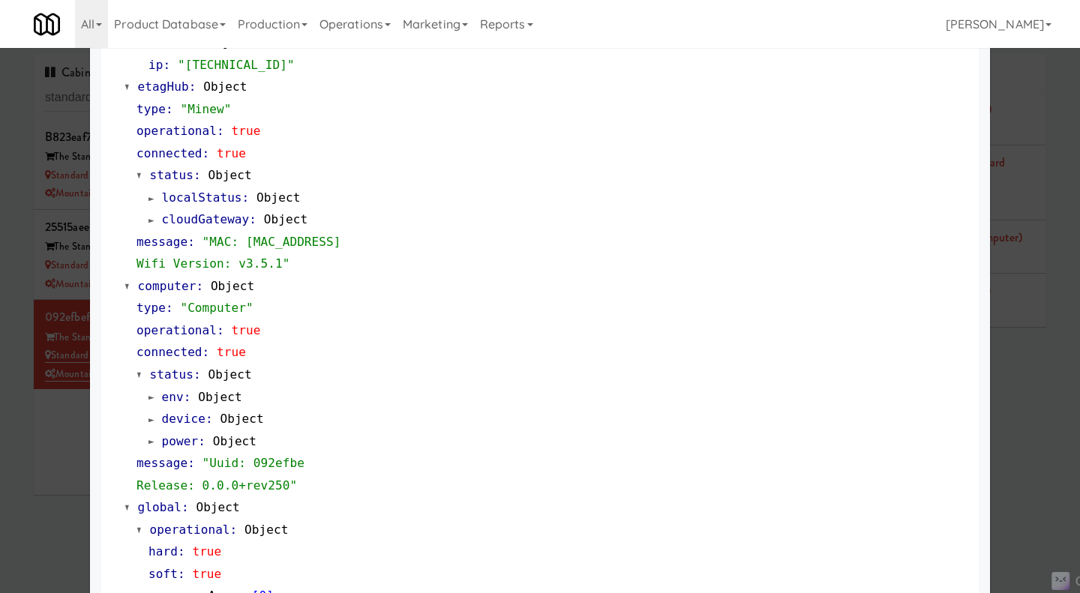
click at [14, 218] on div at bounding box center [540, 296] width 1080 height 593
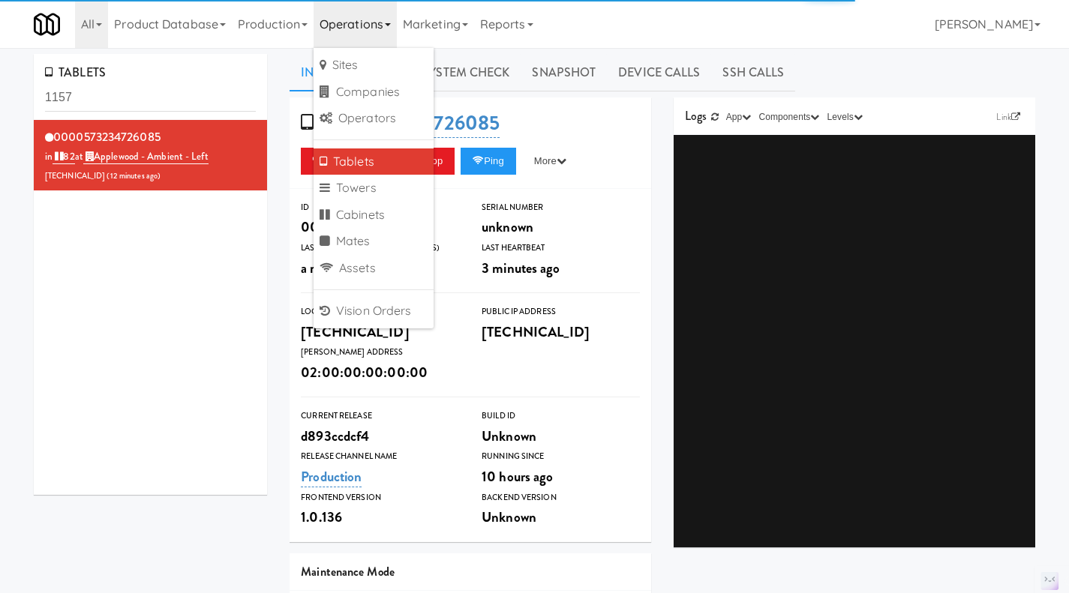
click at [129, 92] on input "1157" at bounding box center [150, 98] width 211 height 28
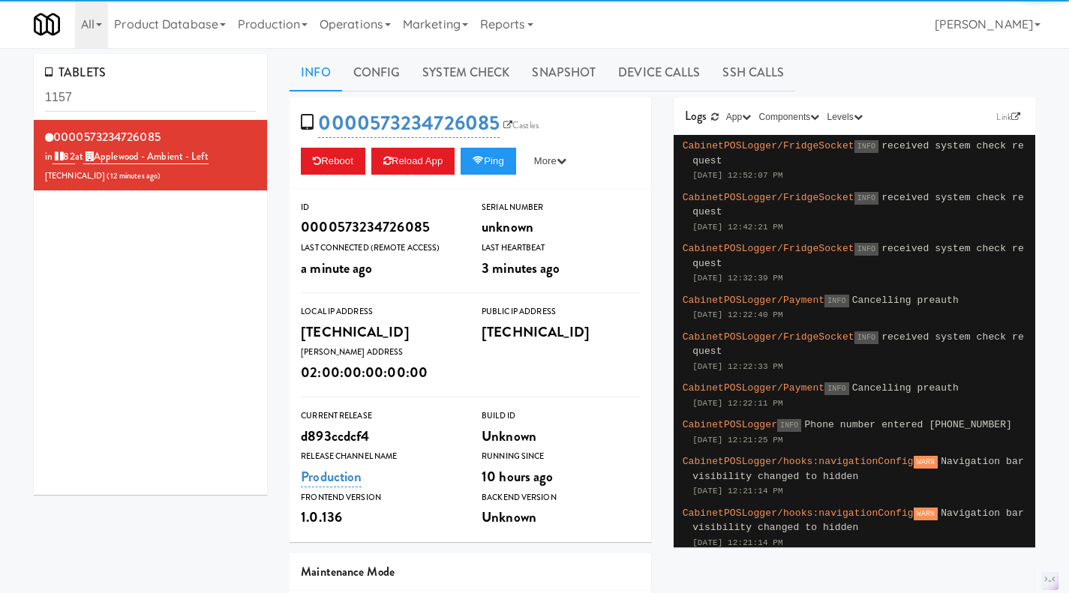
drag, startPoint x: 360, startPoint y: 12, endPoint x: 365, endPoint y: 63, distance: 51.3
click at [360, 11] on link "Operations" at bounding box center [355, 24] width 83 height 48
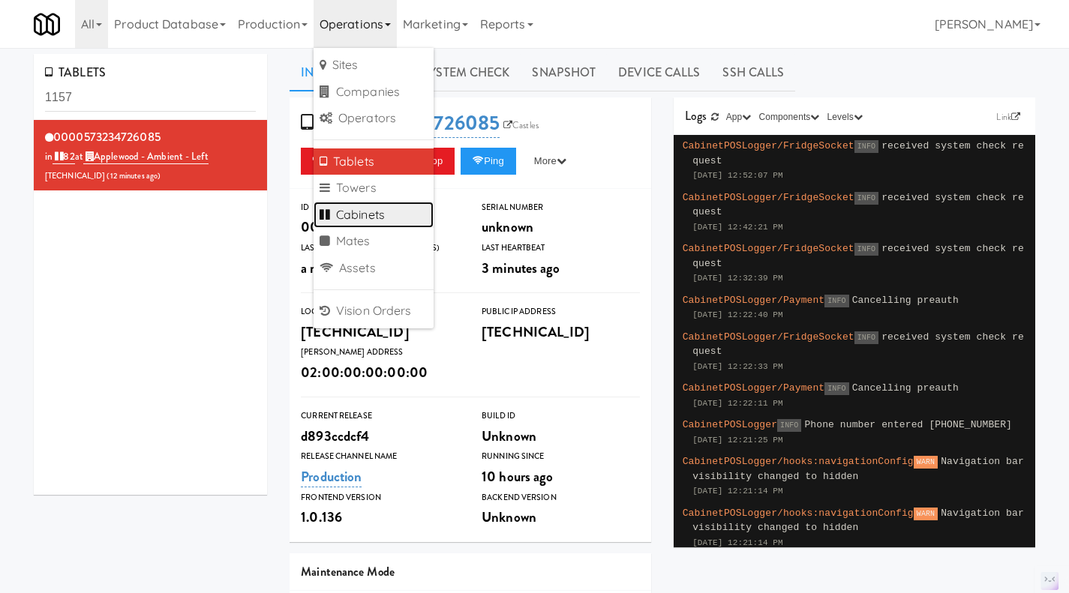
click at [384, 205] on link "Cabinets" at bounding box center [374, 215] width 120 height 27
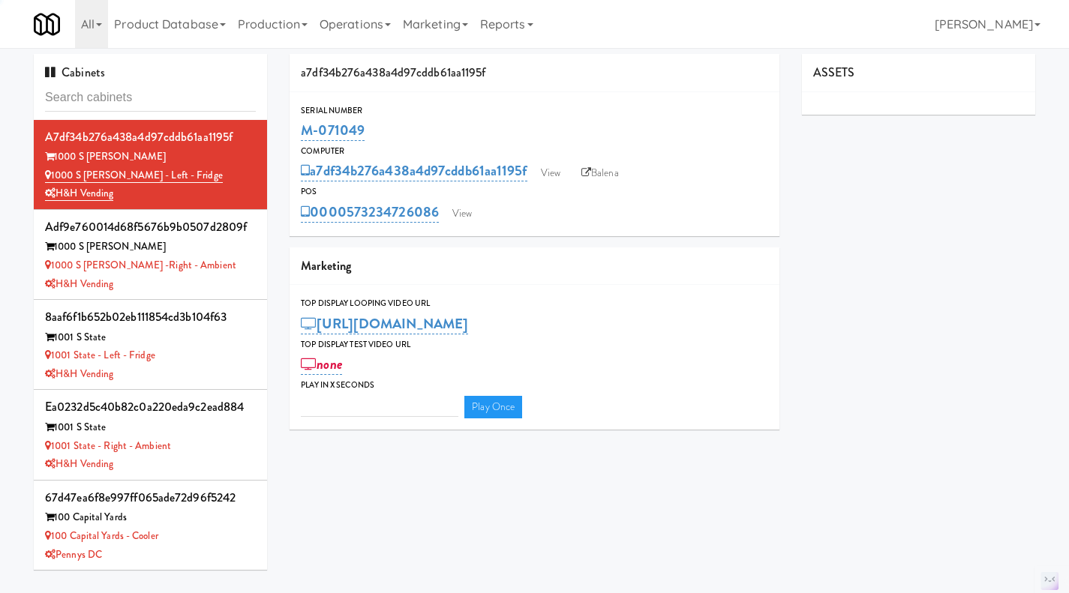
type input "3"
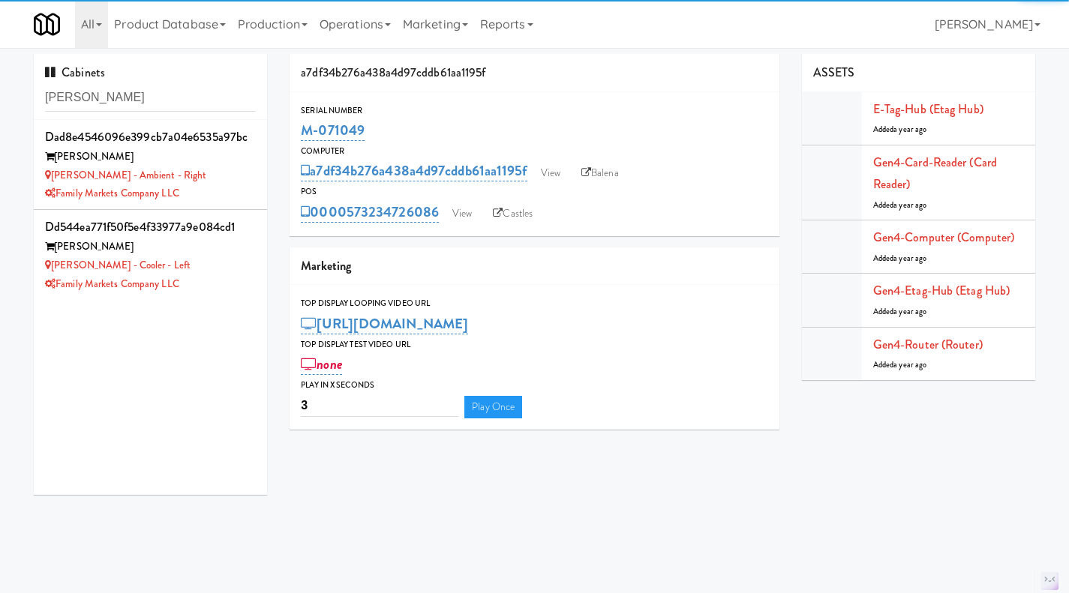
type input "rigby"
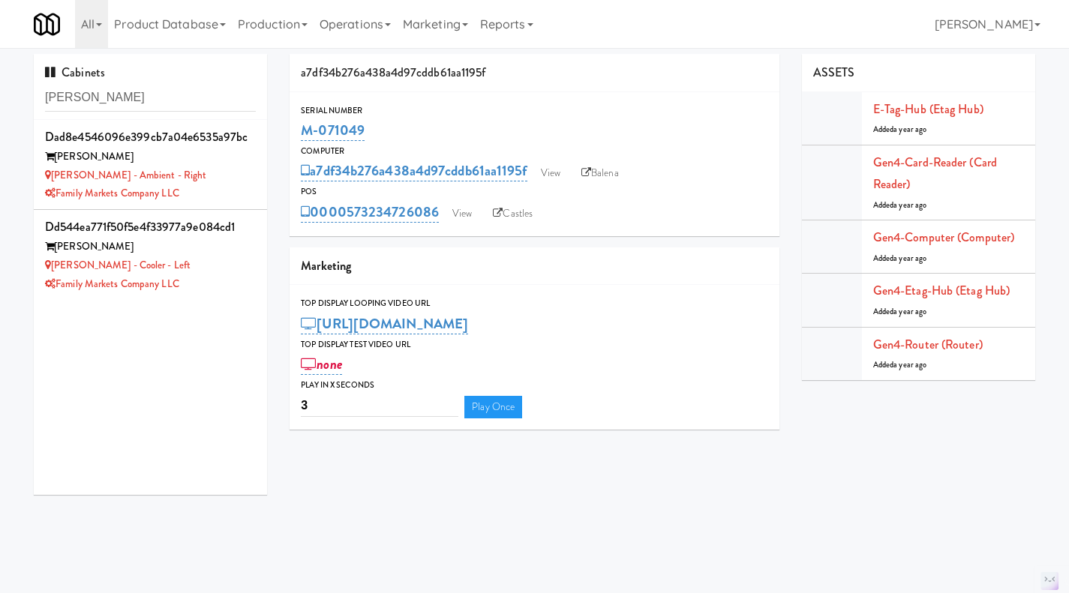
click at [200, 175] on div "Rigby - Ambient - Right" at bounding box center [150, 176] width 211 height 19
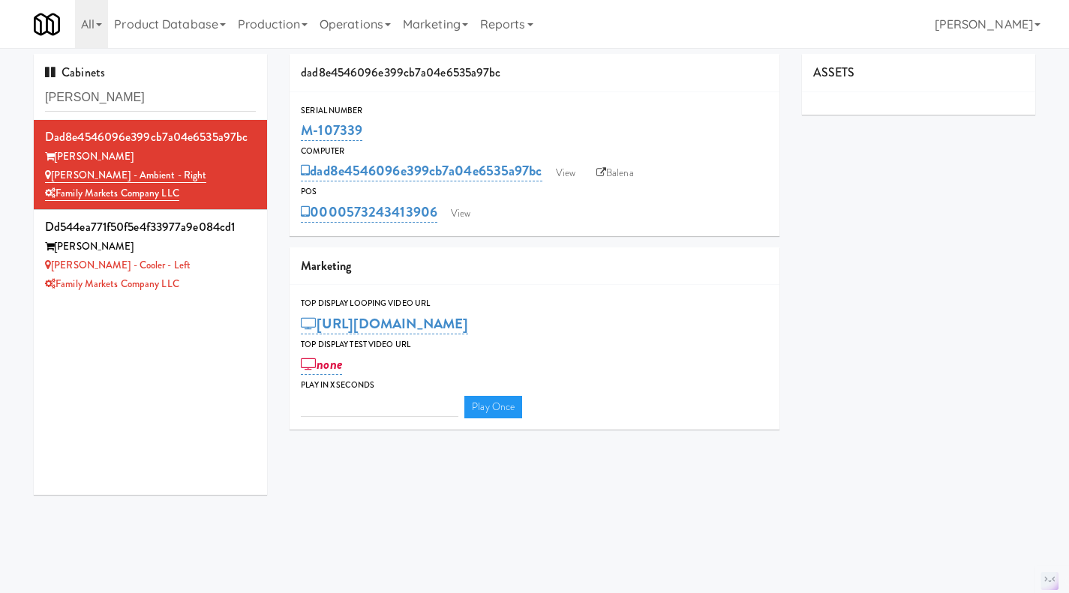
type input "3"
click at [460, 214] on link "View" at bounding box center [460, 214] width 35 height 23
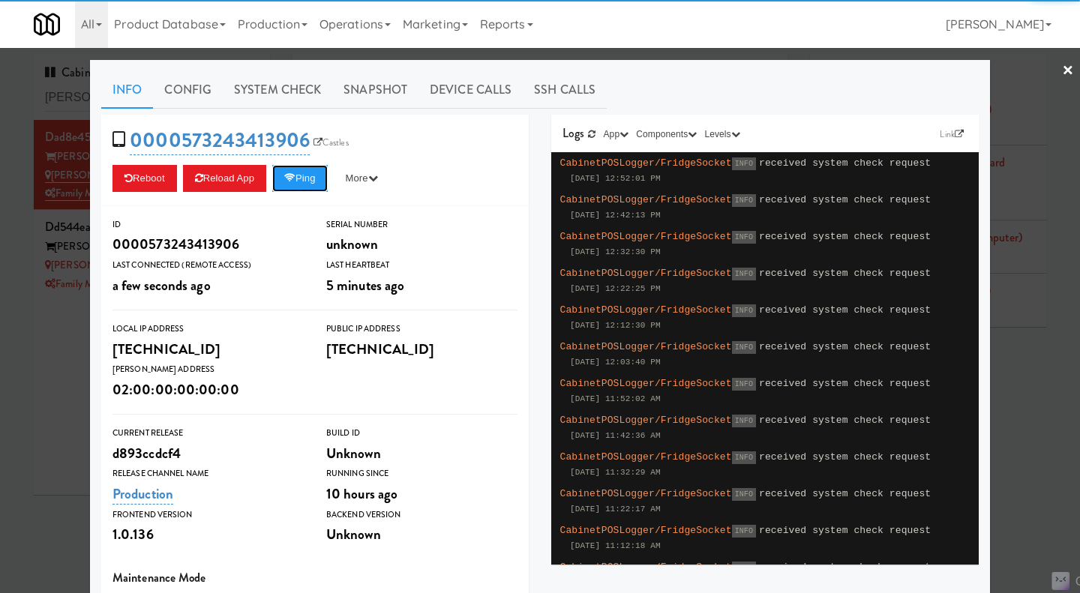
click at [305, 179] on button "Ping" at bounding box center [300, 178] width 56 height 27
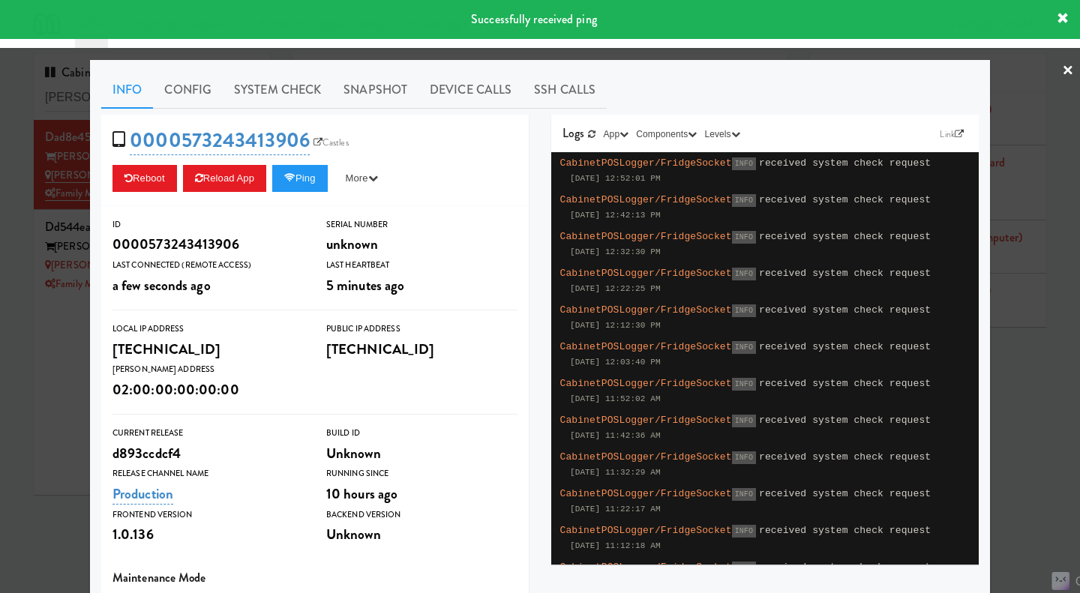
click at [23, 356] on div at bounding box center [540, 296] width 1080 height 593
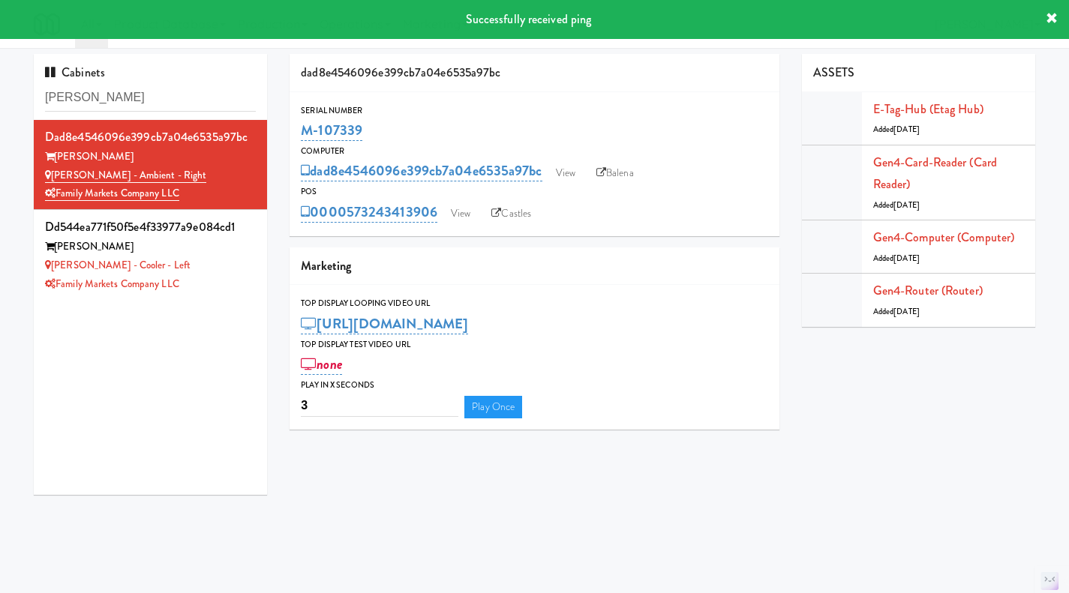
click at [207, 282] on div "Family Markets Company LLC" at bounding box center [150, 284] width 211 height 19
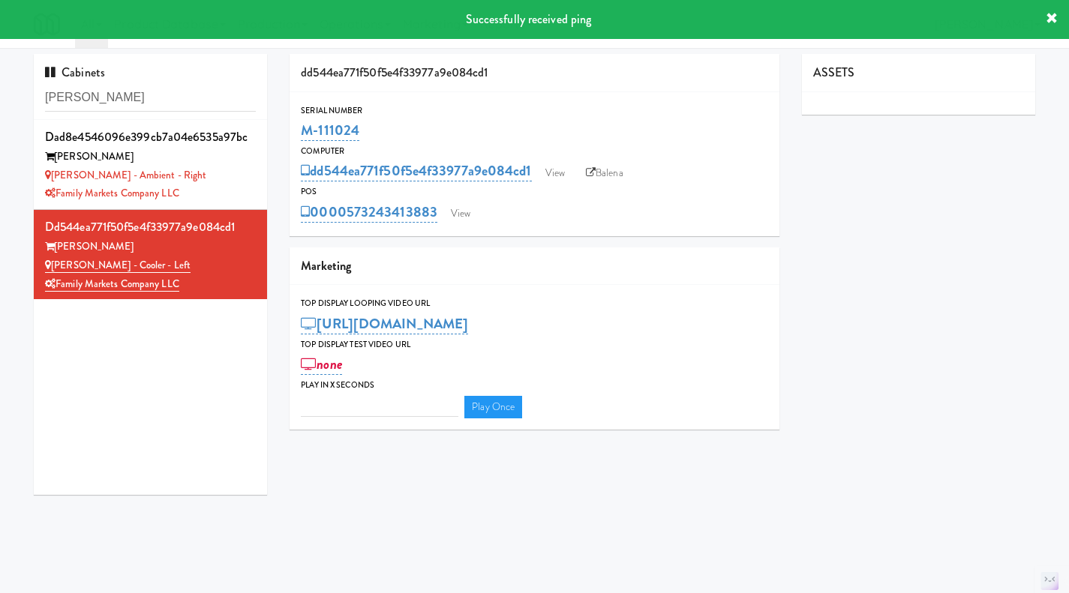
type input "3"
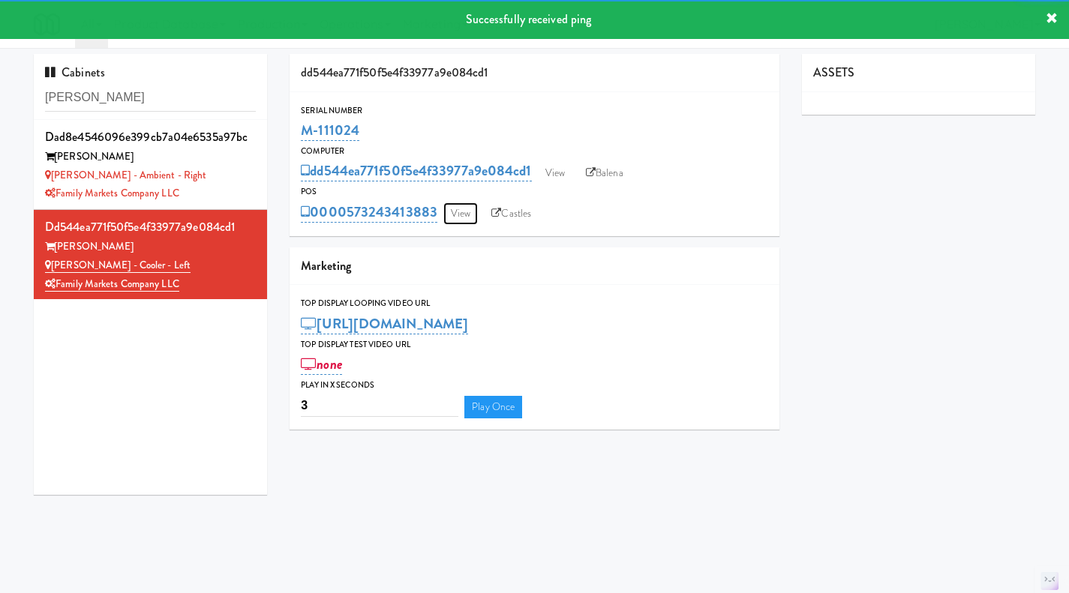
click at [459, 214] on link "View" at bounding box center [460, 214] width 35 height 23
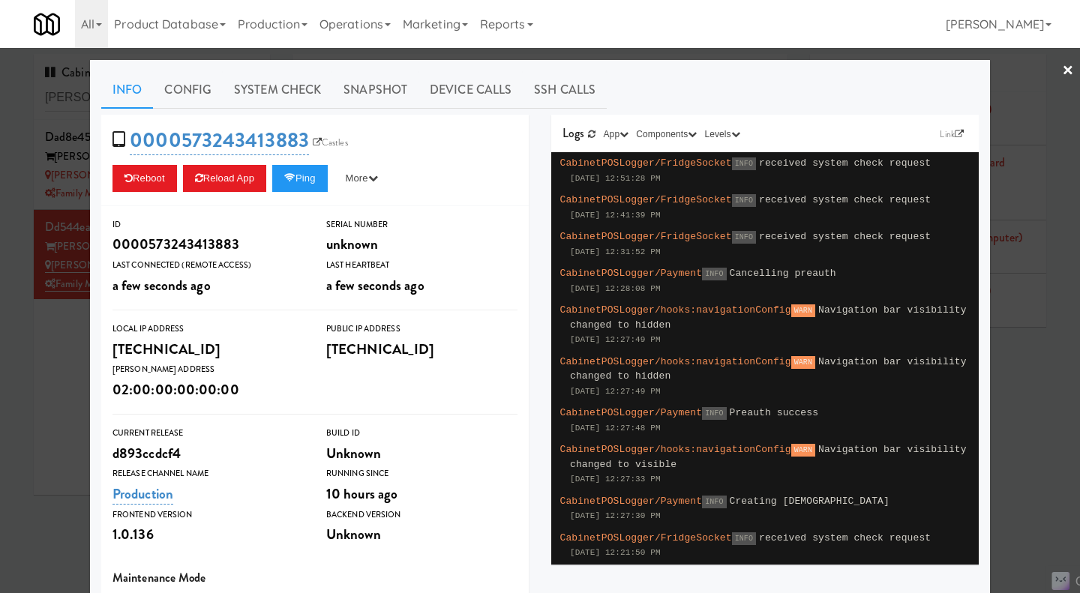
drag, startPoint x: 30, startPoint y: 378, endPoint x: 72, endPoint y: 371, distance: 42.6
click at [35, 375] on div at bounding box center [540, 296] width 1080 height 593
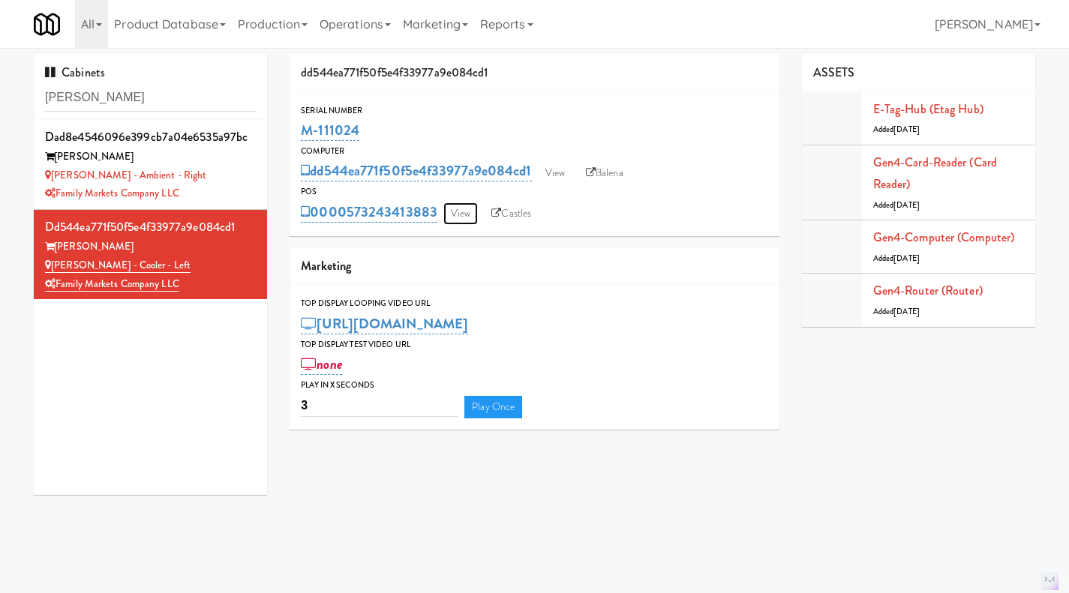
click at [467, 215] on link "View" at bounding box center [460, 214] width 35 height 23
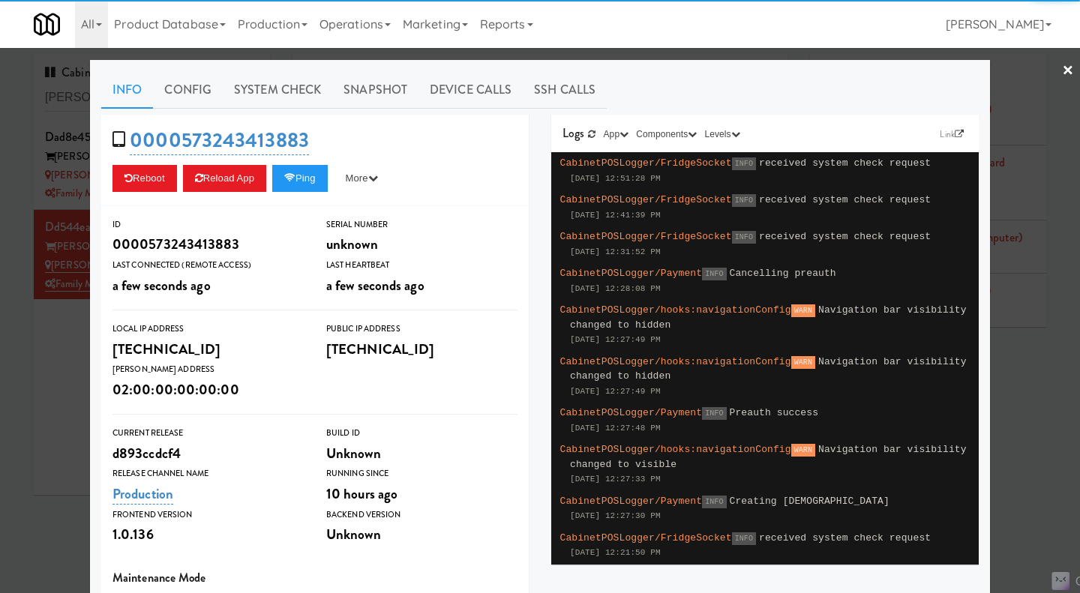
click at [275, 75] on link "System Check" at bounding box center [278, 90] width 110 height 38
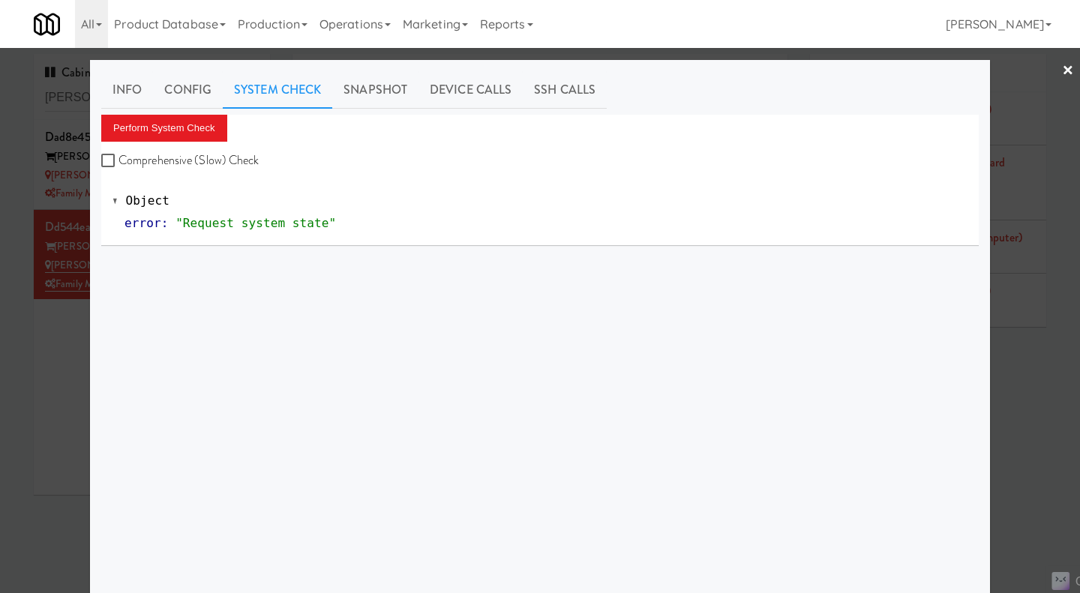
click at [185, 157] on label "Comprehensive (Slow) Check" at bounding box center [180, 160] width 158 height 23
click at [119, 157] on input "Comprehensive (Slow) Check" at bounding box center [109, 161] width 17 height 12
checkbox input "true"
click at [175, 130] on button "Perform System Check" at bounding box center [164, 128] width 126 height 27
drag, startPoint x: 63, startPoint y: 365, endPoint x: 78, endPoint y: 300, distance: 67.0
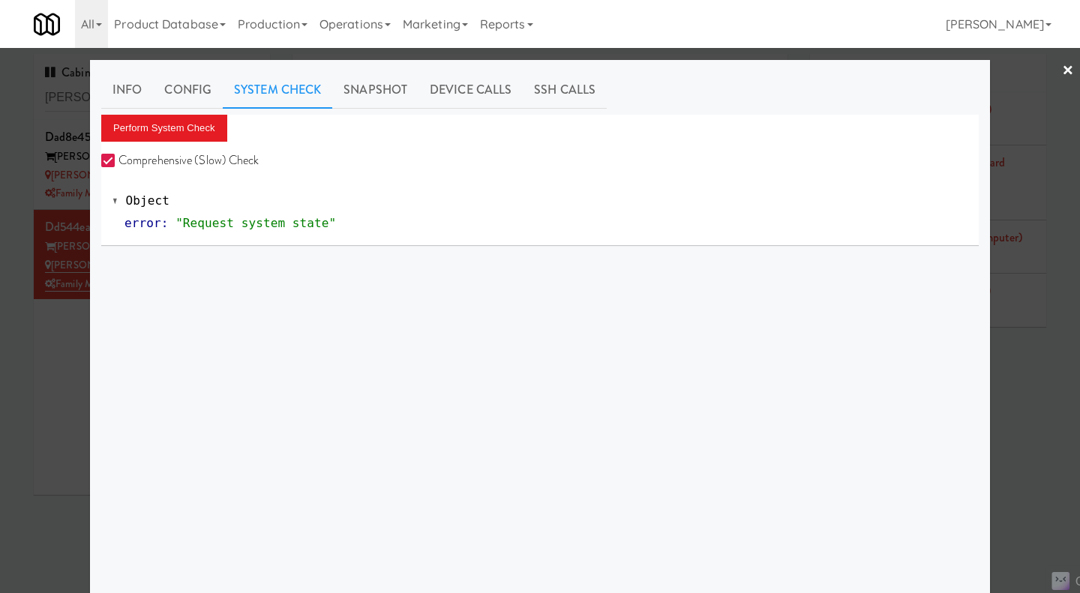
click at [62, 365] on div at bounding box center [540, 296] width 1080 height 593
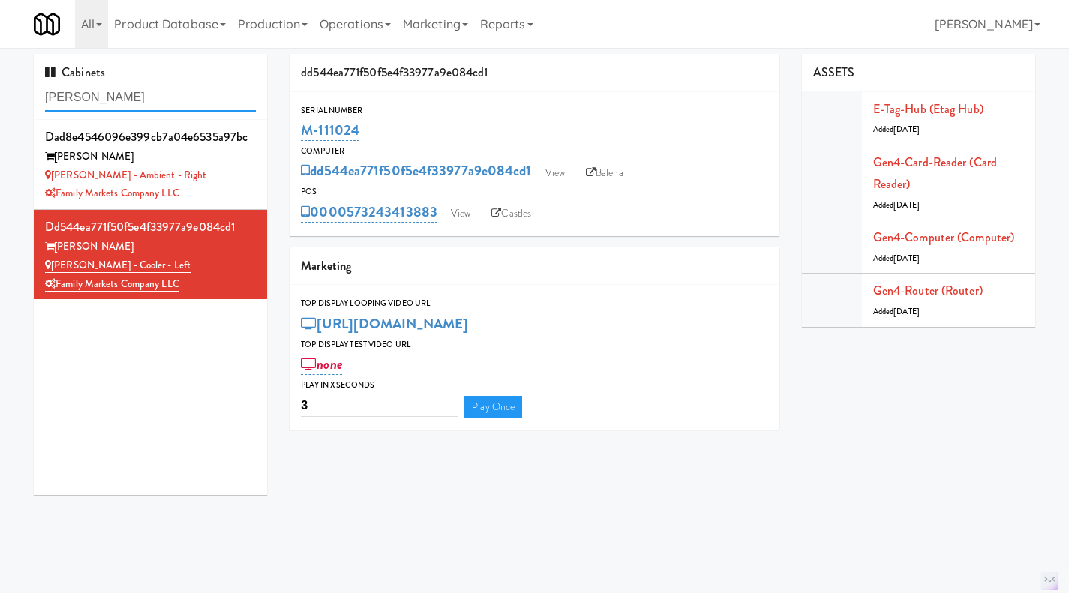
click at [124, 95] on input "rigby" at bounding box center [150, 98] width 211 height 28
click at [144, 99] on input "rigby" at bounding box center [150, 98] width 211 height 28
click at [143, 98] on input "rigby" at bounding box center [150, 98] width 211 height 28
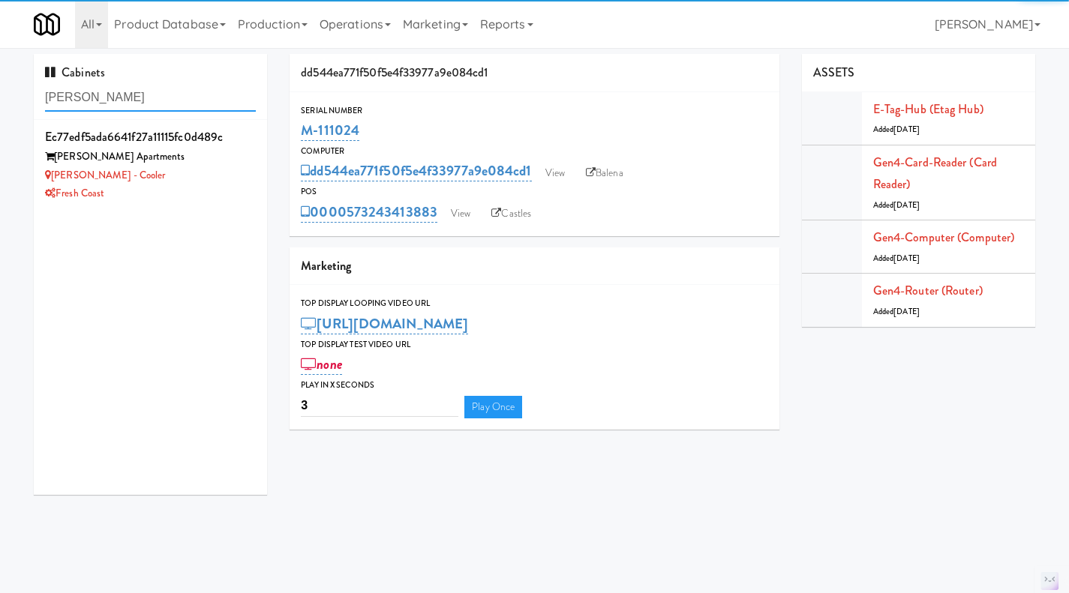
type input "marisol"
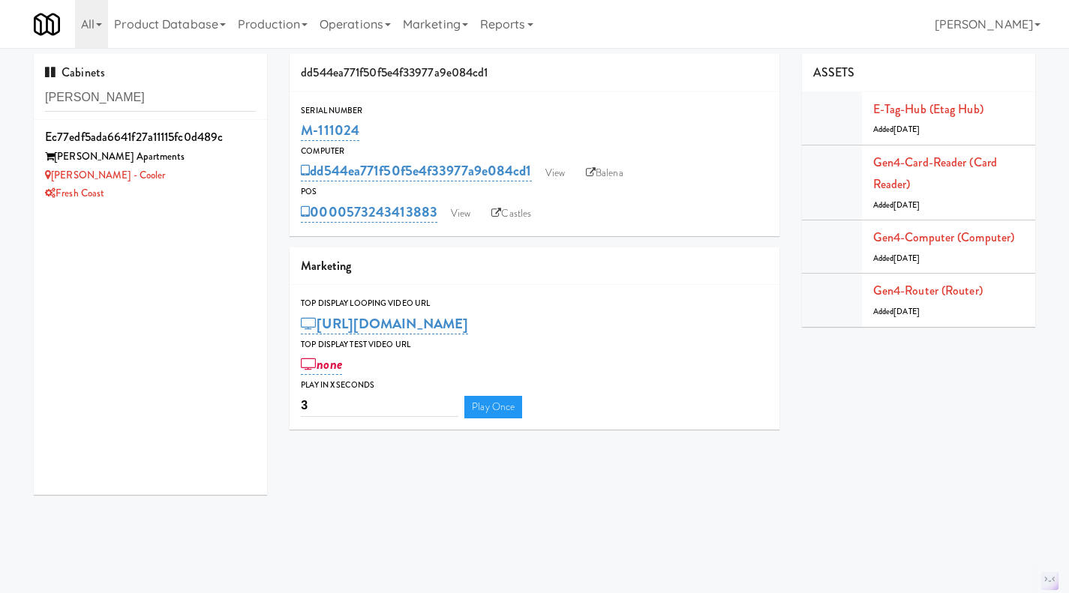
click at [171, 177] on div "Marisol - Cooler" at bounding box center [150, 176] width 211 height 19
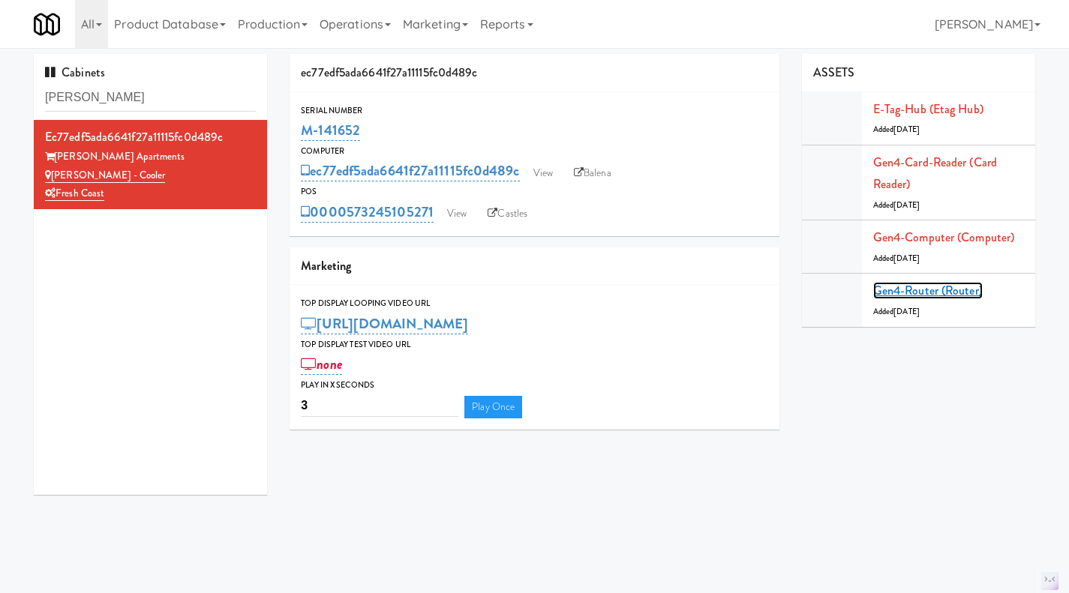
click at [957, 293] on link "Gen4-router (Router)" at bounding box center [928, 290] width 110 height 17
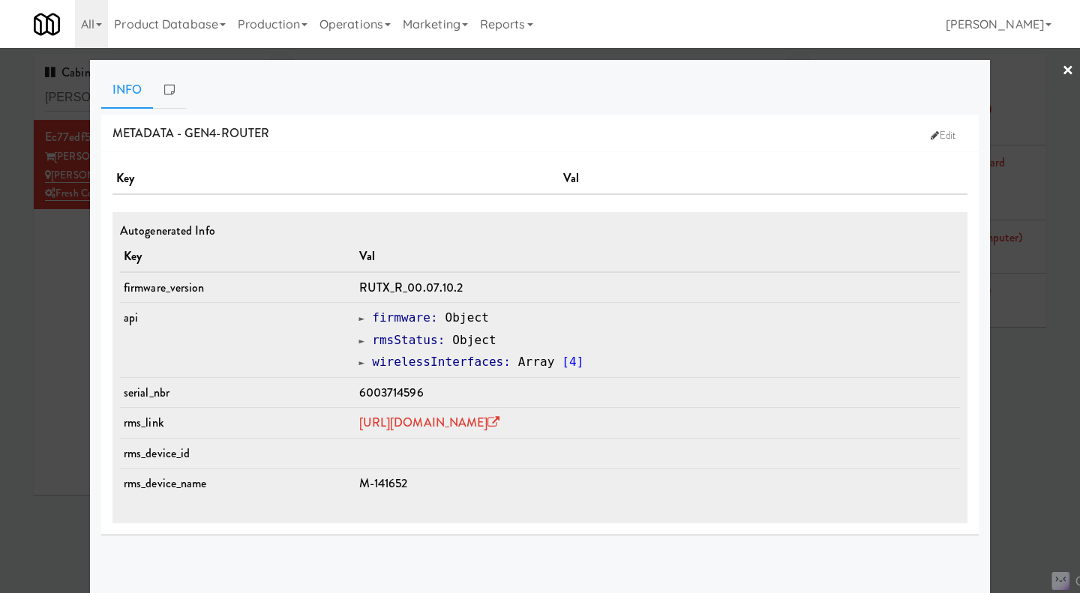
click at [1038, 449] on div at bounding box center [540, 296] width 1080 height 593
